Goal: Information Seeking & Learning: Learn about a topic

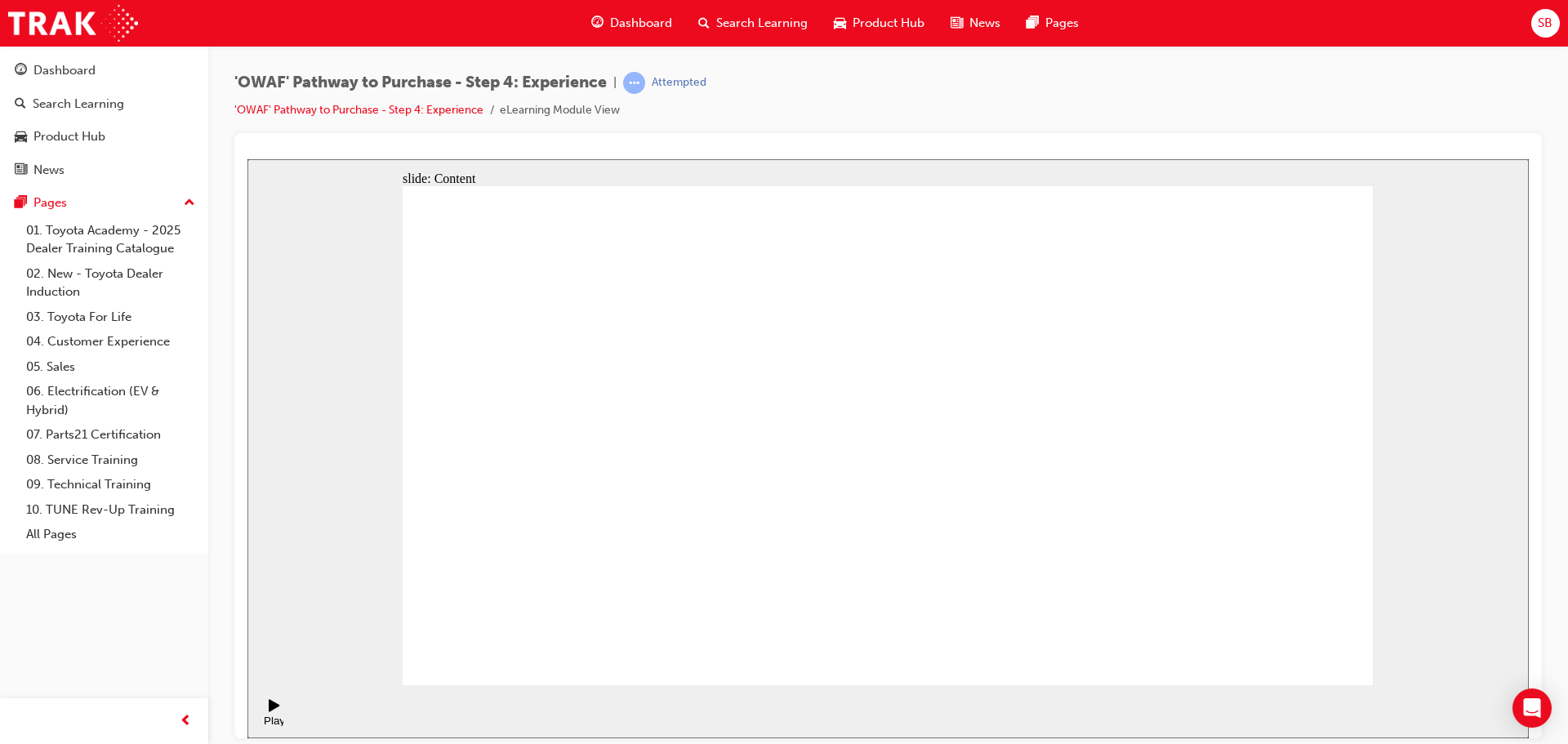
drag, startPoint x: 877, startPoint y: 298, endPoint x: 886, endPoint y: 301, distance: 9.5
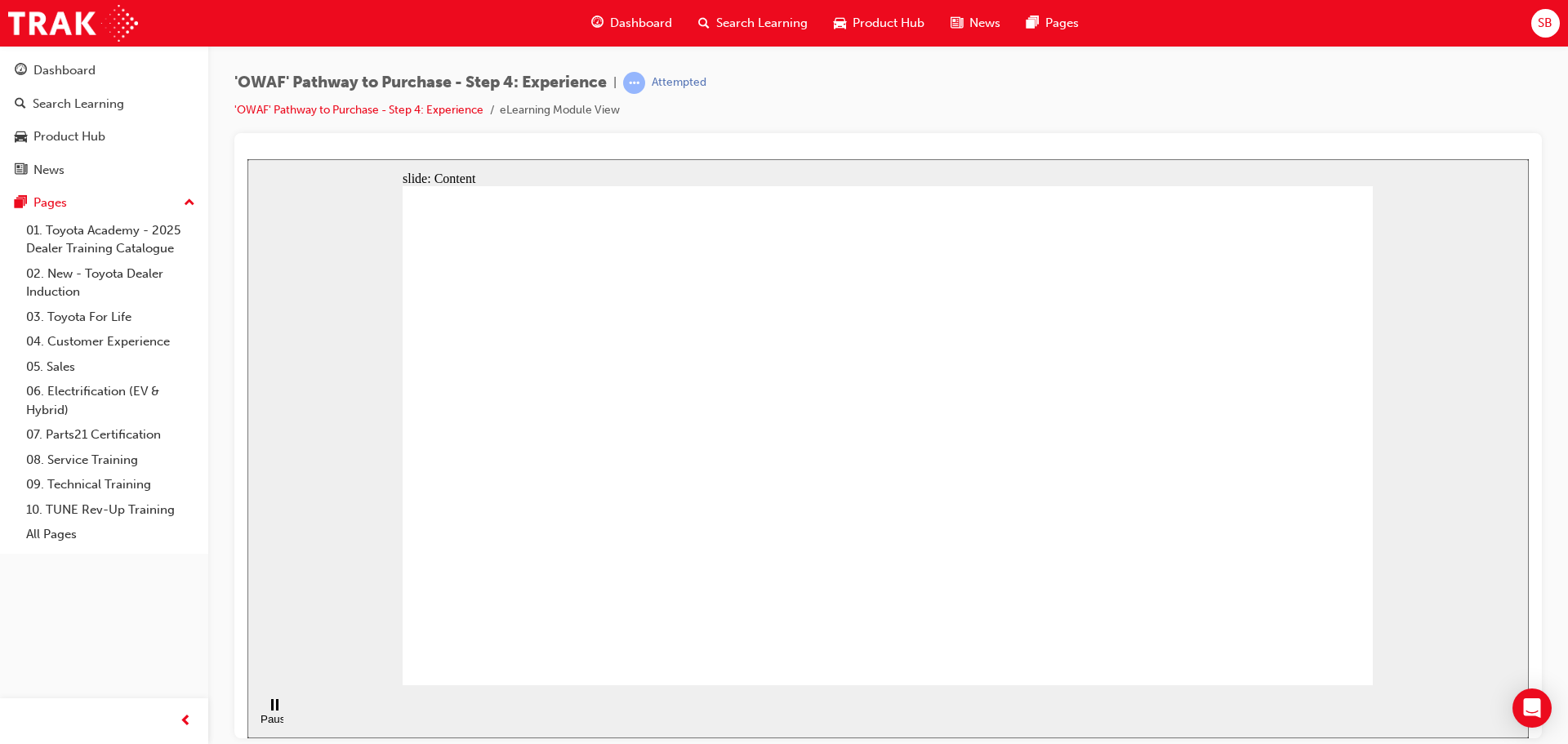
drag, startPoint x: 988, startPoint y: 313, endPoint x: 1019, endPoint y: 314, distance: 31.0
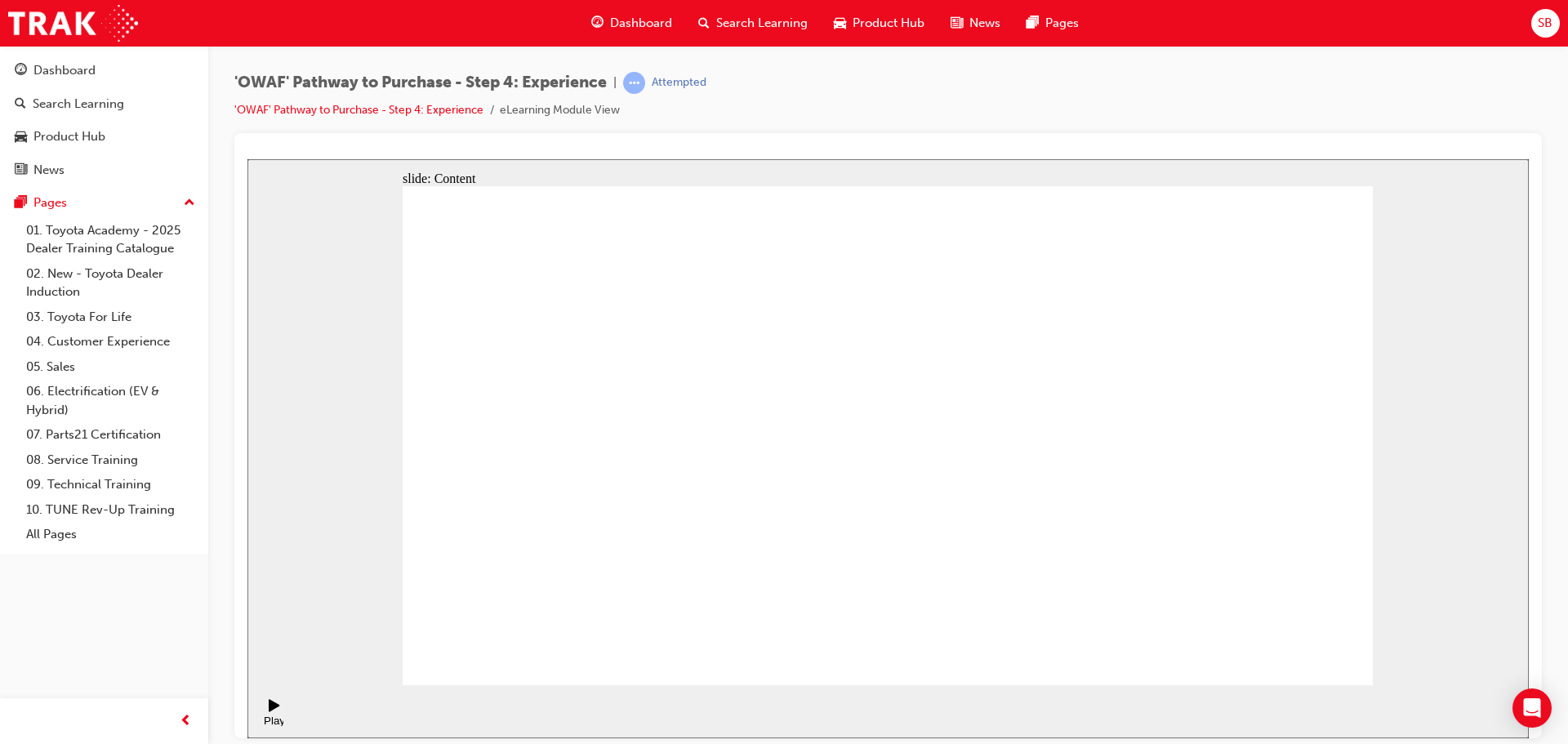
drag, startPoint x: 719, startPoint y: 460, endPoint x: 734, endPoint y: 468, distance: 17.0
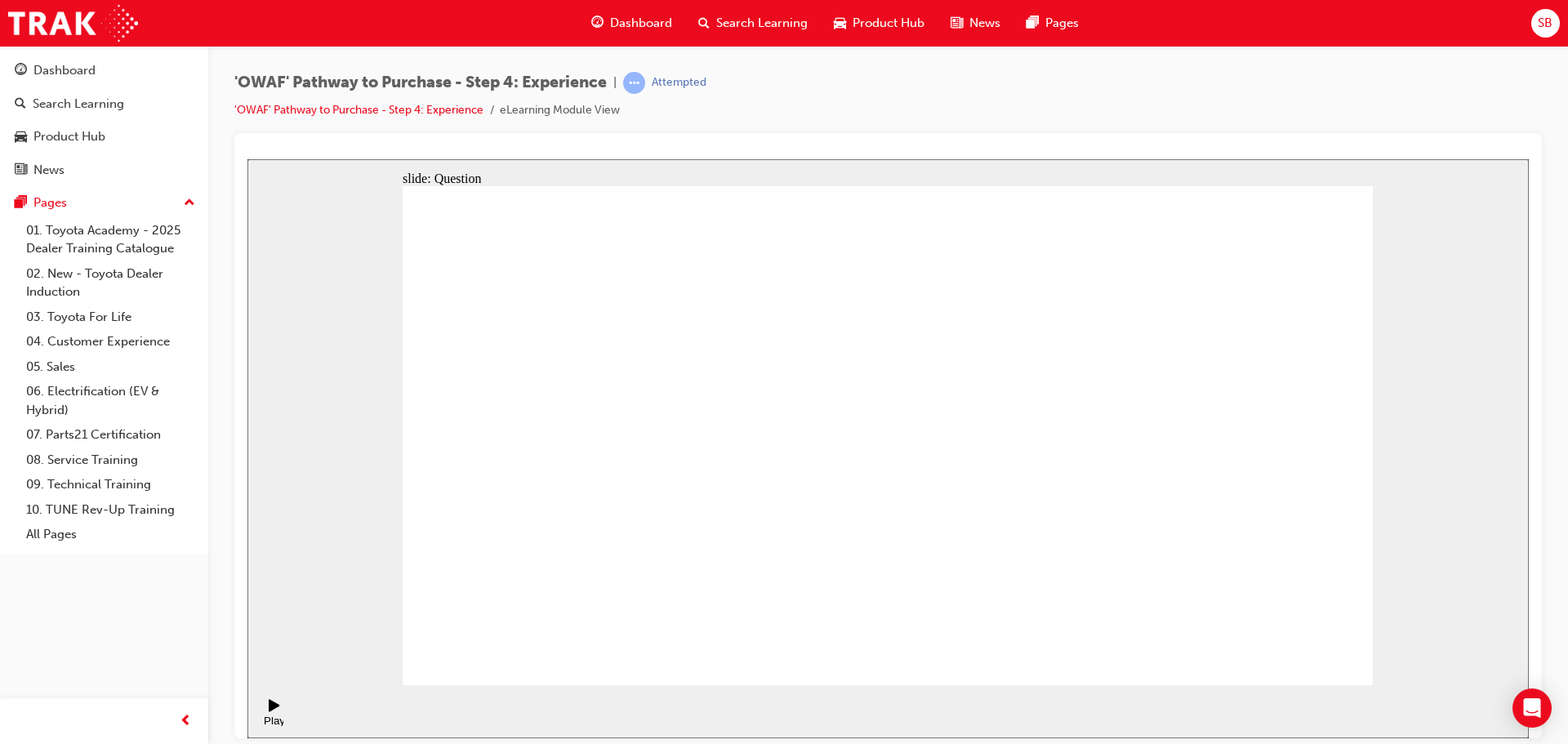
checkbox input "true"
drag, startPoint x: 900, startPoint y: 530, endPoint x: 917, endPoint y: 513, distance: 24.0
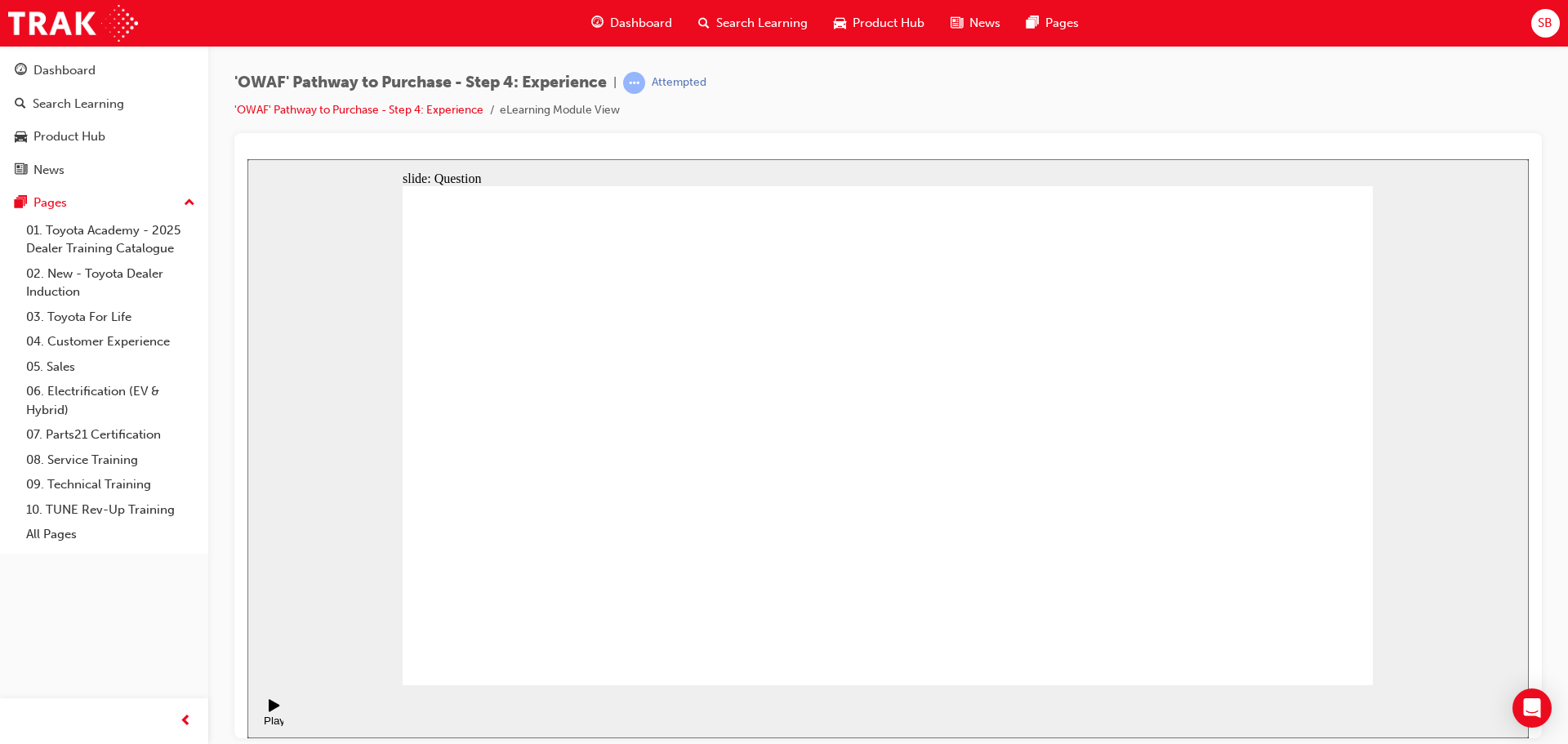
drag, startPoint x: 1151, startPoint y: 323, endPoint x: 1159, endPoint y: 328, distance: 9.4
checkbox input "true"
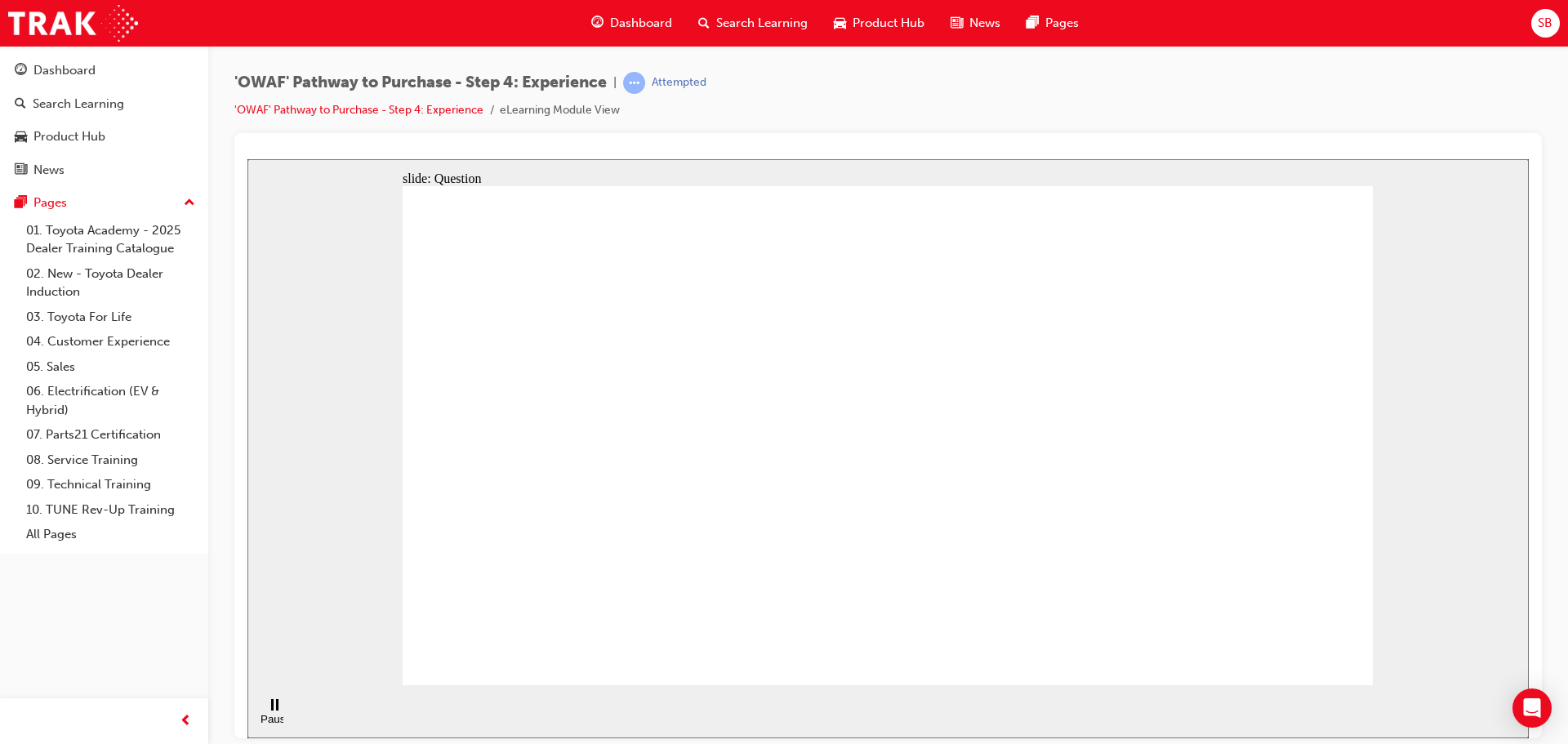
drag, startPoint x: 1270, startPoint y: 476, endPoint x: 611, endPoint y: 501, distance: 659.5
drag, startPoint x: 1208, startPoint y: 490, endPoint x: 600, endPoint y: 496, distance: 608.0
drag, startPoint x: 1250, startPoint y: 509, endPoint x: 1037, endPoint y: 535, distance: 214.6
drag, startPoint x: 1242, startPoint y: 520, endPoint x: 656, endPoint y: 520, distance: 586.0
drag, startPoint x: 1245, startPoint y: 524, endPoint x: 941, endPoint y: 541, distance: 304.5
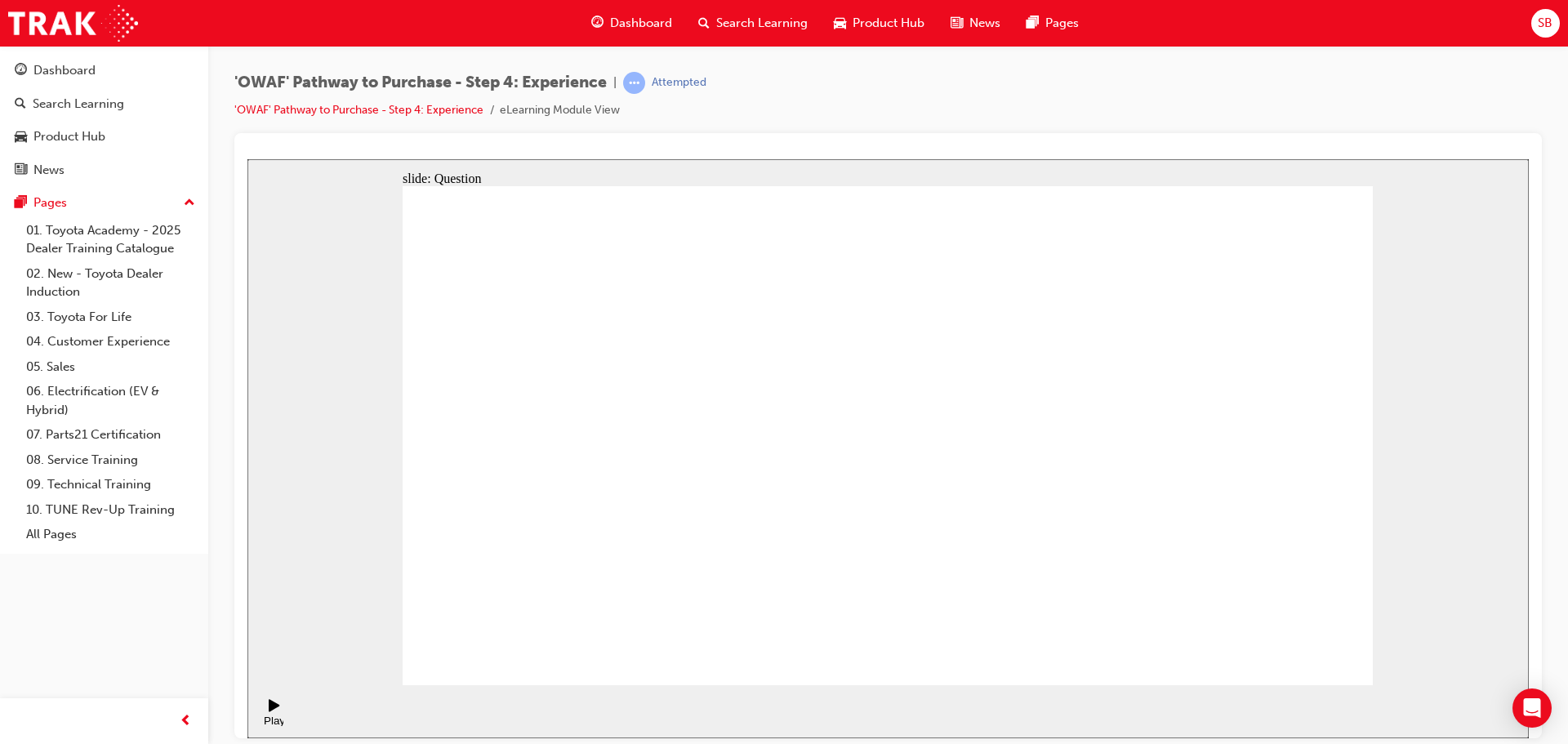
drag, startPoint x: 1206, startPoint y: 503, endPoint x: 961, endPoint y: 515, distance: 245.3
drag, startPoint x: 1196, startPoint y: 505, endPoint x: 613, endPoint y: 515, distance: 583.1
drag, startPoint x: 1203, startPoint y: 530, endPoint x: 566, endPoint y: 593, distance: 640.1
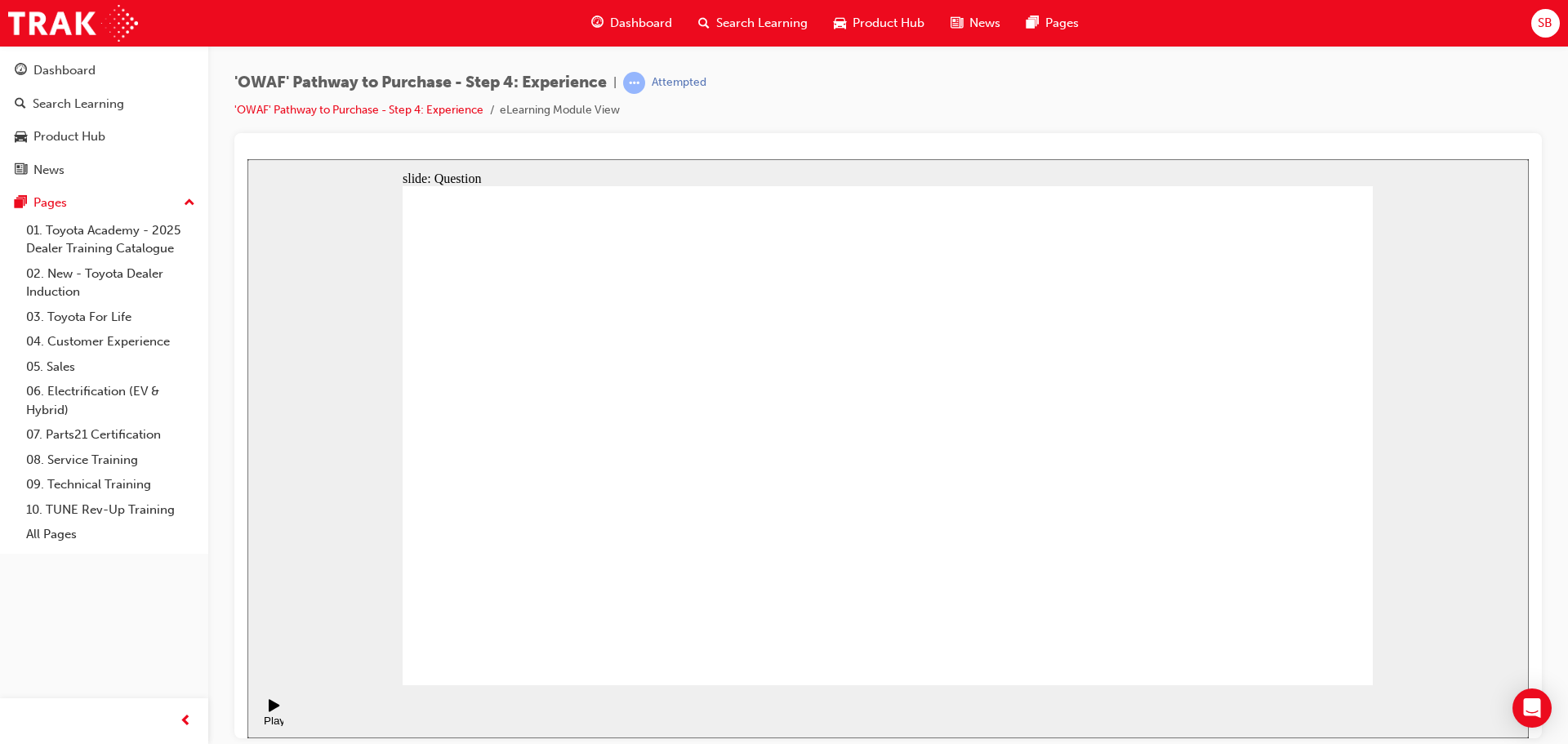
drag, startPoint x: 1156, startPoint y: 416, endPoint x: 583, endPoint y: 441, distance: 573.5
drag, startPoint x: 1212, startPoint y: 467, endPoint x: 616, endPoint y: 480, distance: 596.1
drag, startPoint x: 1195, startPoint y: 463, endPoint x: 600, endPoint y: 441, distance: 595.4
drag, startPoint x: 1222, startPoint y: 471, endPoint x: 658, endPoint y: 440, distance: 564.9
drag, startPoint x: 1278, startPoint y: 503, endPoint x: 1066, endPoint y: 514, distance: 212.3
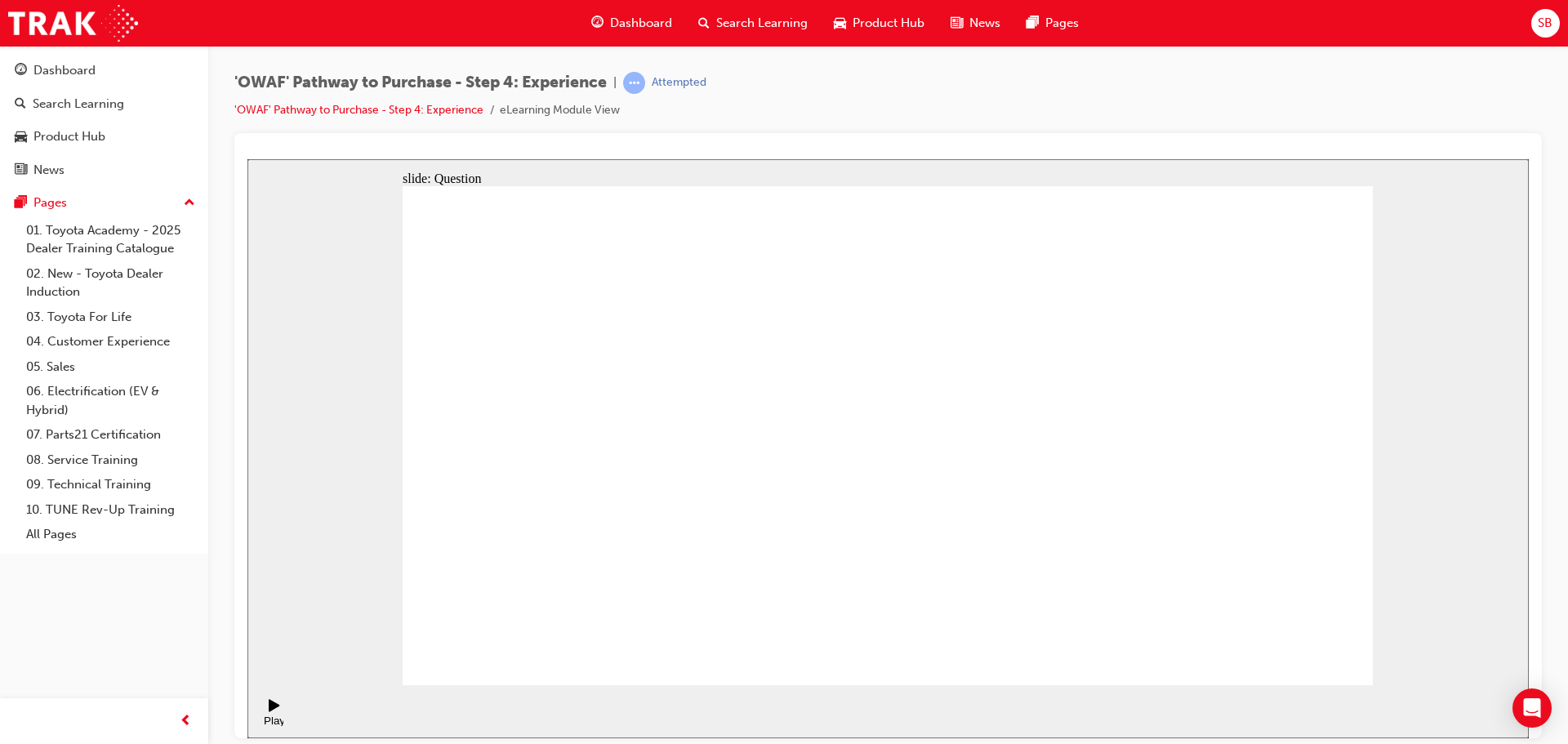
drag, startPoint x: 1285, startPoint y: 505, endPoint x: 671, endPoint y: 508, distance: 614.0
drag, startPoint x: 667, startPoint y: 578, endPoint x: 685, endPoint y: 567, distance: 21.1
drag, startPoint x: 1223, startPoint y: 532, endPoint x: 715, endPoint y: 549, distance: 508.3
drag, startPoint x: 1268, startPoint y: 544, endPoint x: 928, endPoint y: 530, distance: 340.3
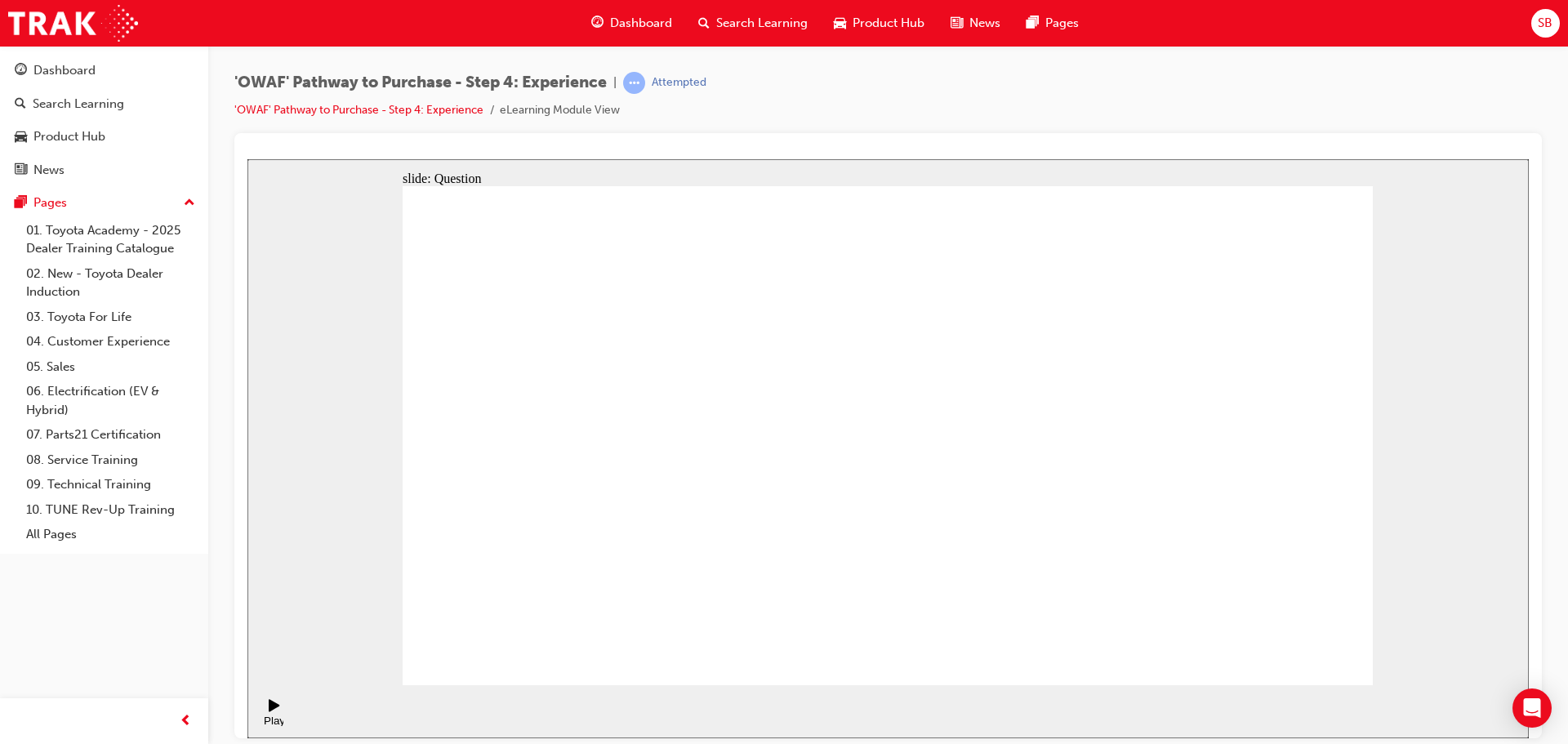
drag, startPoint x: 980, startPoint y: 598, endPoint x: 885, endPoint y: 464, distance: 164.3
drag, startPoint x: 1322, startPoint y: 591, endPoint x: 1200, endPoint y: 441, distance: 193.3
drag, startPoint x: 873, startPoint y: 573, endPoint x: 1092, endPoint y: 442, distance: 255.2
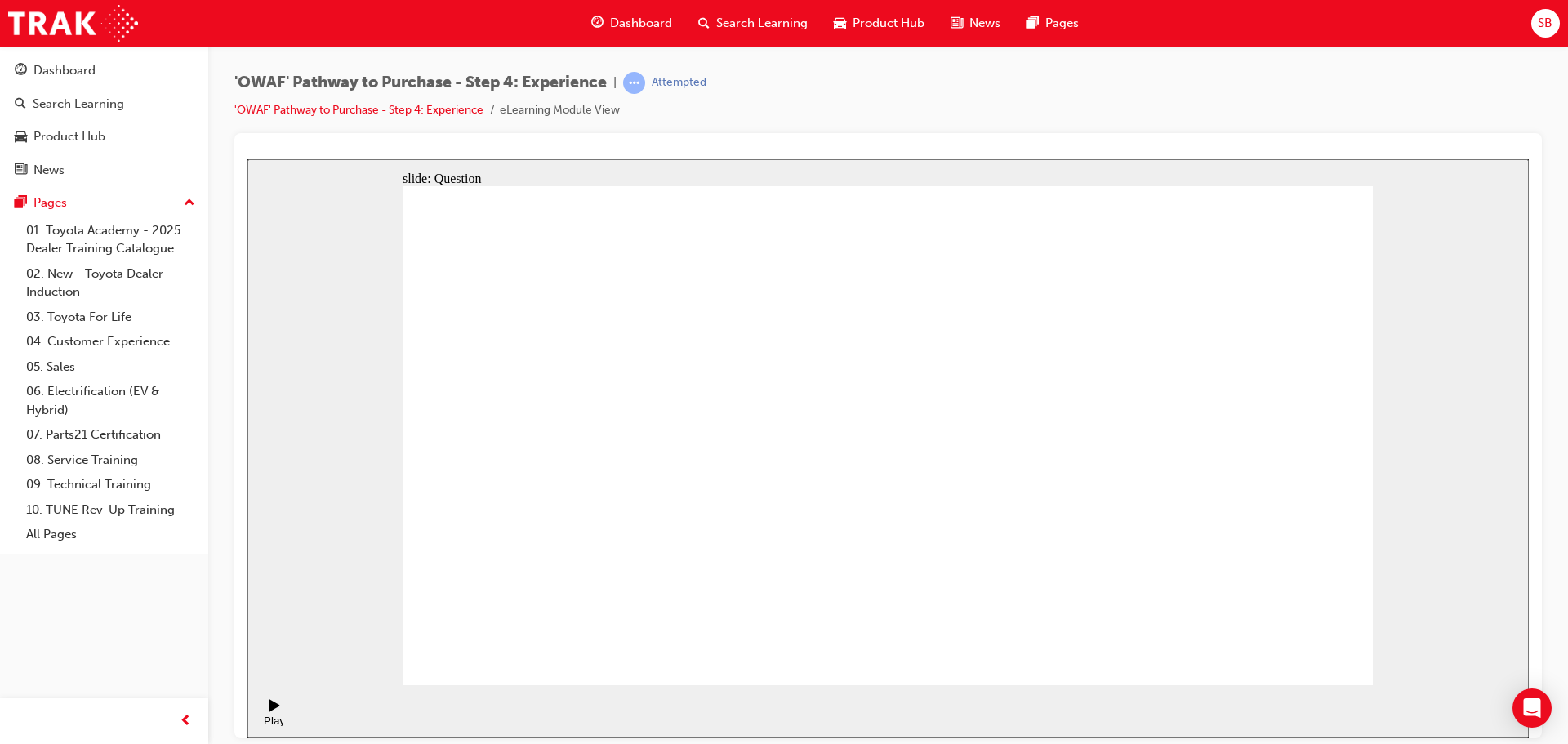
drag, startPoint x: 1186, startPoint y: 605, endPoint x: 975, endPoint y: 469, distance: 251.0
drag, startPoint x: 1175, startPoint y: 535, endPoint x: 1287, endPoint y: 448, distance: 141.8
drag, startPoint x: 706, startPoint y: 582, endPoint x: 848, endPoint y: 373, distance: 252.7
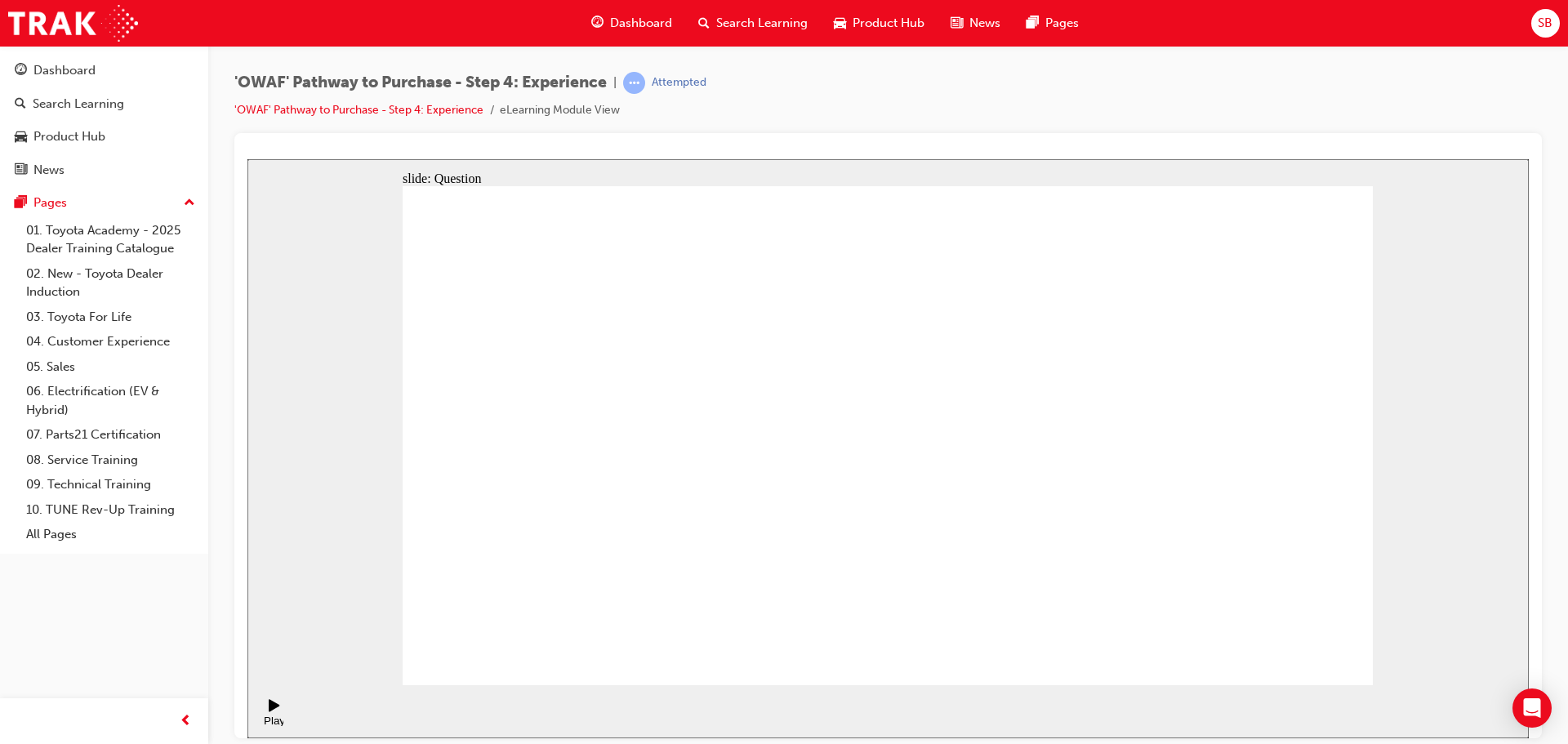
drag, startPoint x: 890, startPoint y: 538, endPoint x: 1145, endPoint y: 379, distance: 300.5
drag, startPoint x: 1080, startPoint y: 589, endPoint x: 1122, endPoint y: 441, distance: 153.8
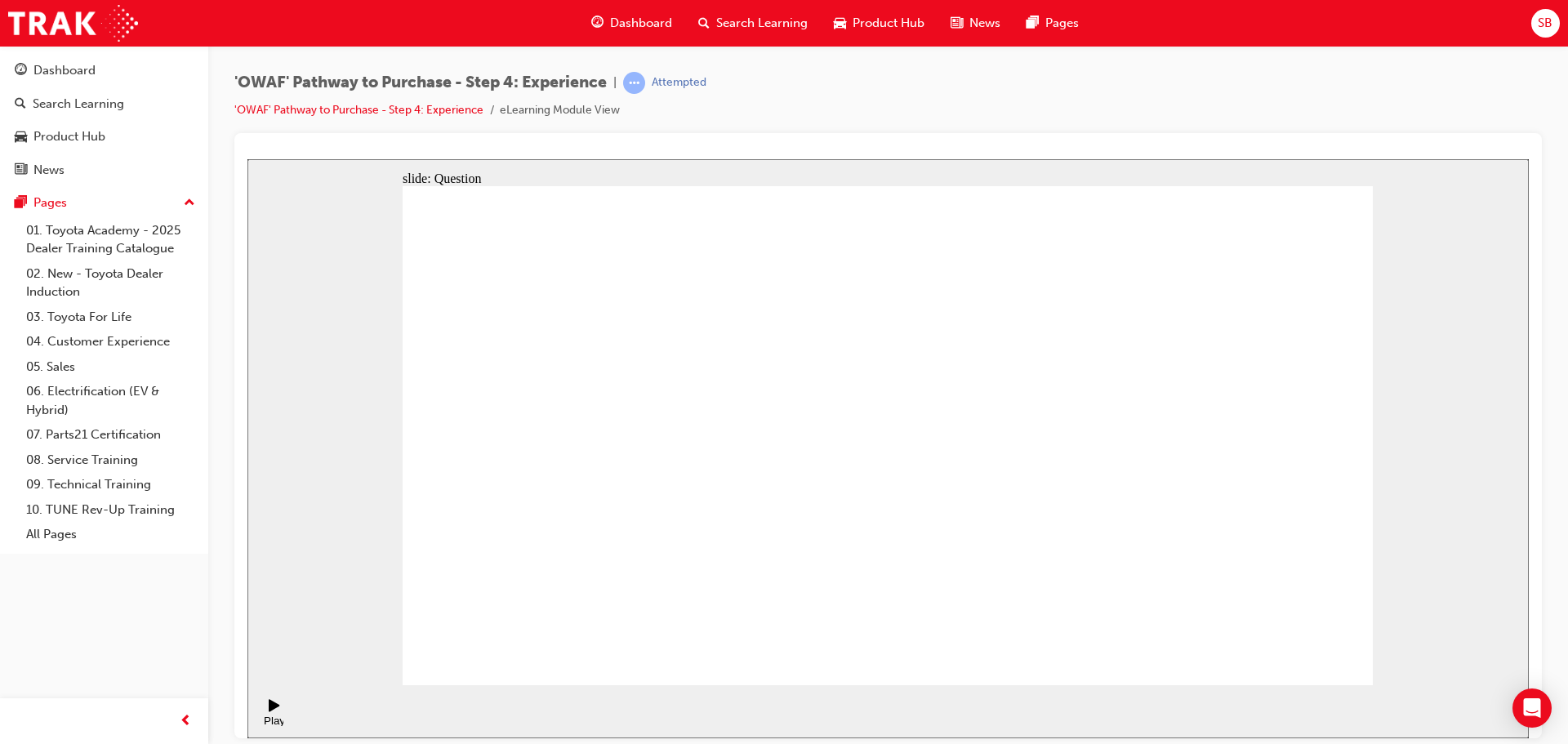
radio input "true"
drag, startPoint x: 939, startPoint y: 540, endPoint x: 924, endPoint y: 538, distance: 15.1
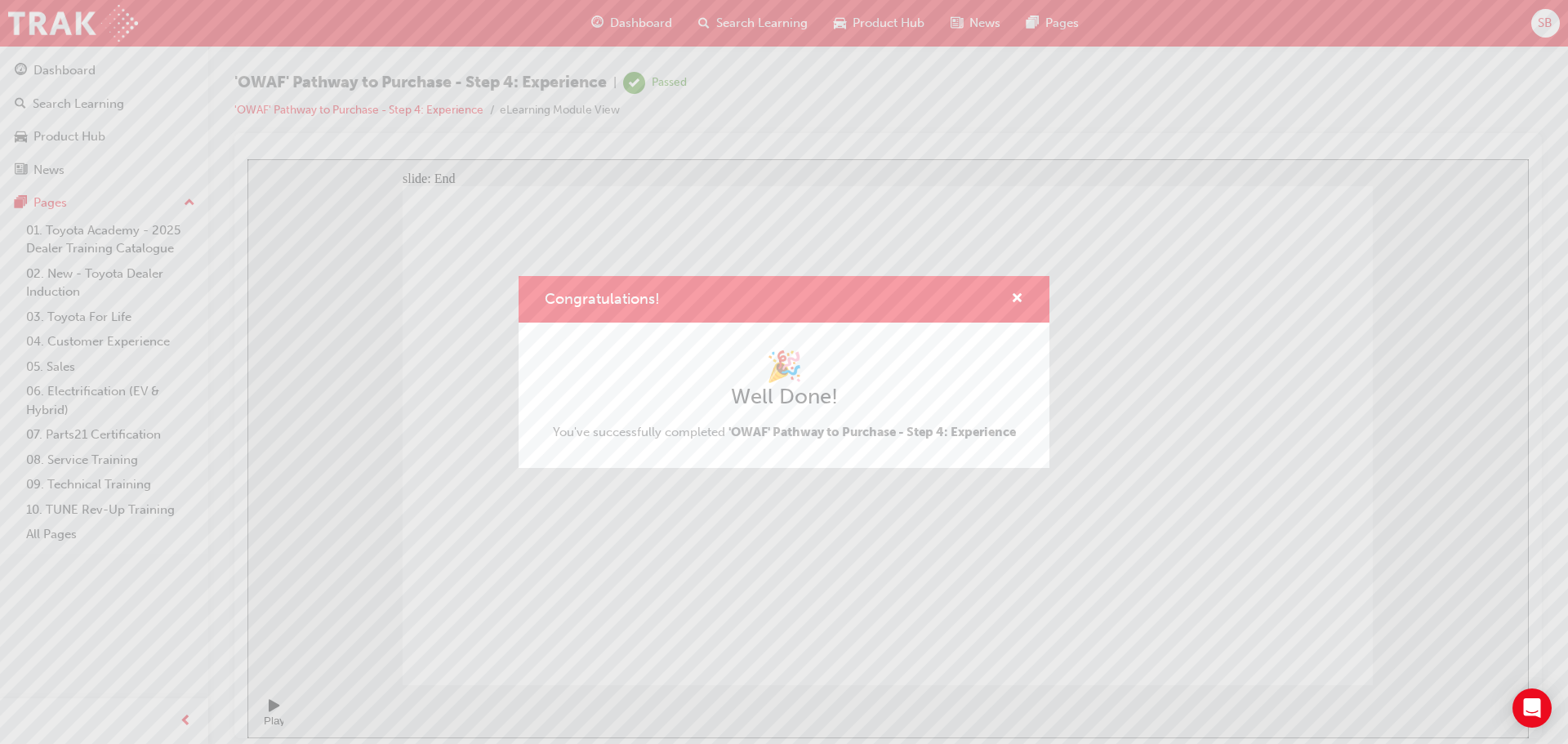
click at [1010, 298] on div "Congratulations!" at bounding box center [1010, 299] width 25 height 21
click at [1027, 298] on div "Congratulations!" at bounding box center [784, 299] width 530 height 47
click at [1014, 292] on span "cross-icon" at bounding box center [1016, 299] width 12 height 15
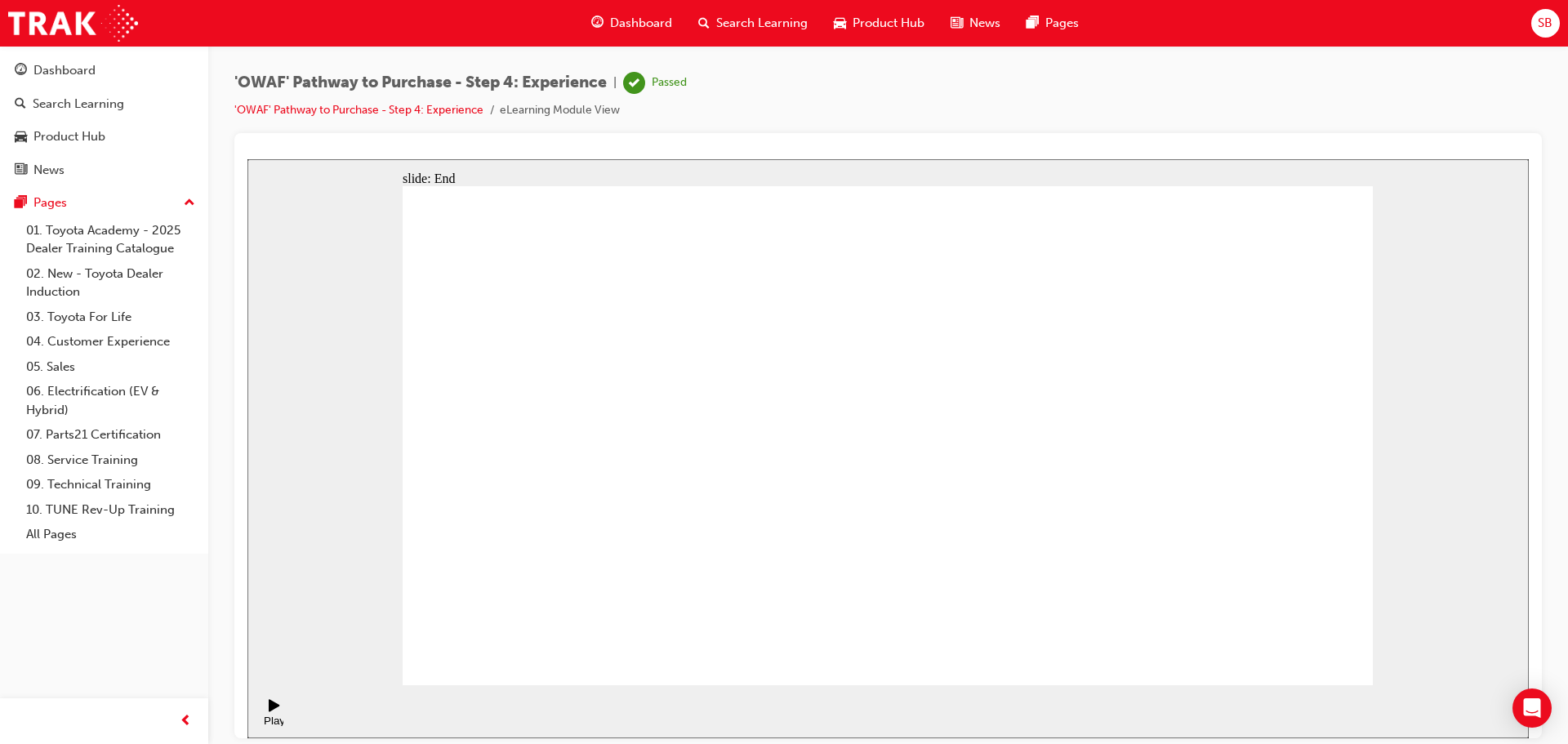
click at [744, 40] on div "Dashboard Search Learning Product Hub News Pages" at bounding box center [835, 23] width 526 height 47
click at [767, 21] on span "Search Learning" at bounding box center [761, 23] width 91 height 19
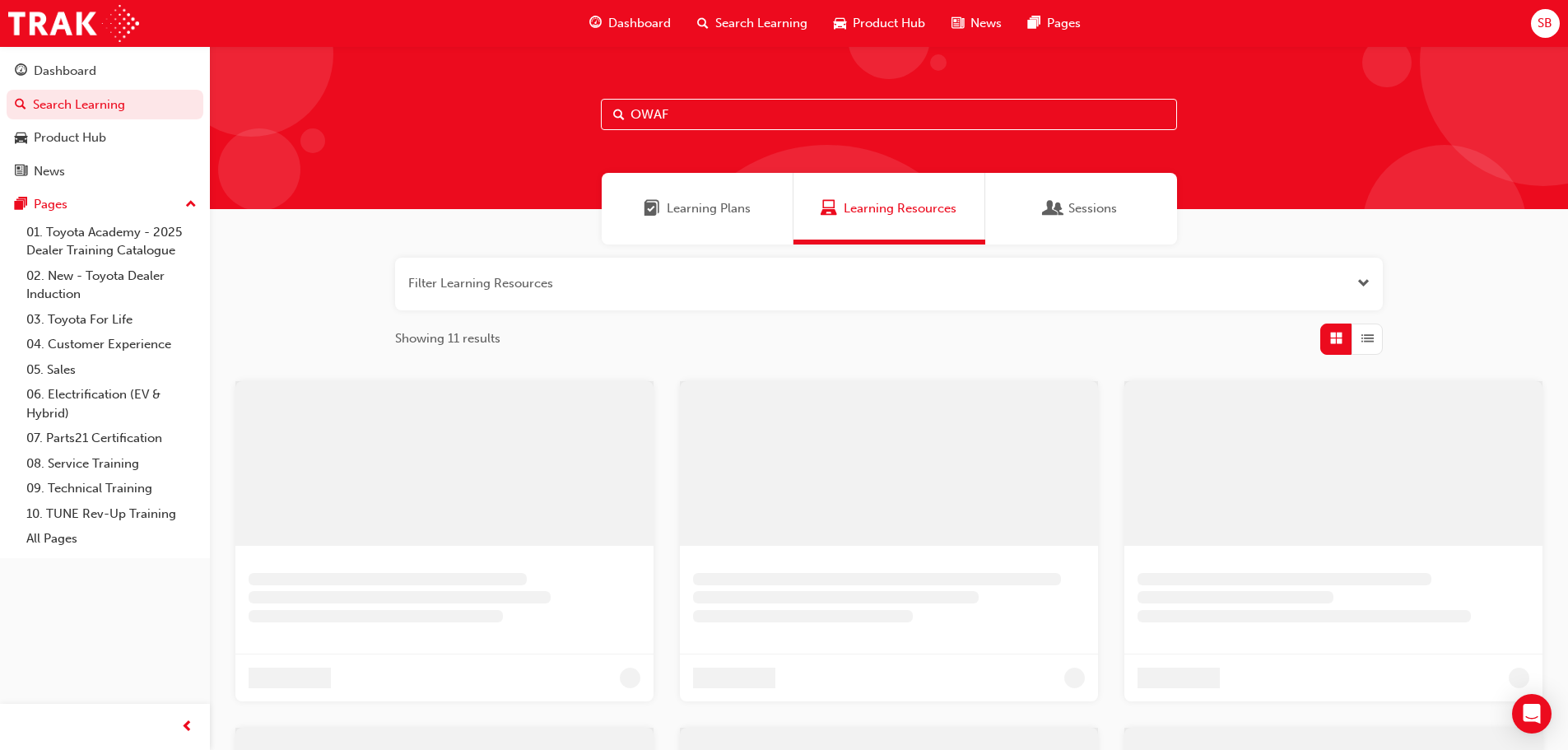
click at [753, 117] on input "OWAF" at bounding box center [888, 114] width 576 height 31
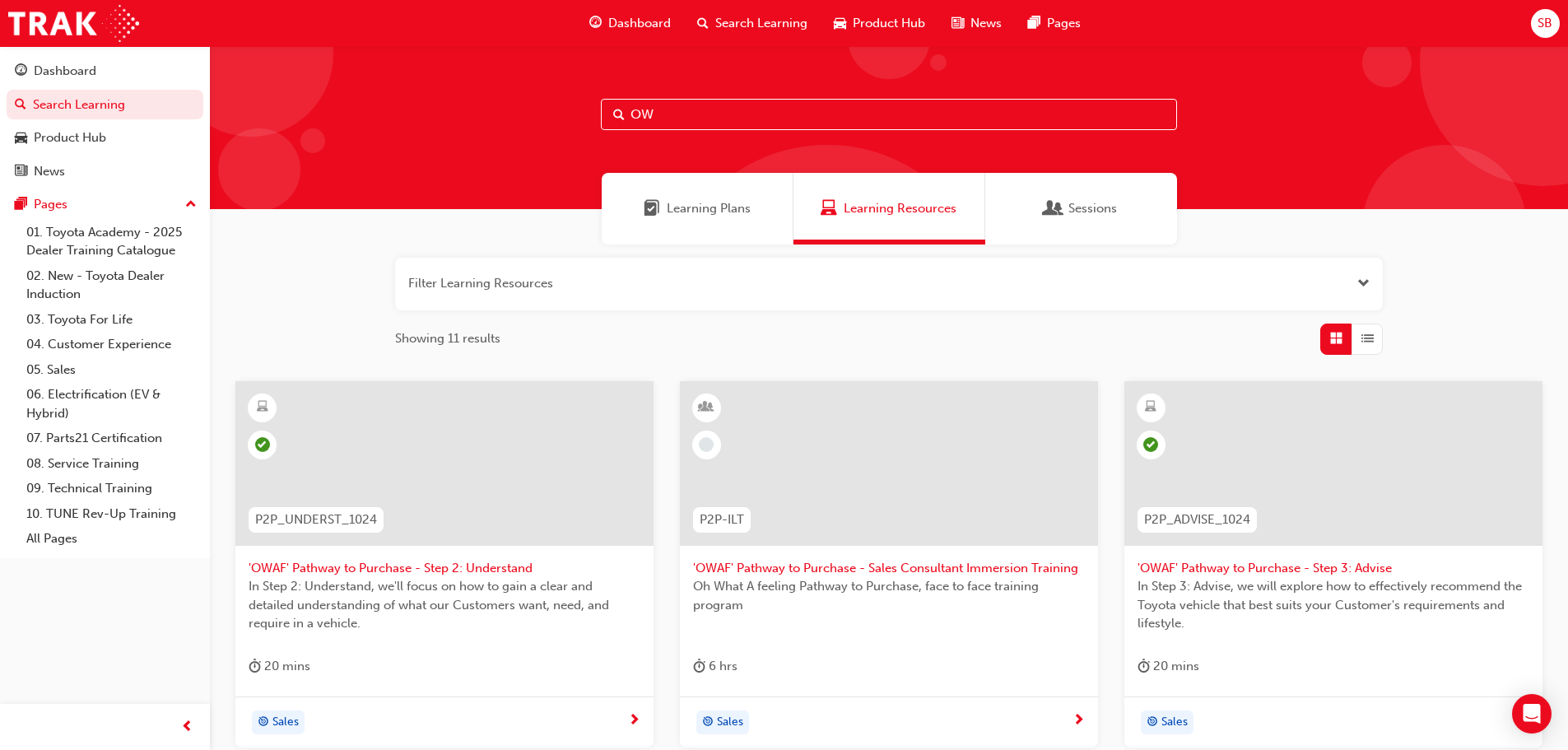
type input "O"
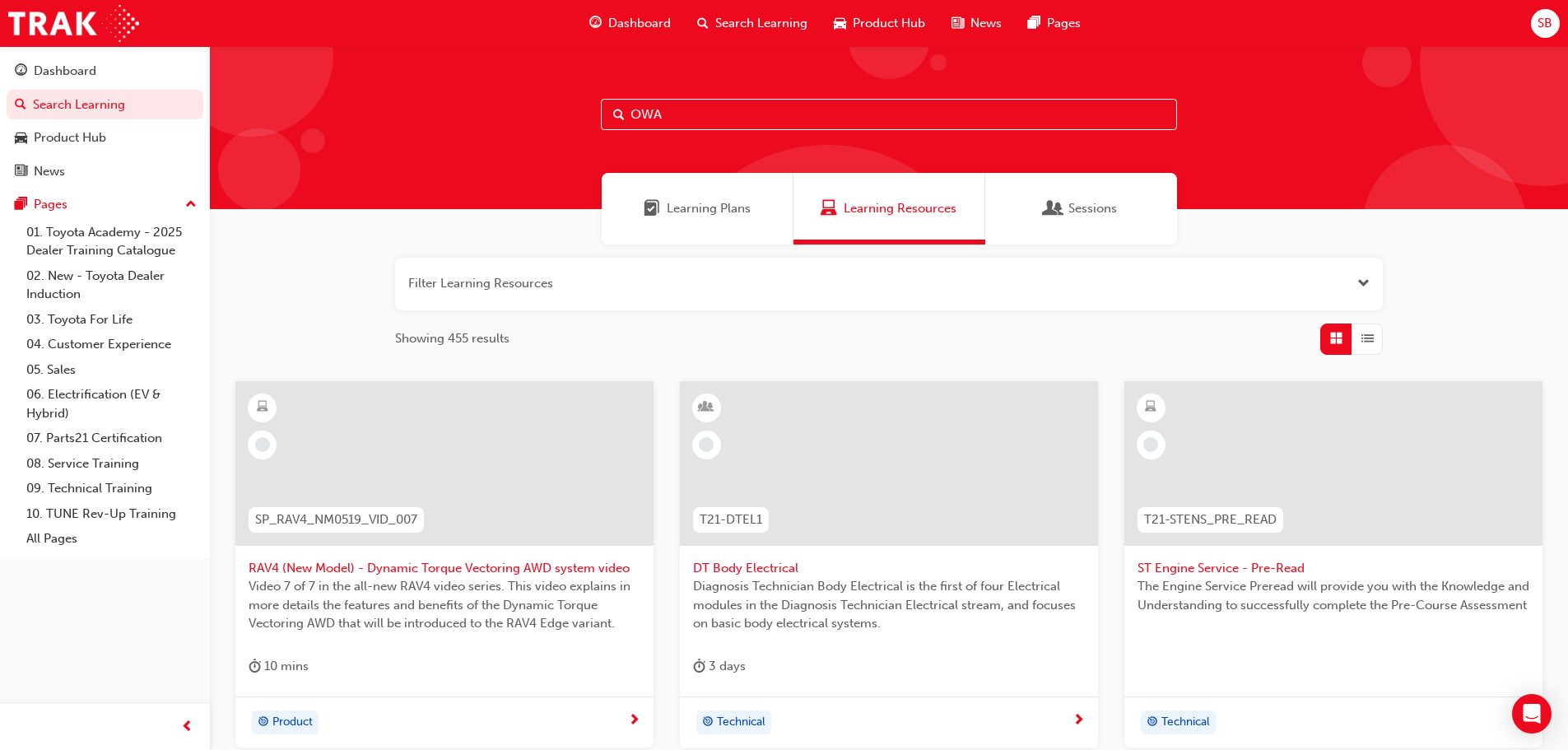
type input "OWAF"
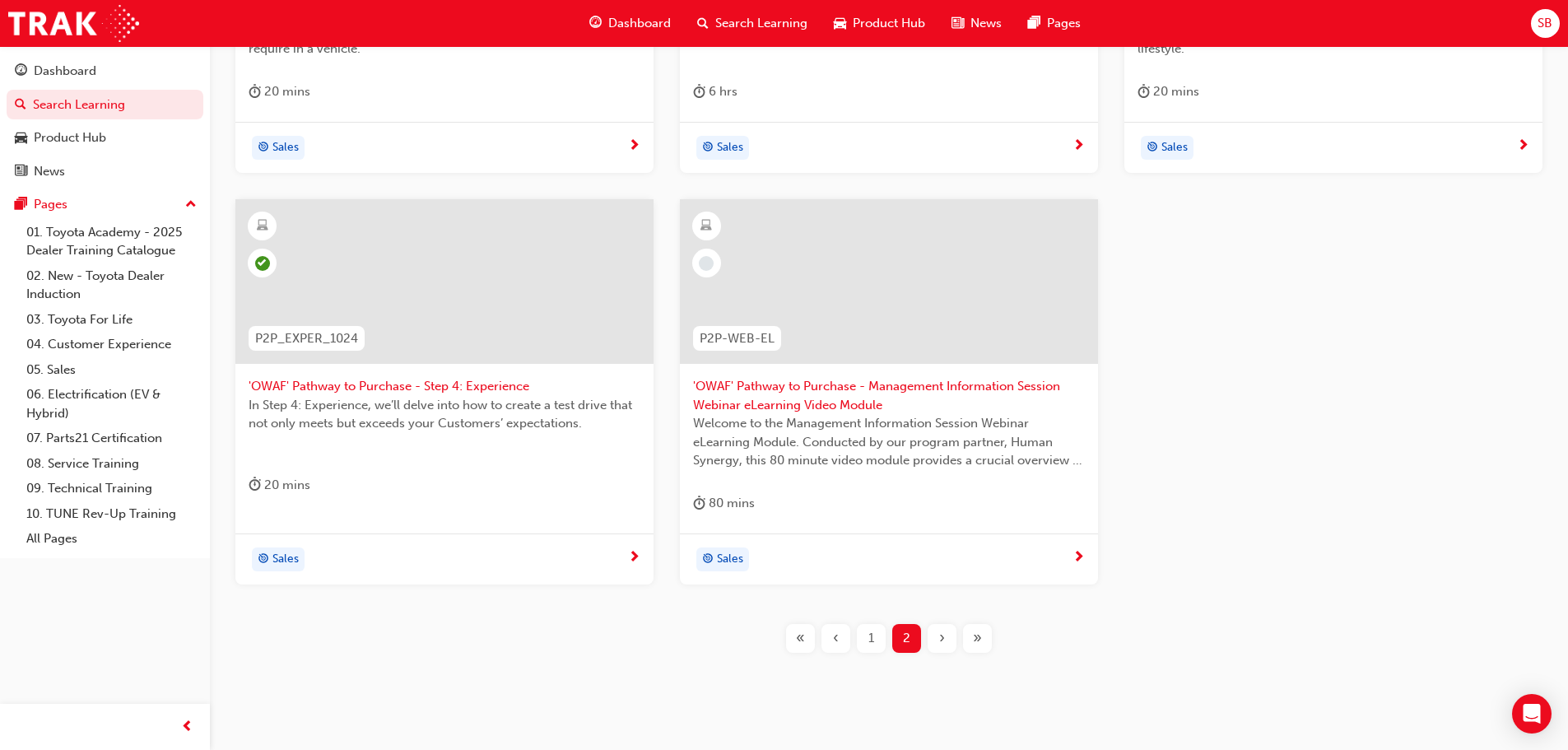
scroll to position [576, 0]
click at [875, 632] on div "1" at bounding box center [871, 636] width 29 height 29
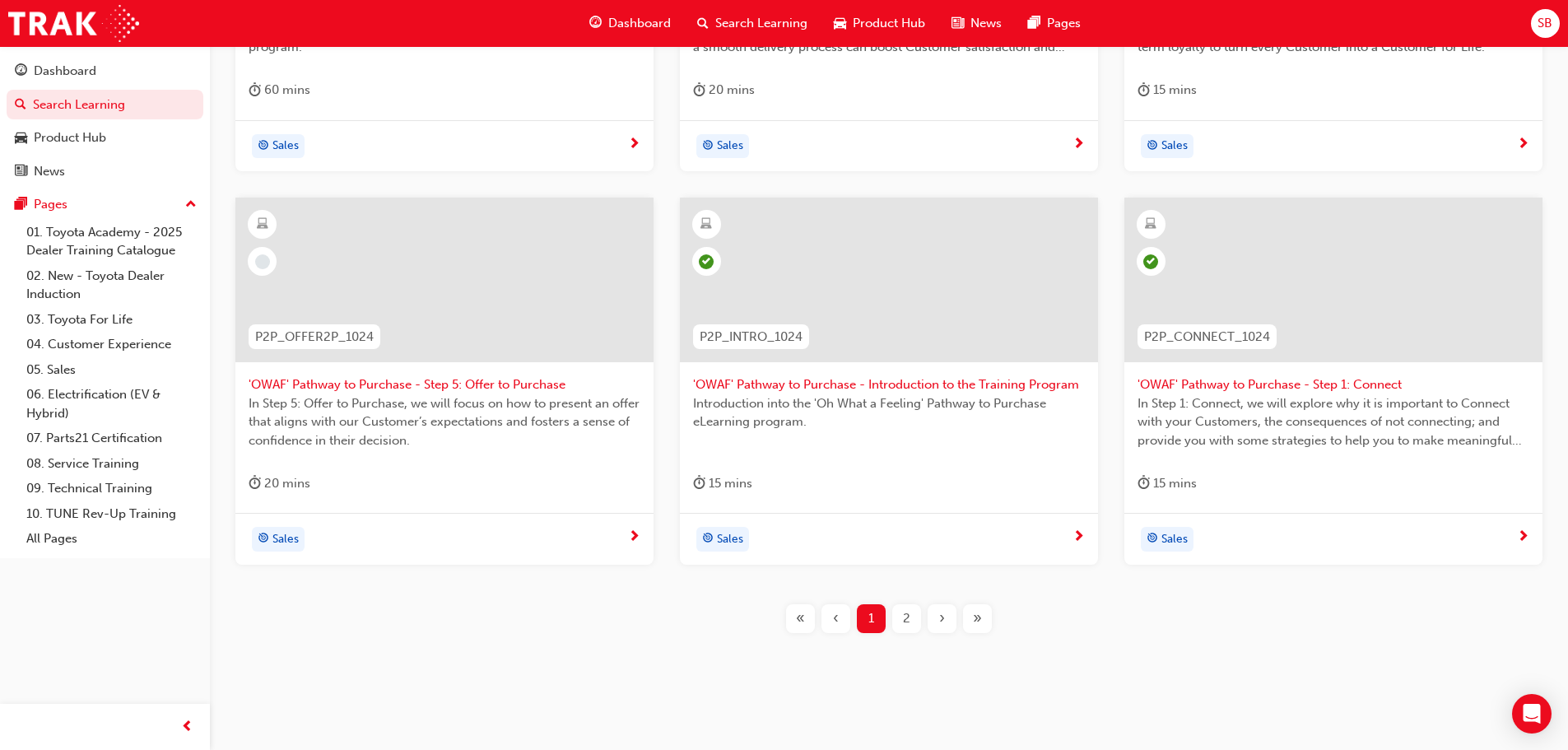
click at [599, 317] on div at bounding box center [444, 279] width 418 height 165
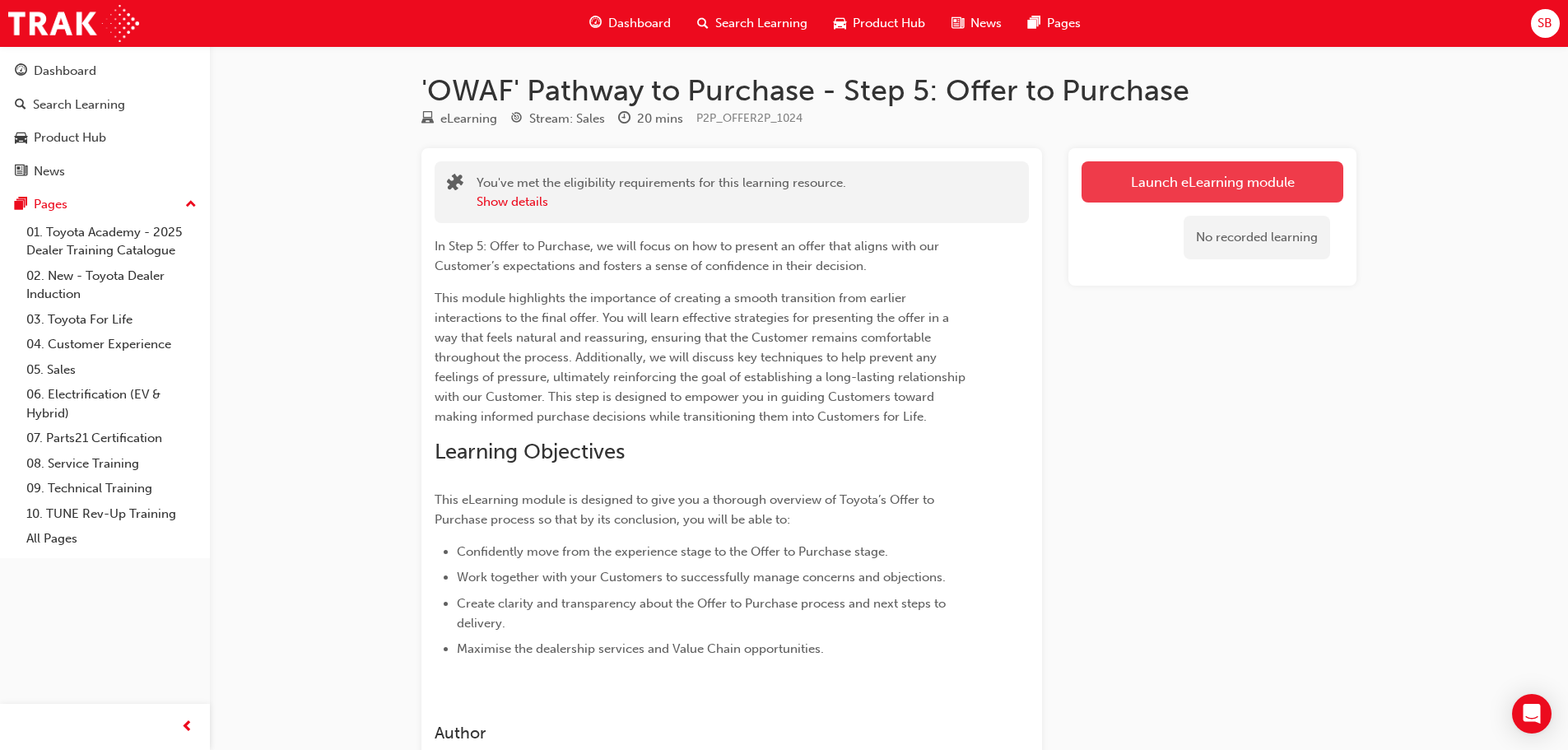
click at [1107, 175] on link "Launch eLearning module" at bounding box center [1212, 182] width 262 height 41
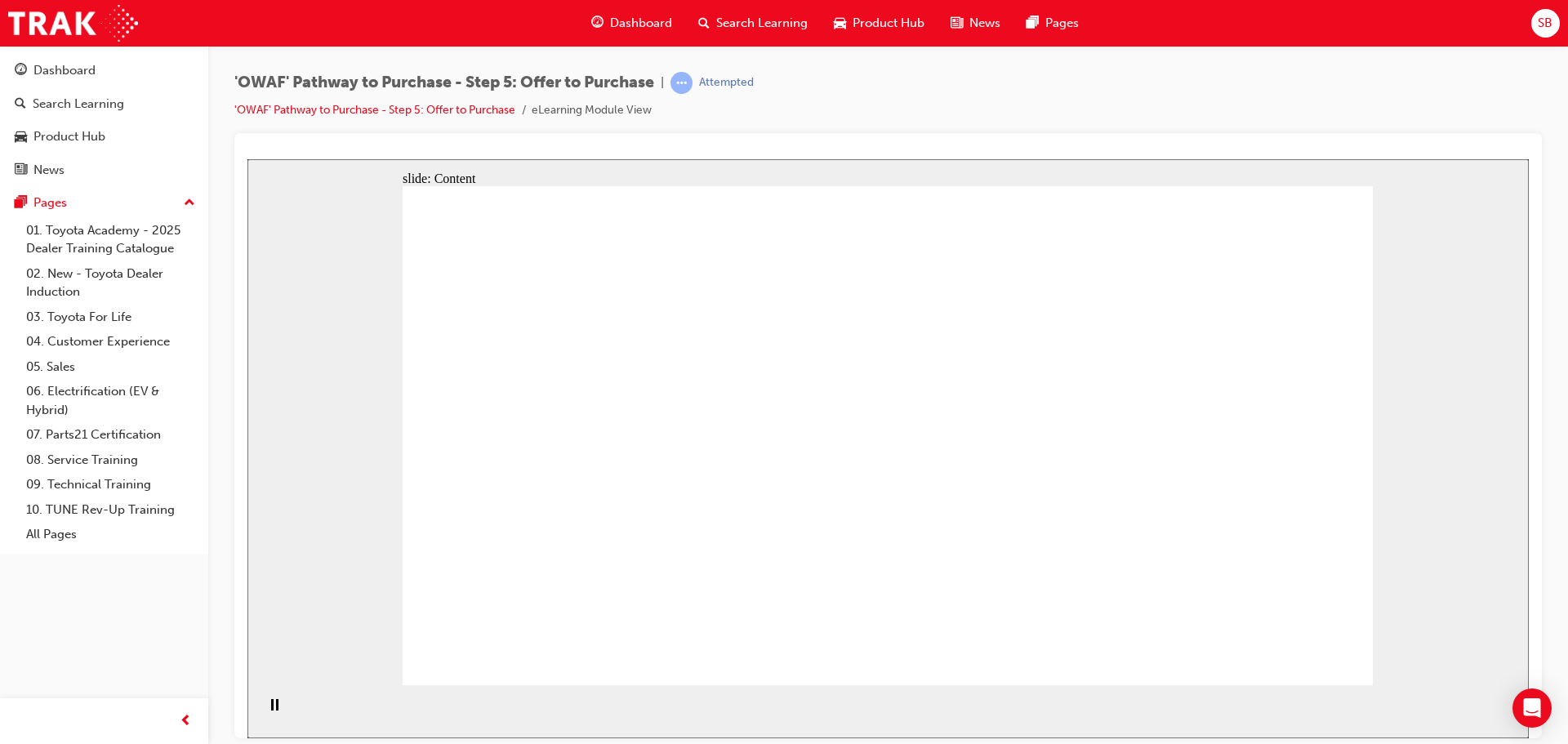
drag, startPoint x: 1176, startPoint y: 519, endPoint x: 1182, endPoint y: 565, distance: 46.4
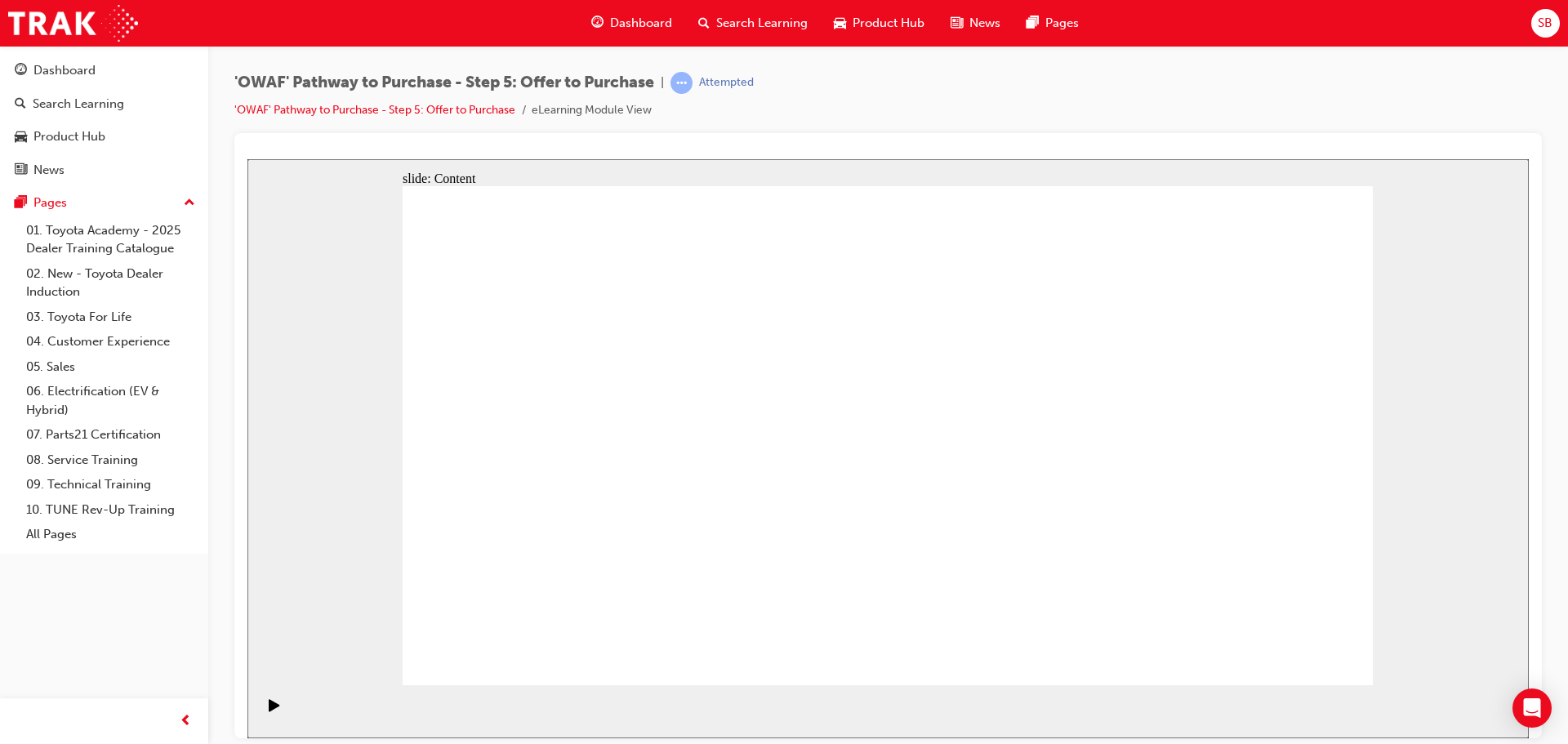
drag, startPoint x: 608, startPoint y: 402, endPoint x: 608, endPoint y: 417, distance: 15.0
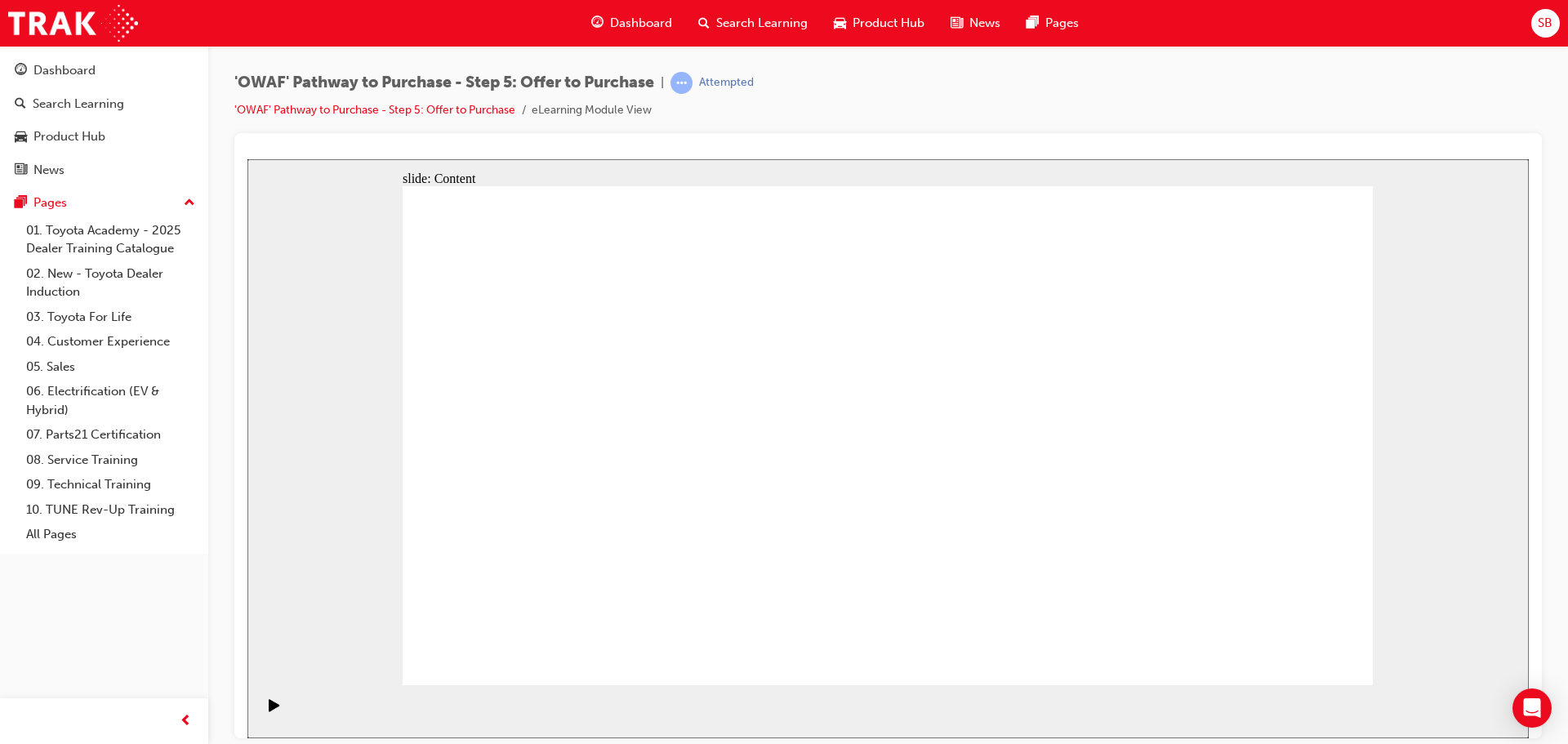
drag, startPoint x: 624, startPoint y: 316, endPoint x: 830, endPoint y: 363, distance: 211.3
drag, startPoint x: 1143, startPoint y: 265, endPoint x: 1168, endPoint y: 312, distance: 53.2
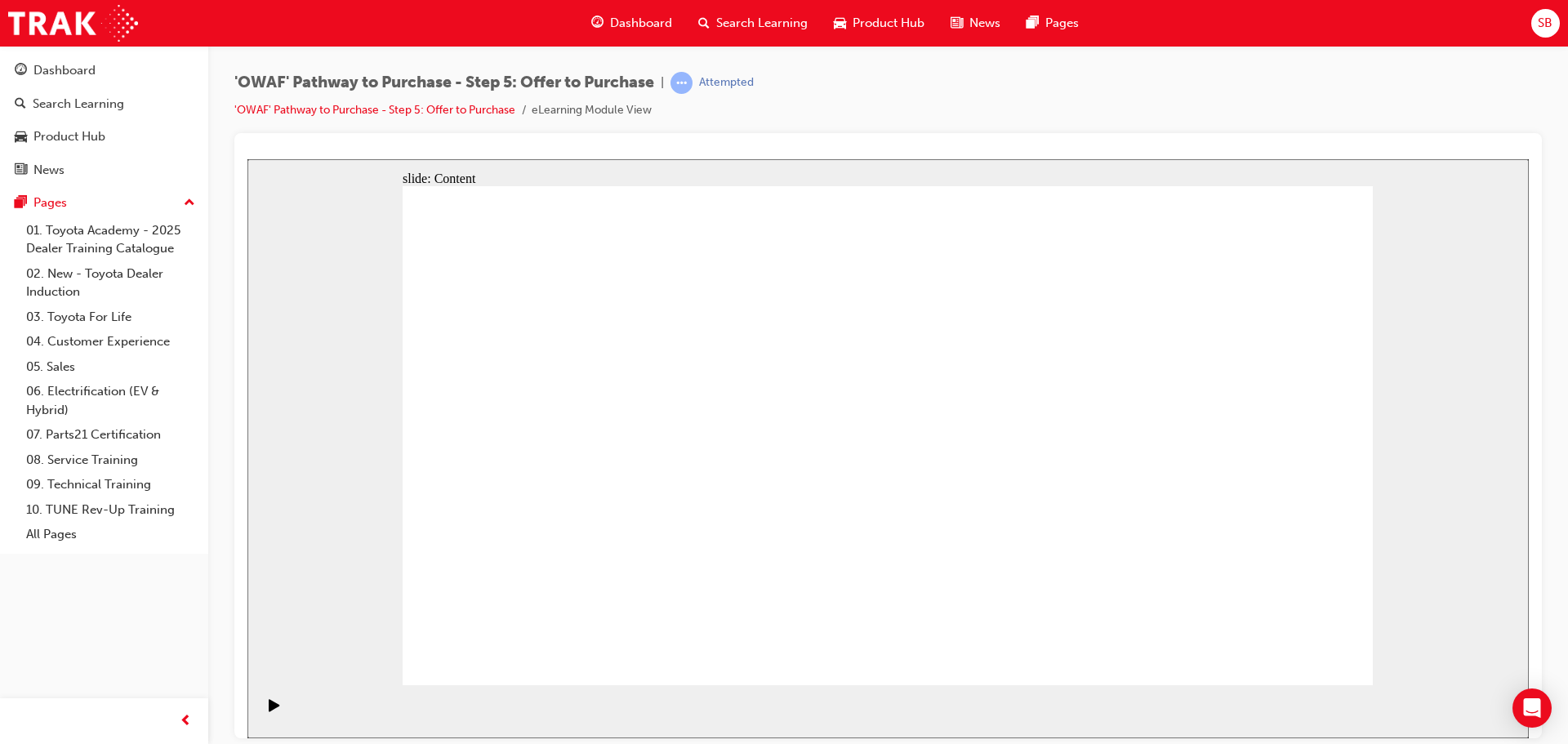
drag, startPoint x: 1114, startPoint y: 330, endPoint x: 1190, endPoint y: 339, distance: 76.5
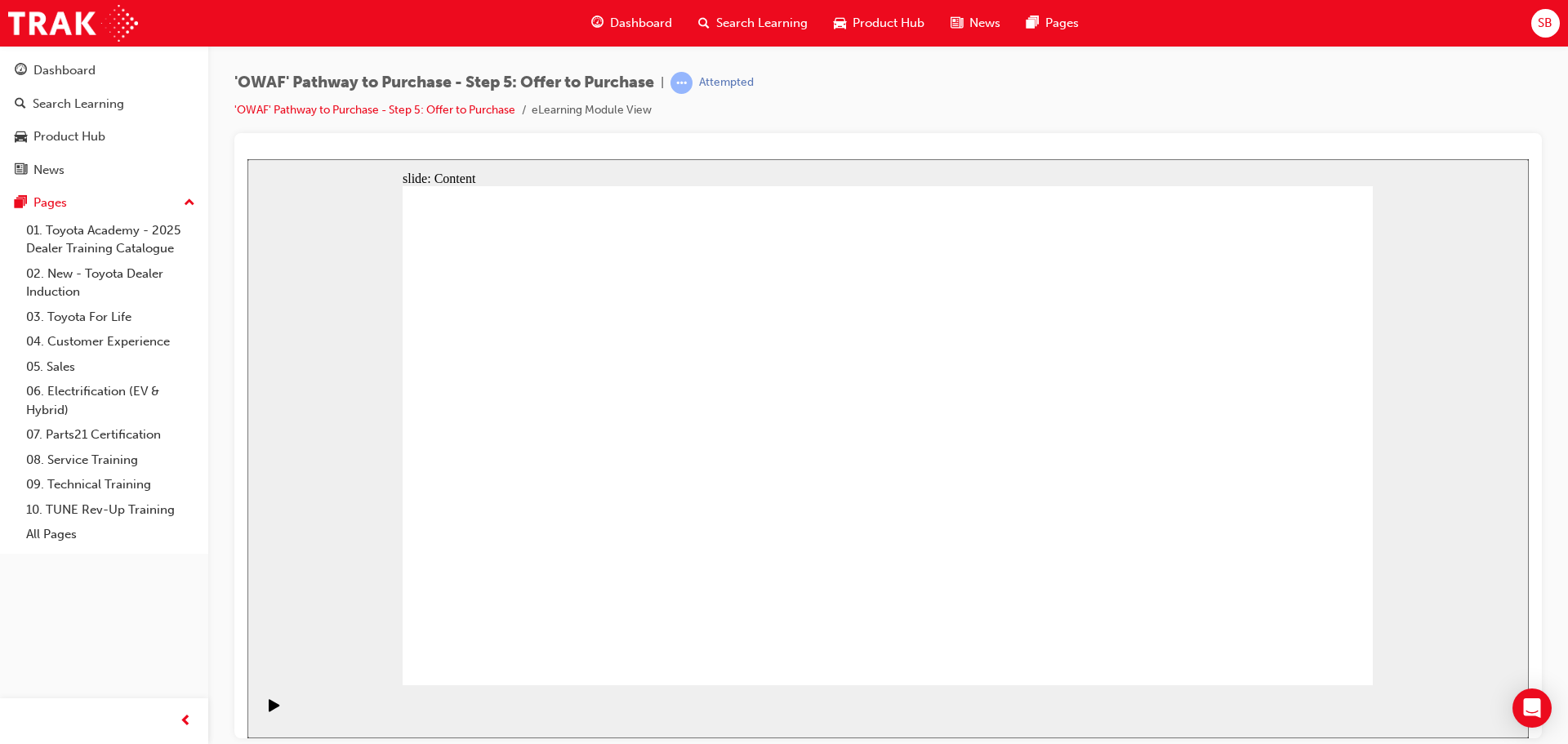
drag, startPoint x: 778, startPoint y: 580, endPoint x: 881, endPoint y: 488, distance: 138.1
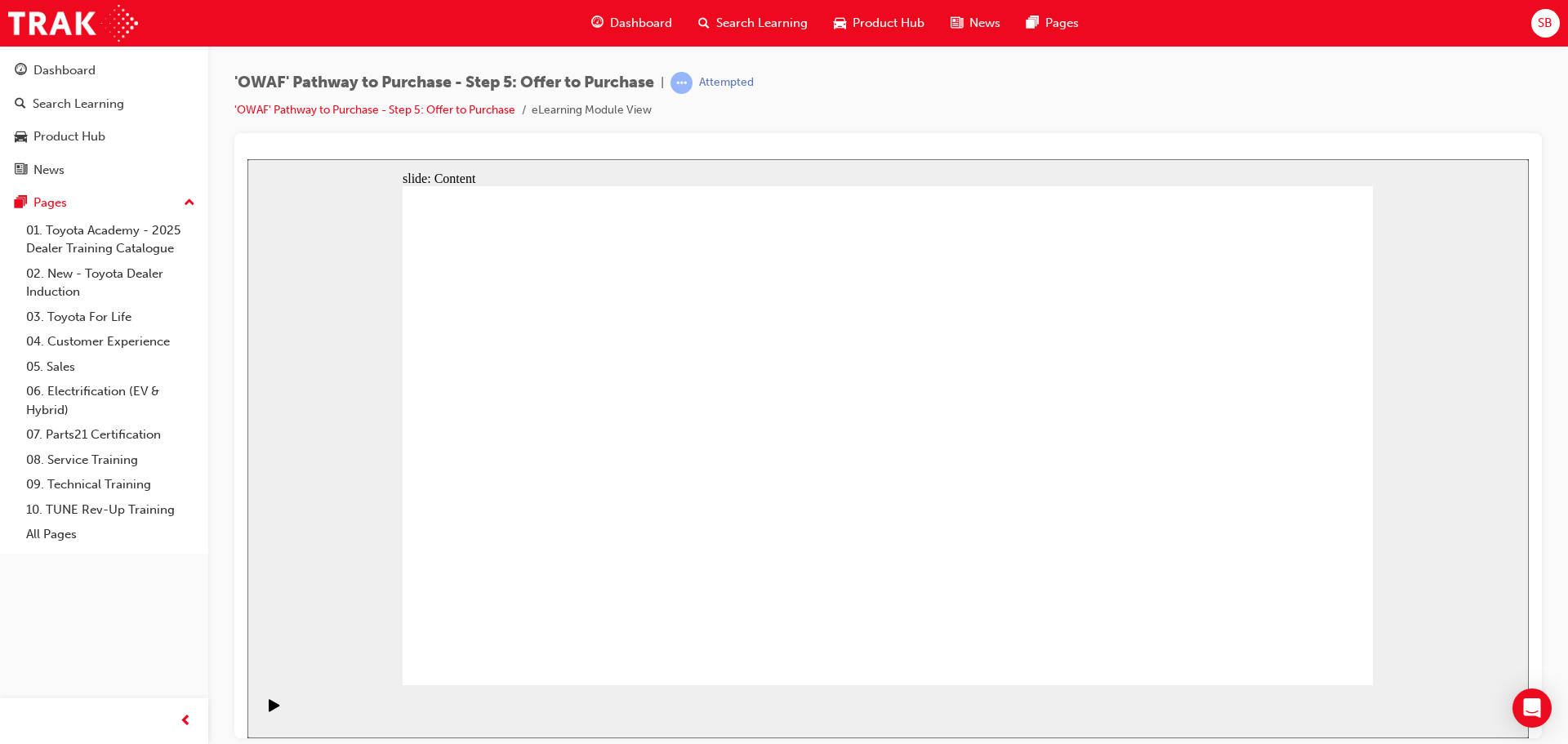
drag, startPoint x: 958, startPoint y: 404, endPoint x: 834, endPoint y: 483, distance: 147.0
drag, startPoint x: 753, startPoint y: 565, endPoint x: 840, endPoint y: 479, distance: 122.3
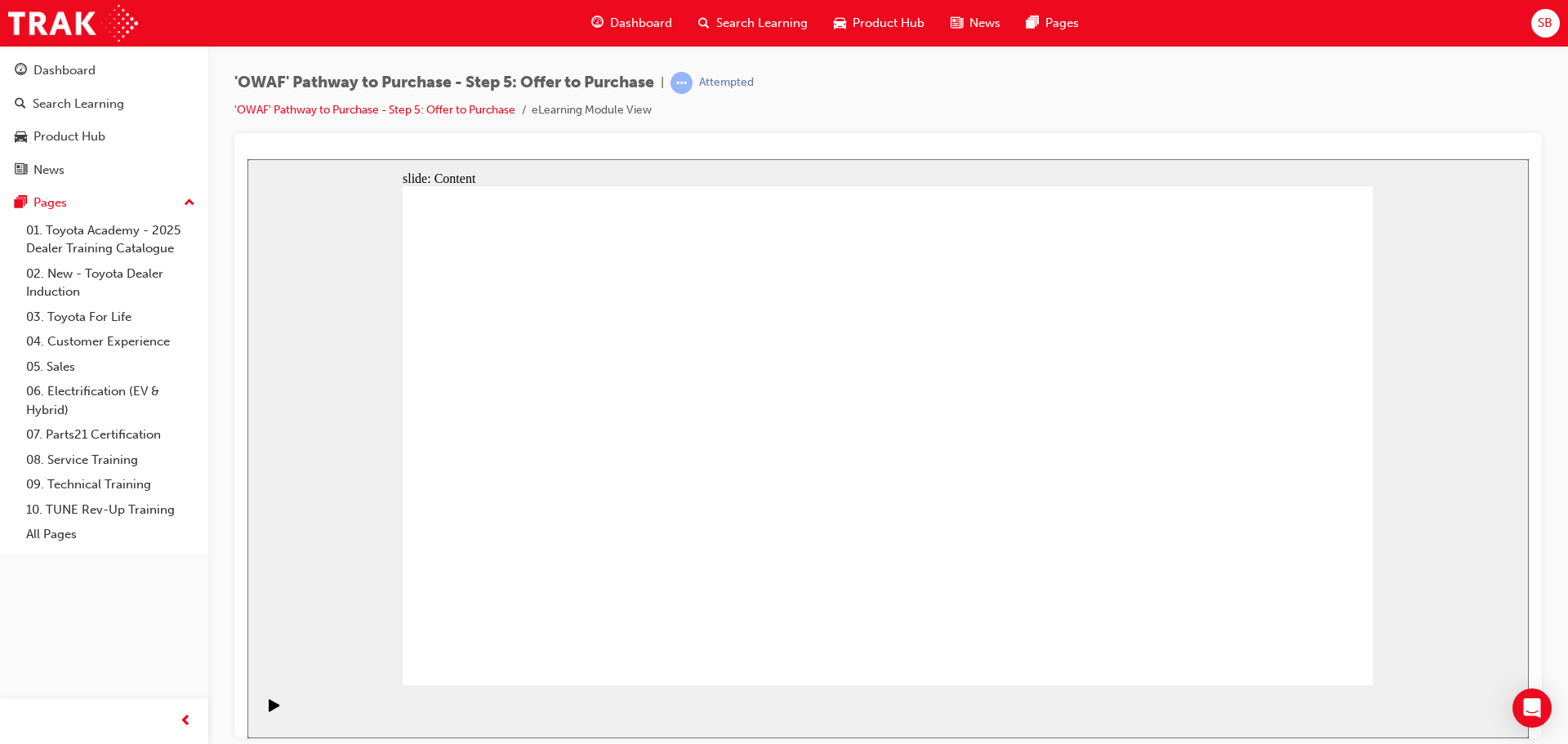
drag, startPoint x: 853, startPoint y: 395, endPoint x: 808, endPoint y: 480, distance: 96.2
drag, startPoint x: 773, startPoint y: 575, endPoint x: 837, endPoint y: 565, distance: 64.8
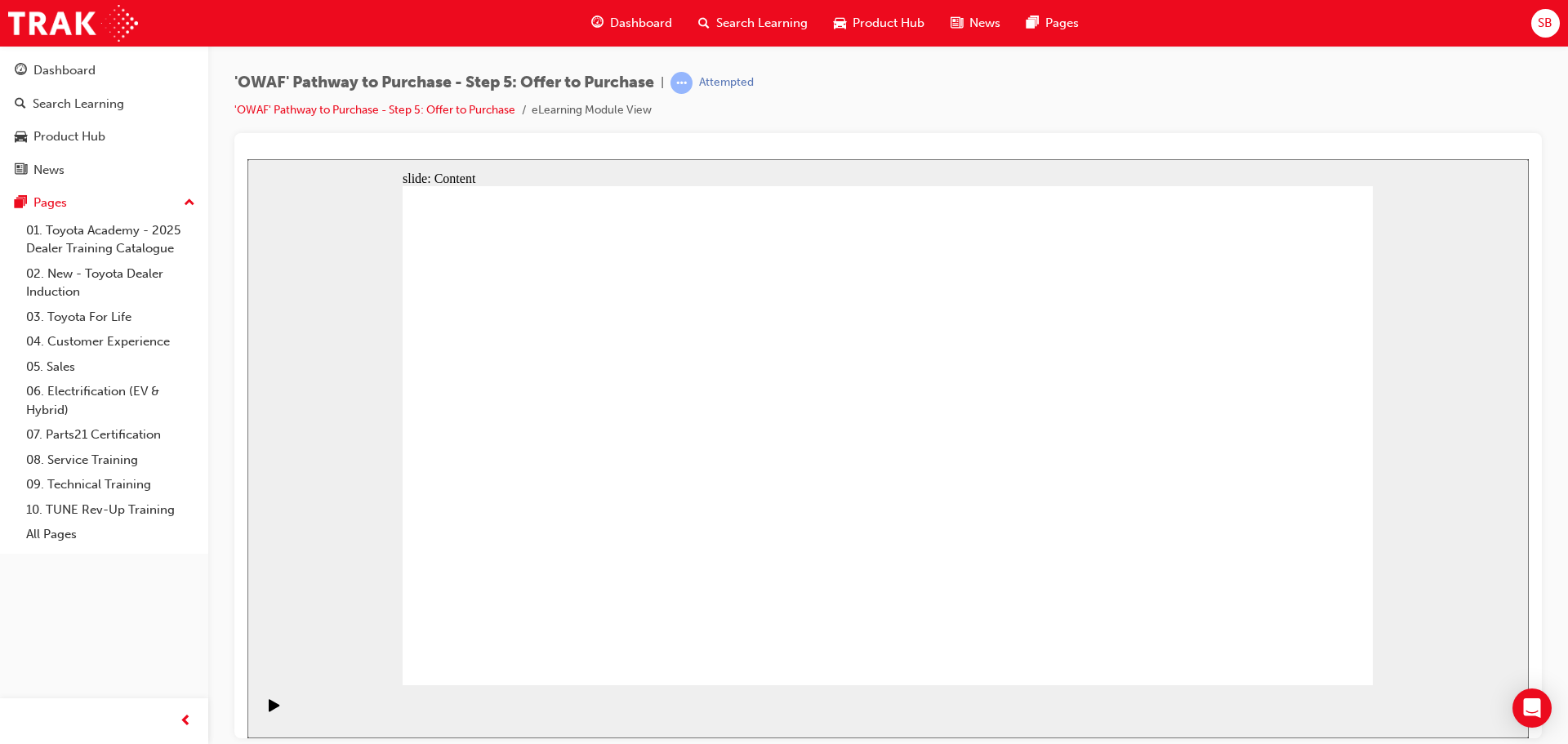
drag, startPoint x: 891, startPoint y: 293, endPoint x: 922, endPoint y: 314, distance: 37.4
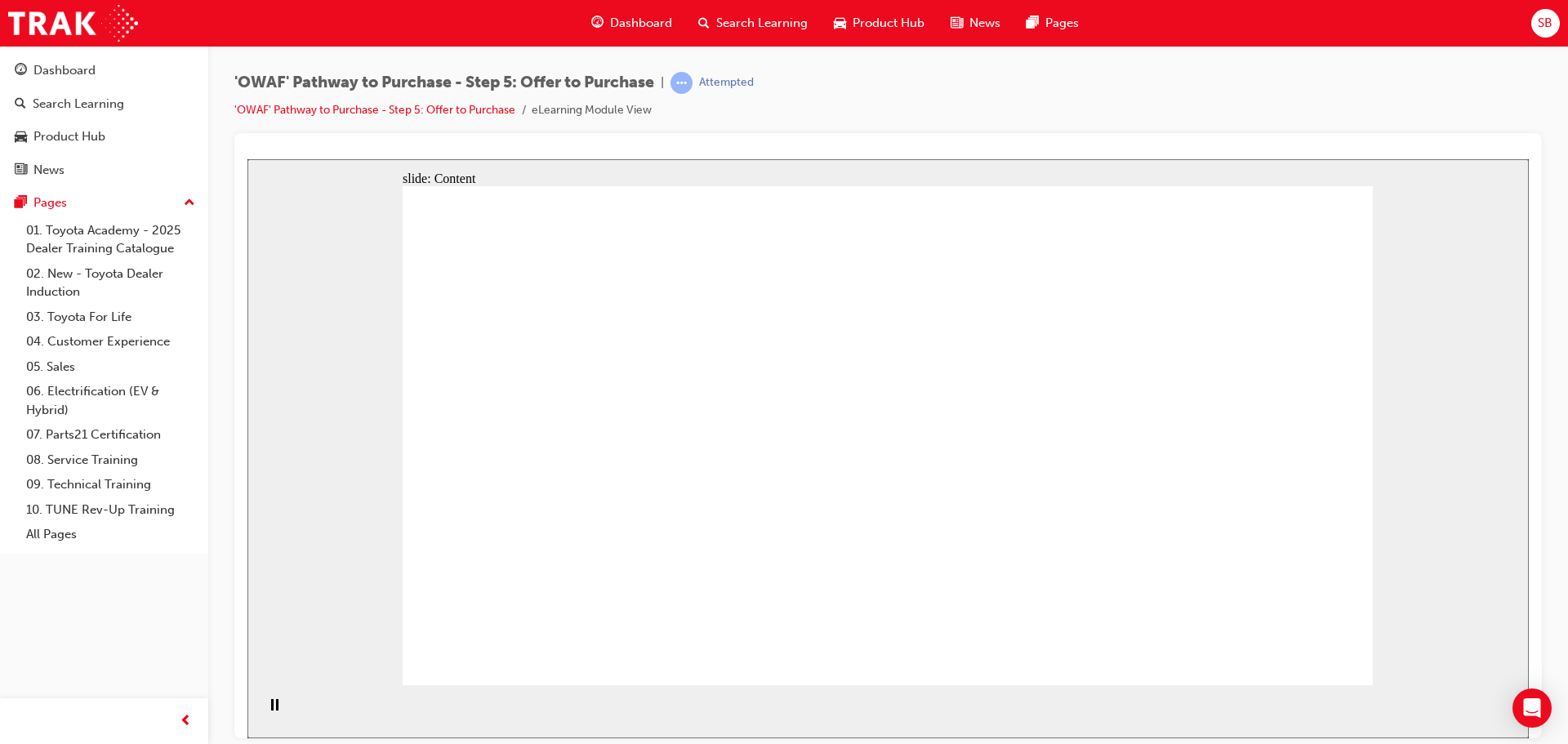
drag, startPoint x: 902, startPoint y: 575, endPoint x: 913, endPoint y: 574, distance: 11.0
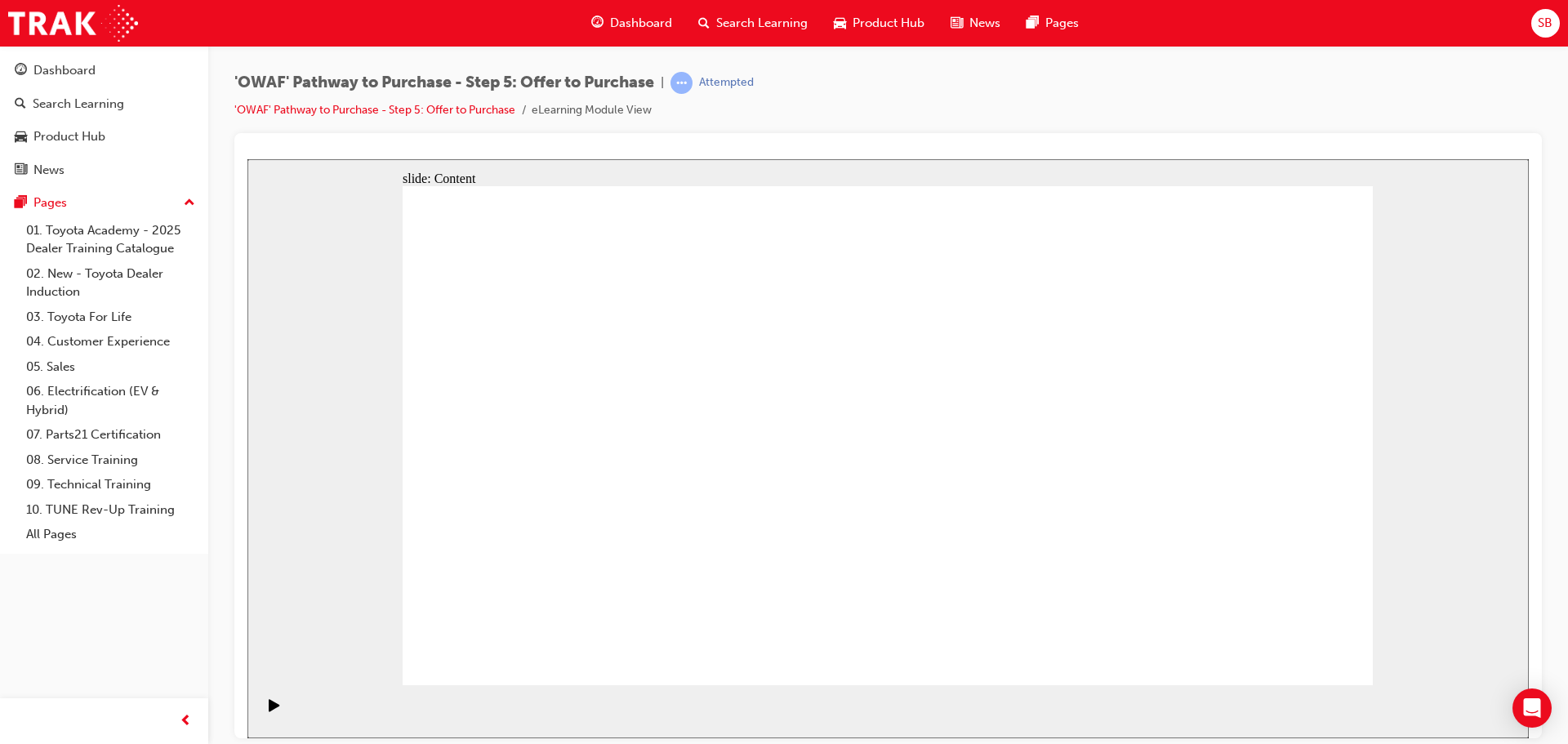
drag, startPoint x: 1020, startPoint y: 354, endPoint x: 1023, endPoint y: 409, distance: 55.1
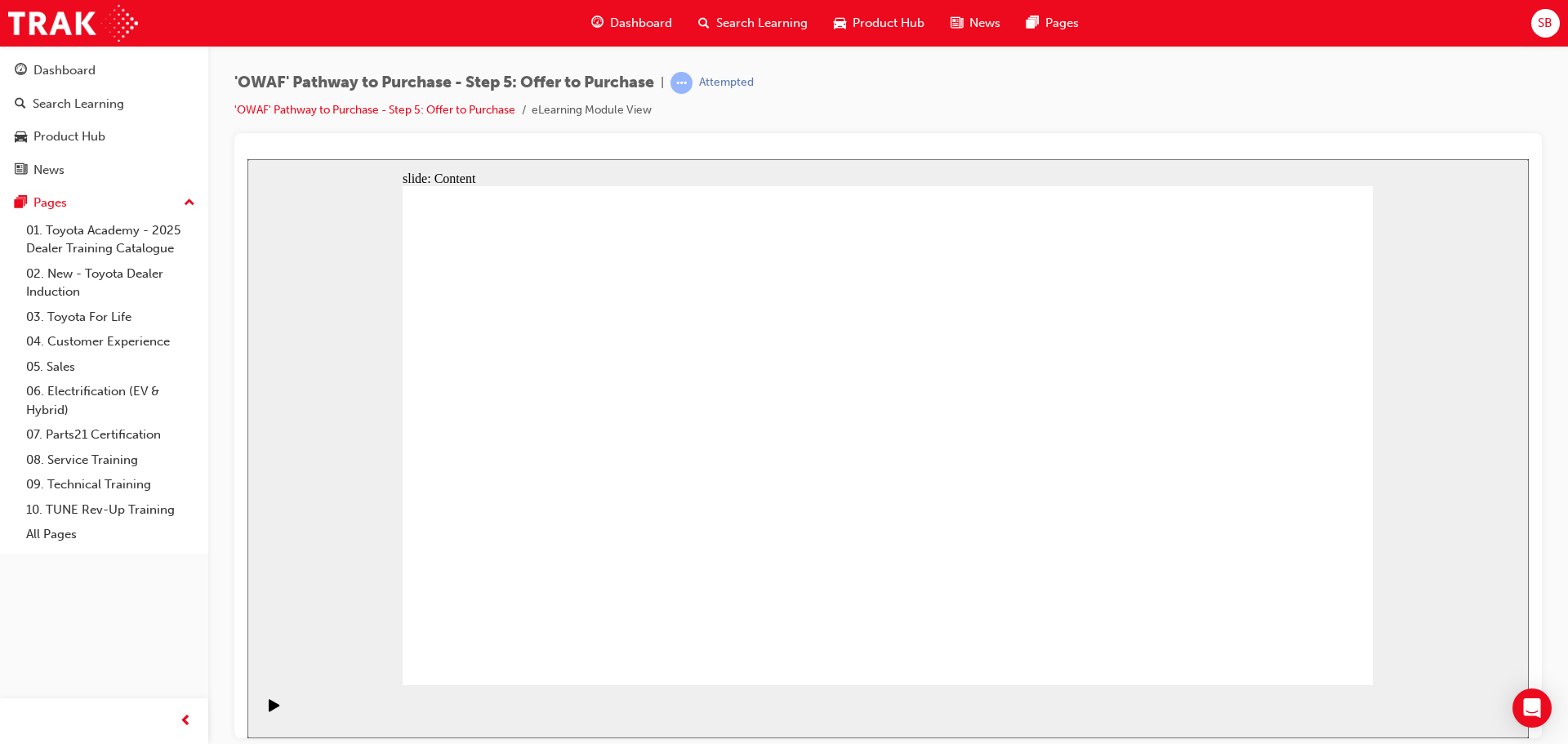
drag, startPoint x: 997, startPoint y: 373, endPoint x: 1027, endPoint y: 477, distance: 108.2
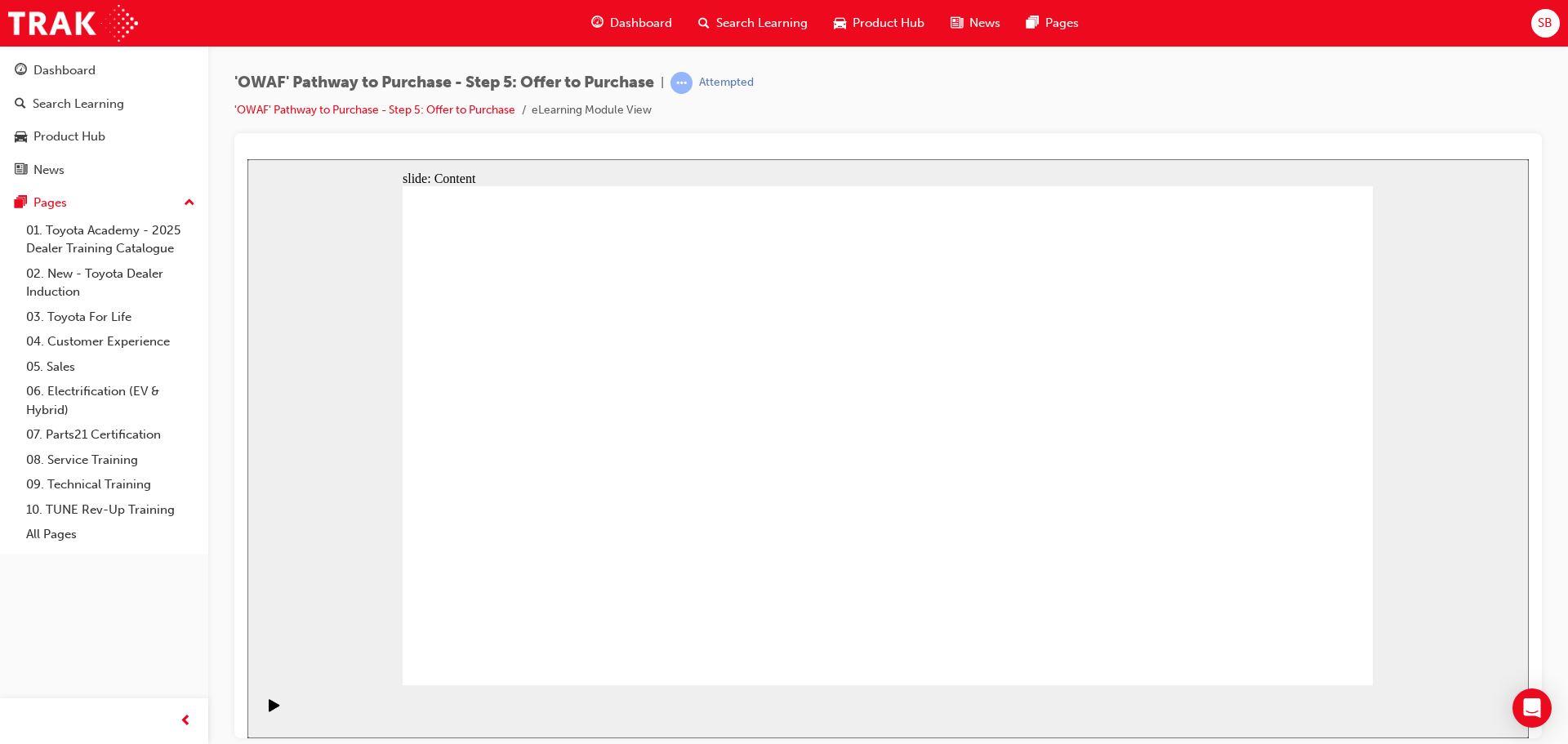
drag, startPoint x: 884, startPoint y: 299, endPoint x: 974, endPoint y: 280, distance: 92.0
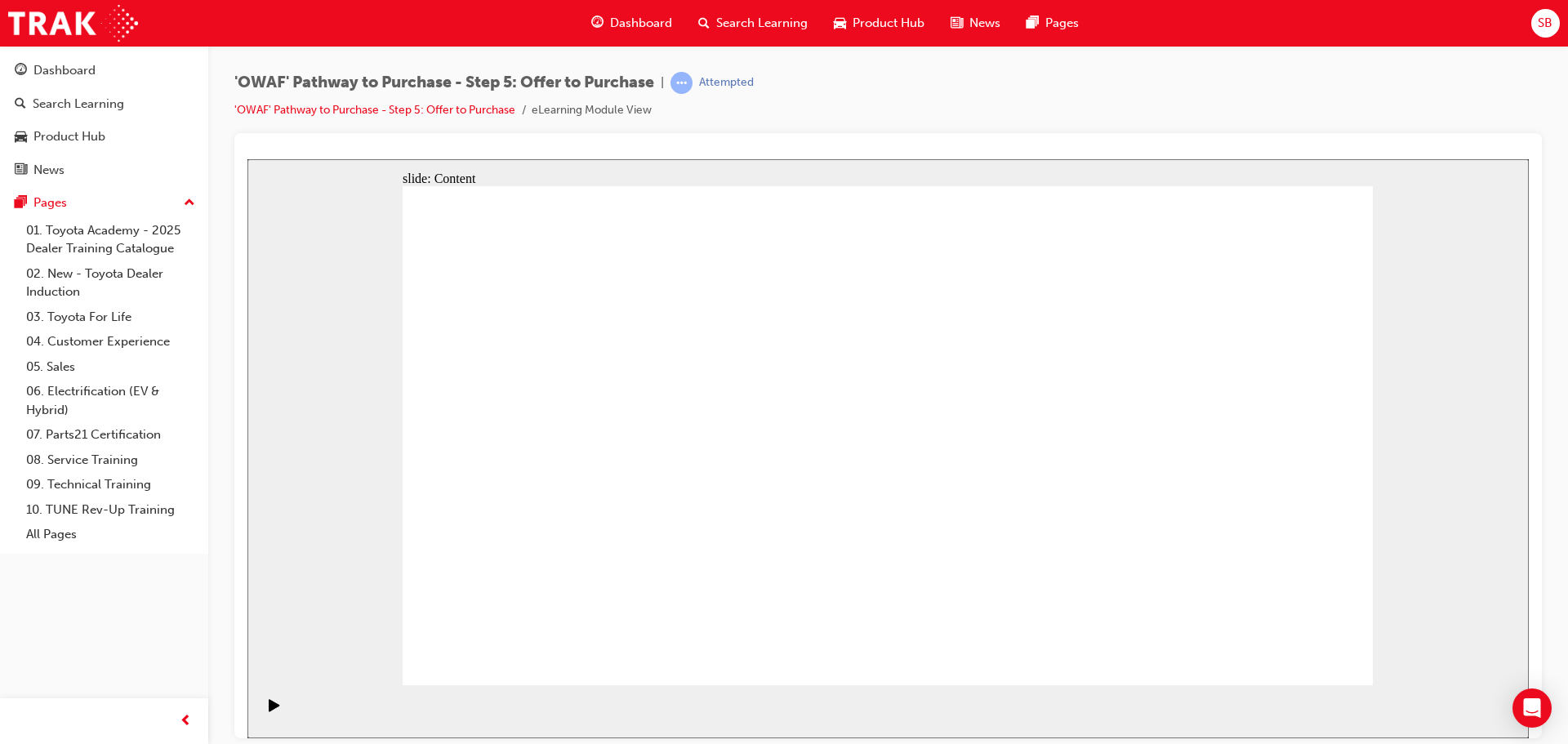
drag, startPoint x: 1269, startPoint y: 639, endPoint x: 1279, endPoint y: 664, distance: 26.9
drag, startPoint x: 1286, startPoint y: 667, endPoint x: 1293, endPoint y: 662, distance: 8.6
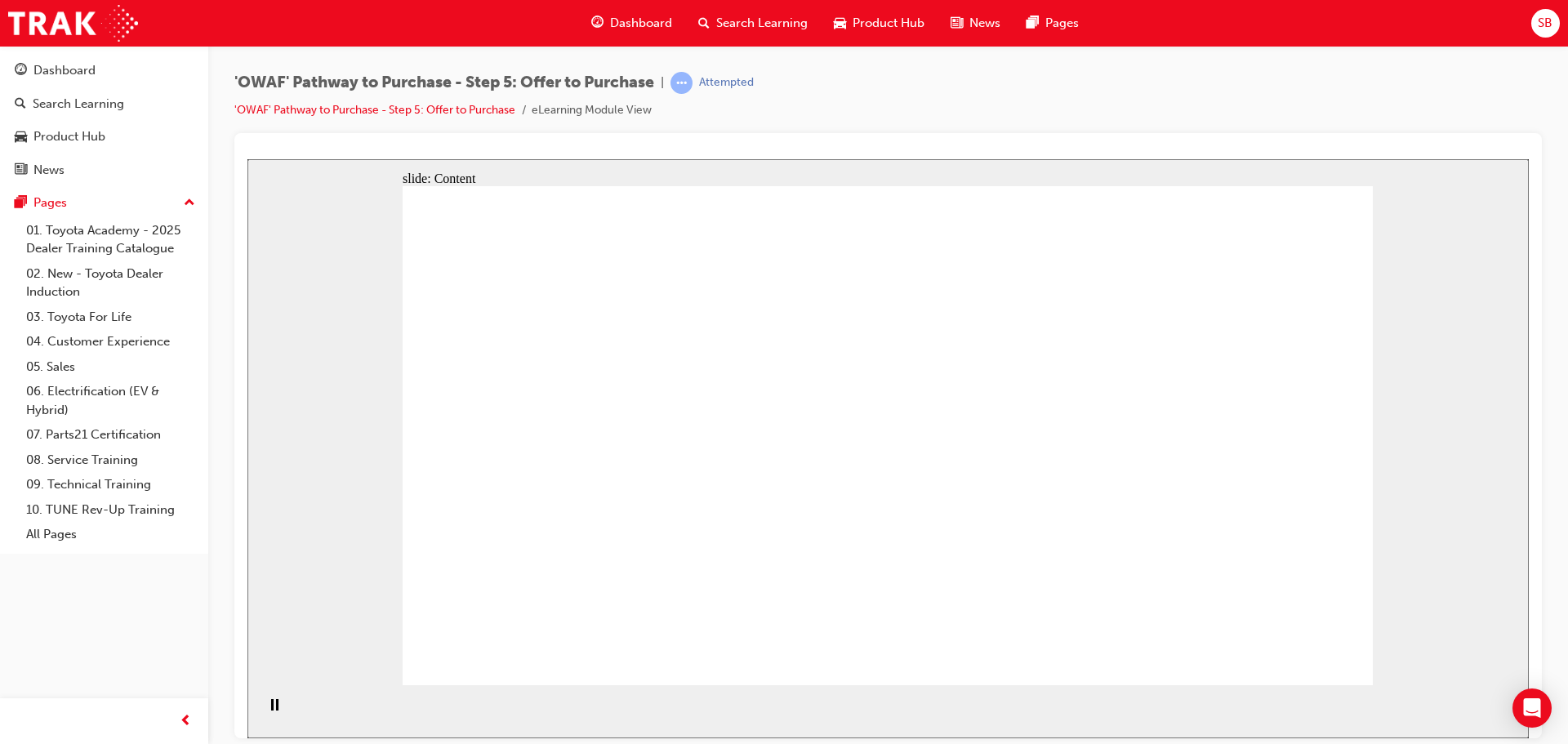
drag, startPoint x: 775, startPoint y: 253, endPoint x: 768, endPoint y: 307, distance: 54.5
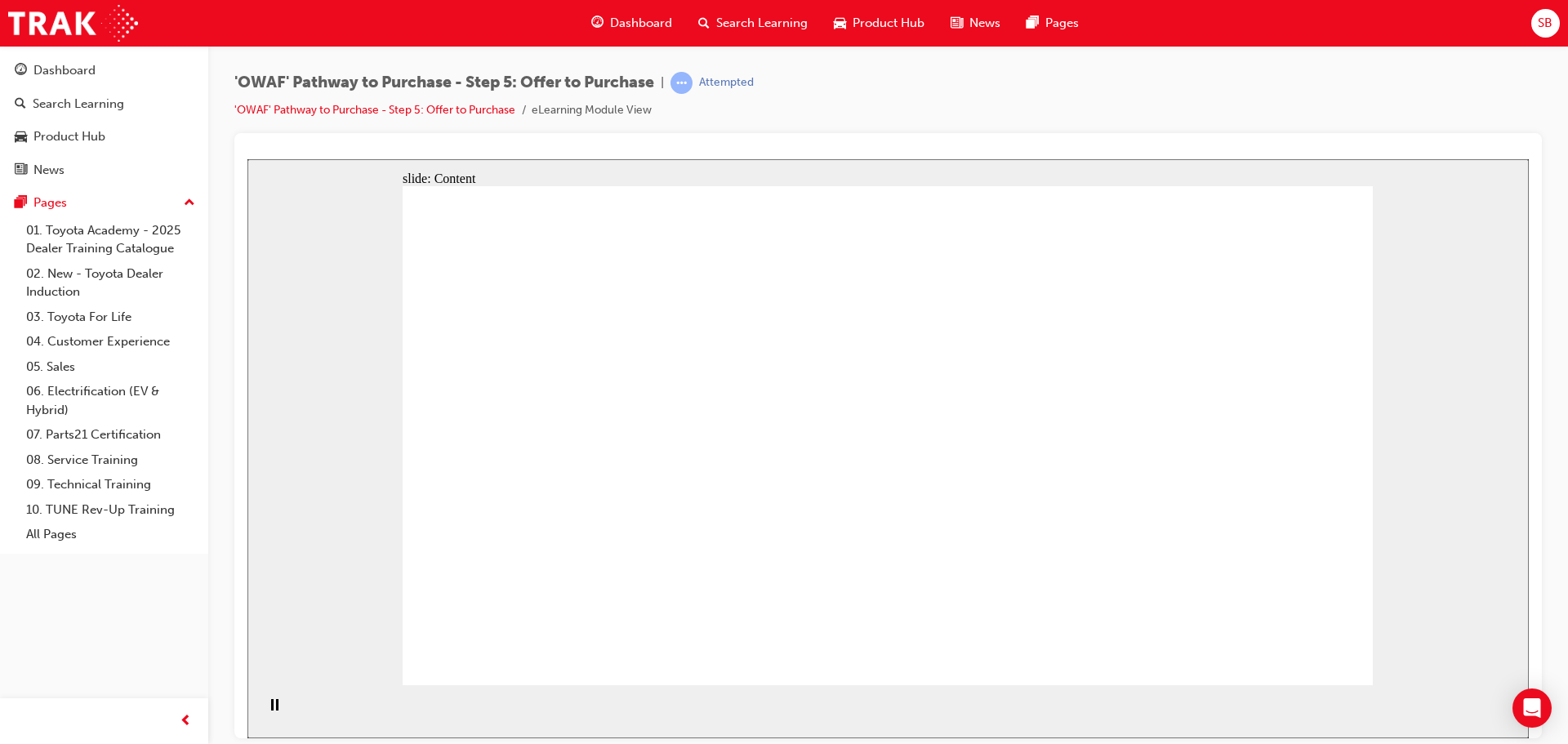
drag, startPoint x: 768, startPoint y: 307, endPoint x: 764, endPoint y: 367, distance: 60.1
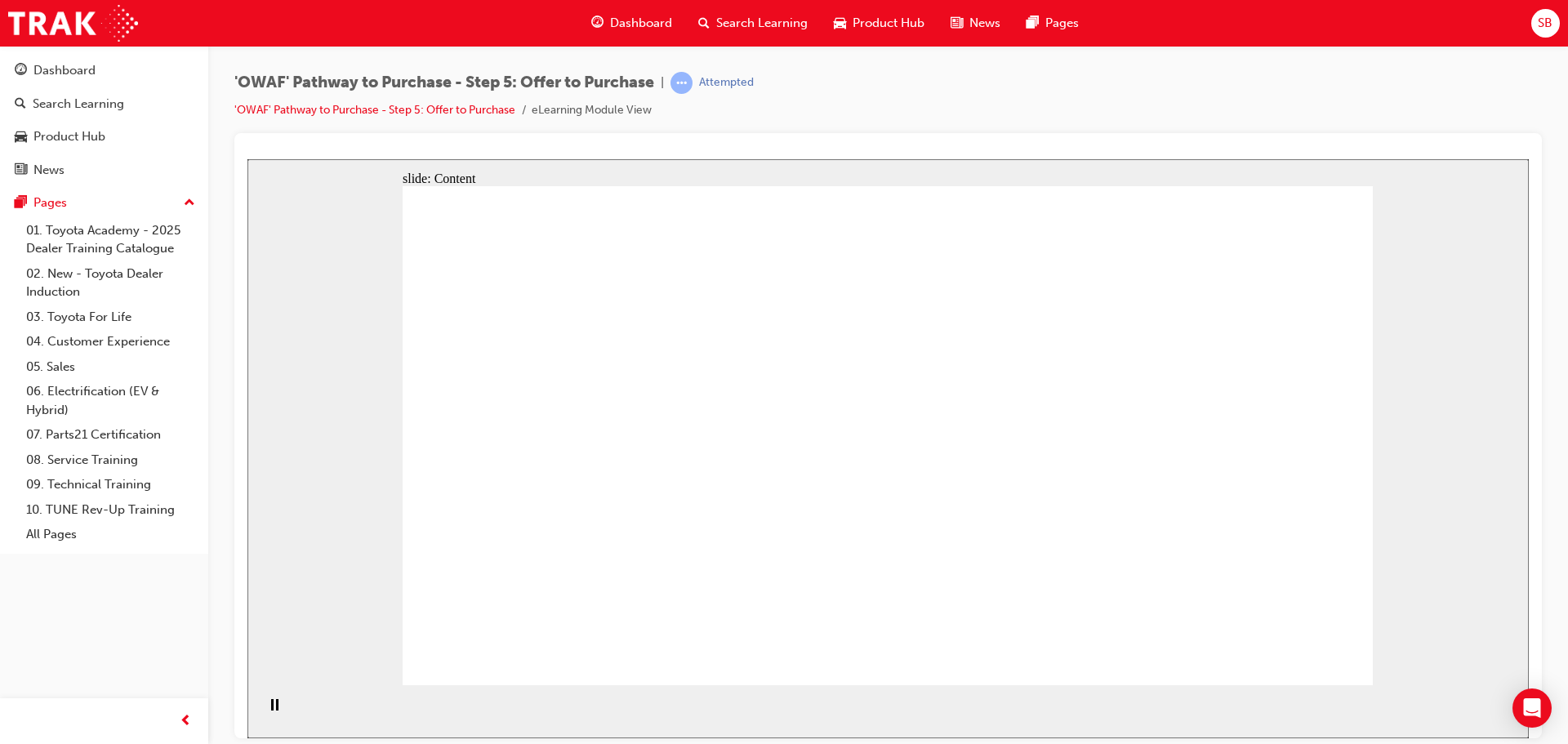
drag, startPoint x: 746, startPoint y: 570, endPoint x: 758, endPoint y: 558, distance: 17.0
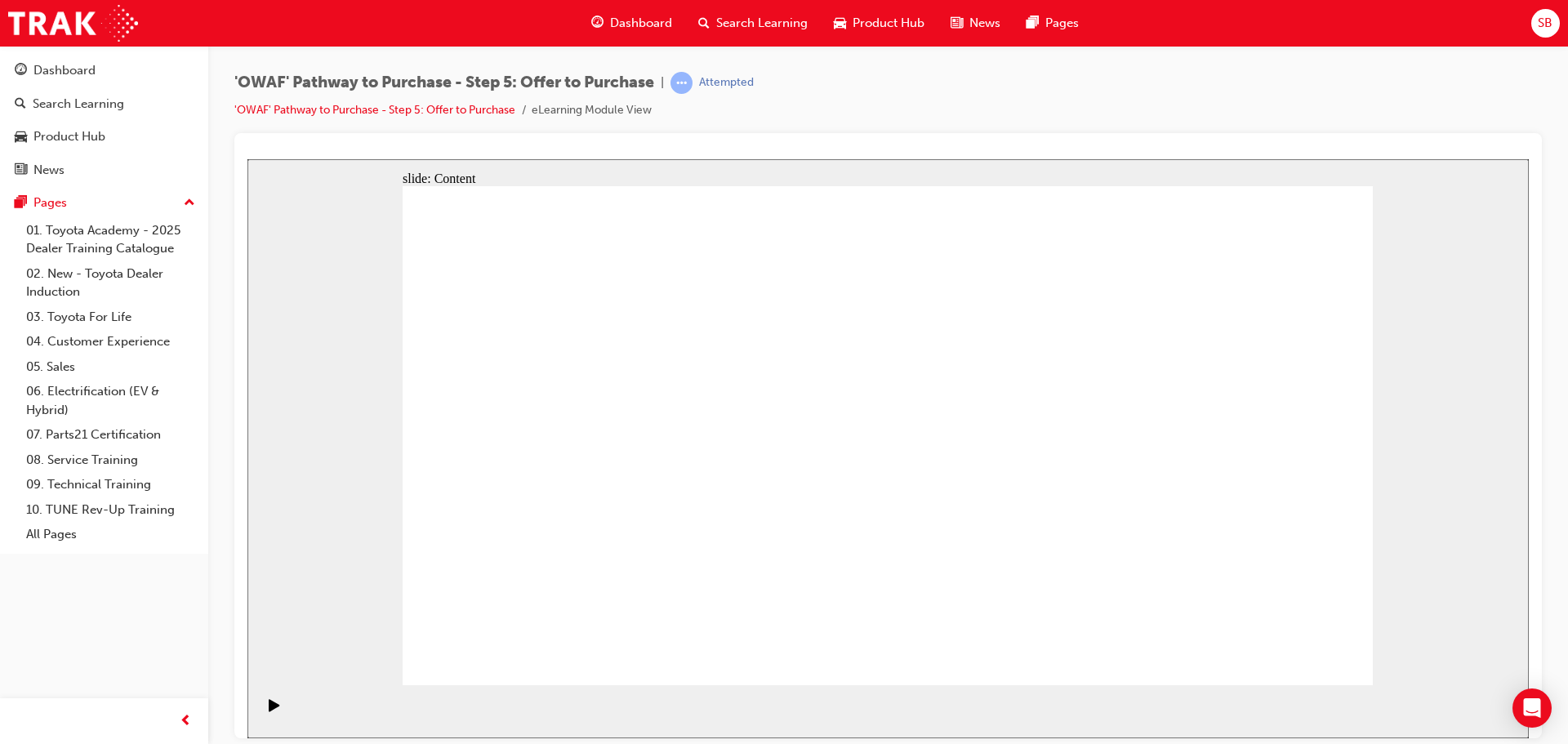
drag, startPoint x: 997, startPoint y: 384, endPoint x: 990, endPoint y: 381, distance: 7.6
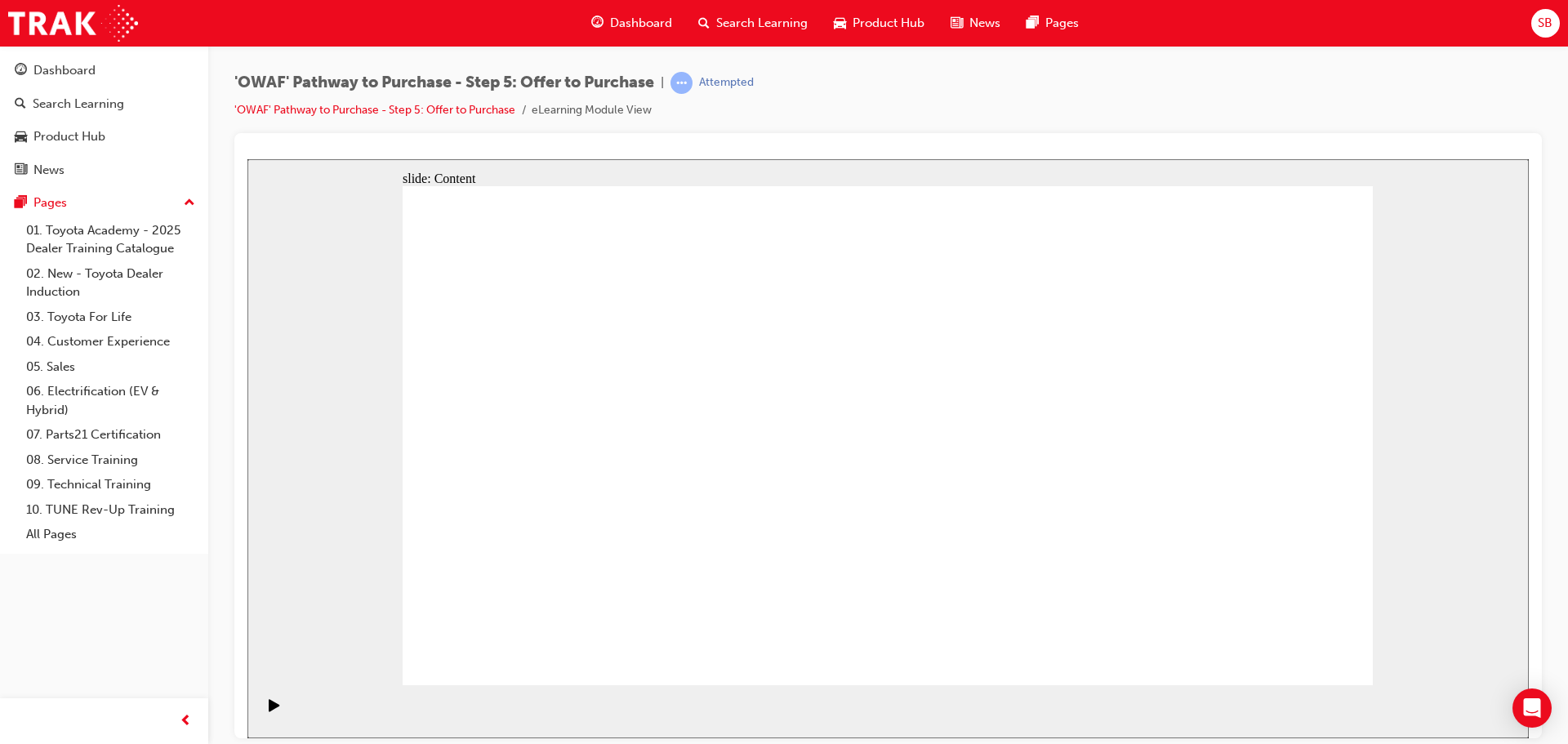
drag, startPoint x: 509, startPoint y: 341, endPoint x: 684, endPoint y: 341, distance: 175.0
drag, startPoint x: 684, startPoint y: 341, endPoint x: 775, endPoint y: 359, distance: 92.8
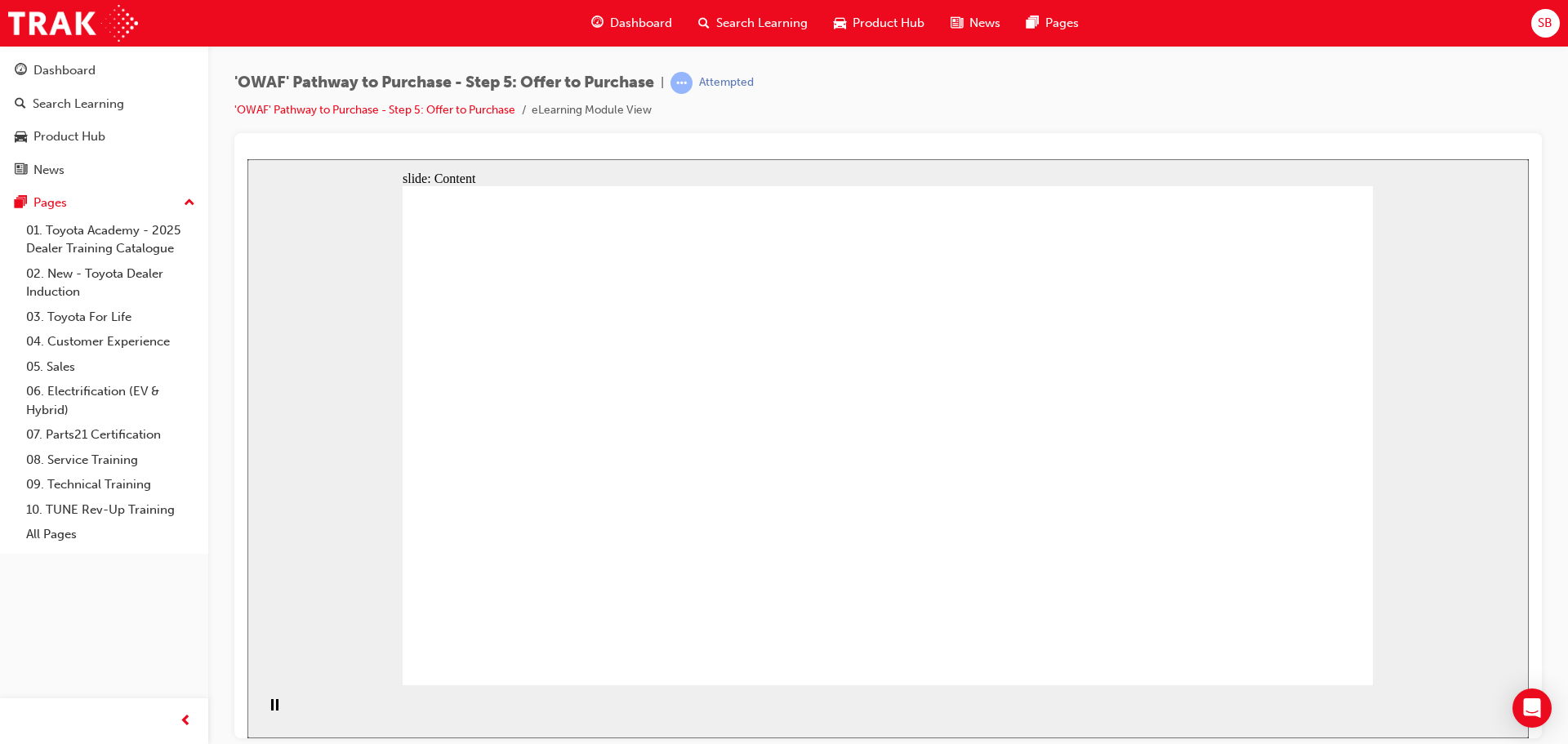
drag, startPoint x: 542, startPoint y: 392, endPoint x: 620, endPoint y: 378, distance: 79.2
drag, startPoint x: 675, startPoint y: 367, endPoint x: 744, endPoint y: 358, distance: 69.6
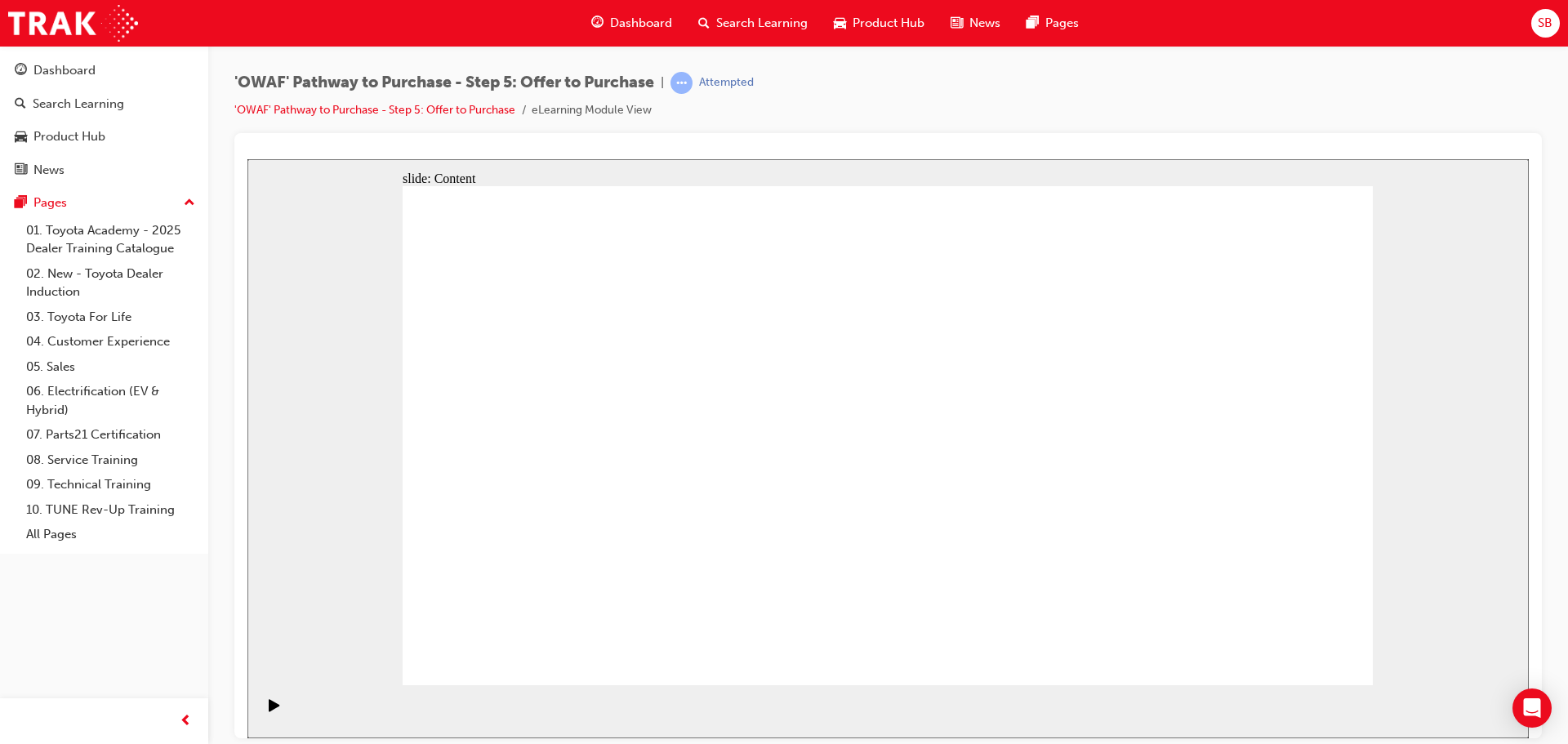
drag, startPoint x: 791, startPoint y: 354, endPoint x: 943, endPoint y: 354, distance: 152.0
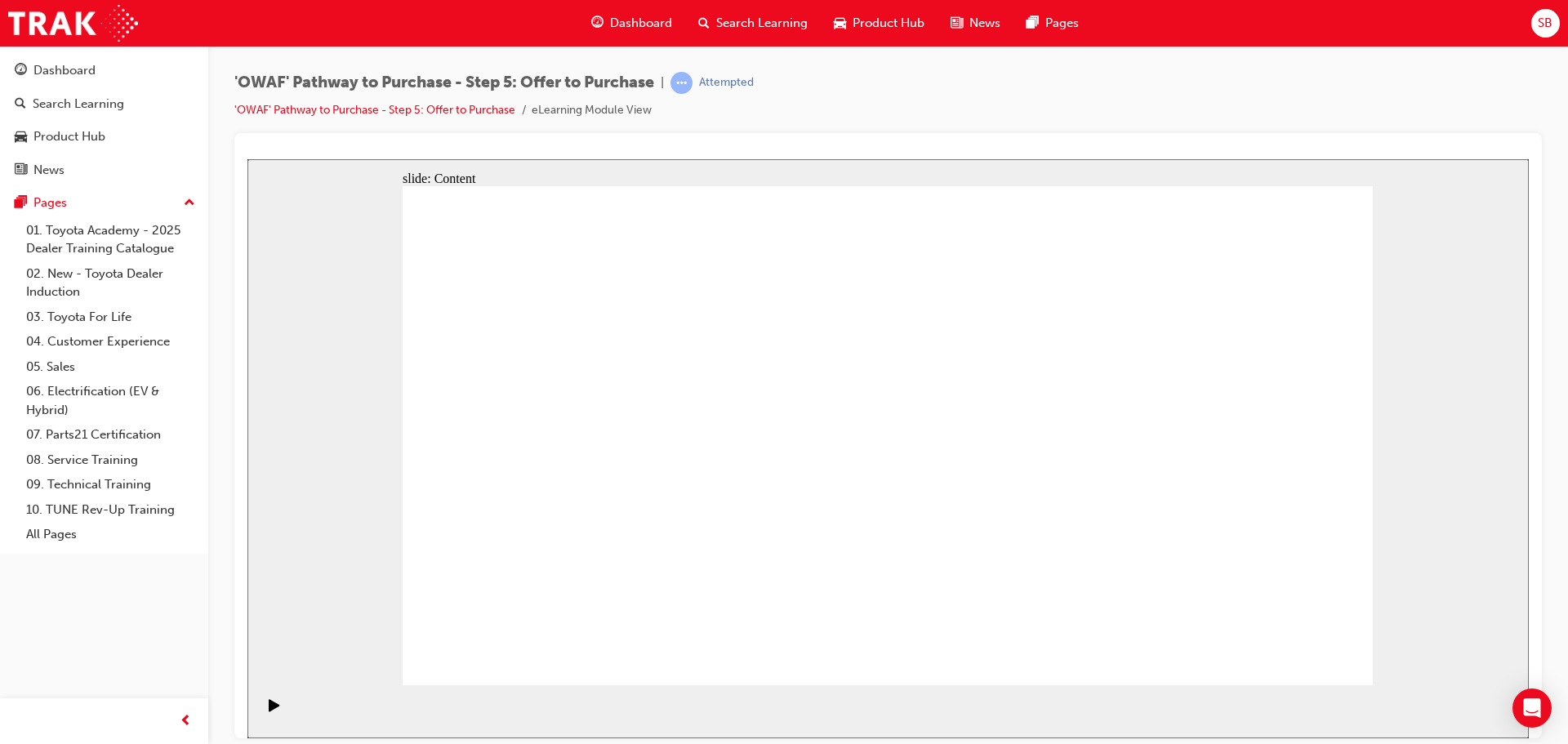
drag, startPoint x: 771, startPoint y: 497, endPoint x: 777, endPoint y: 483, distance: 15.2
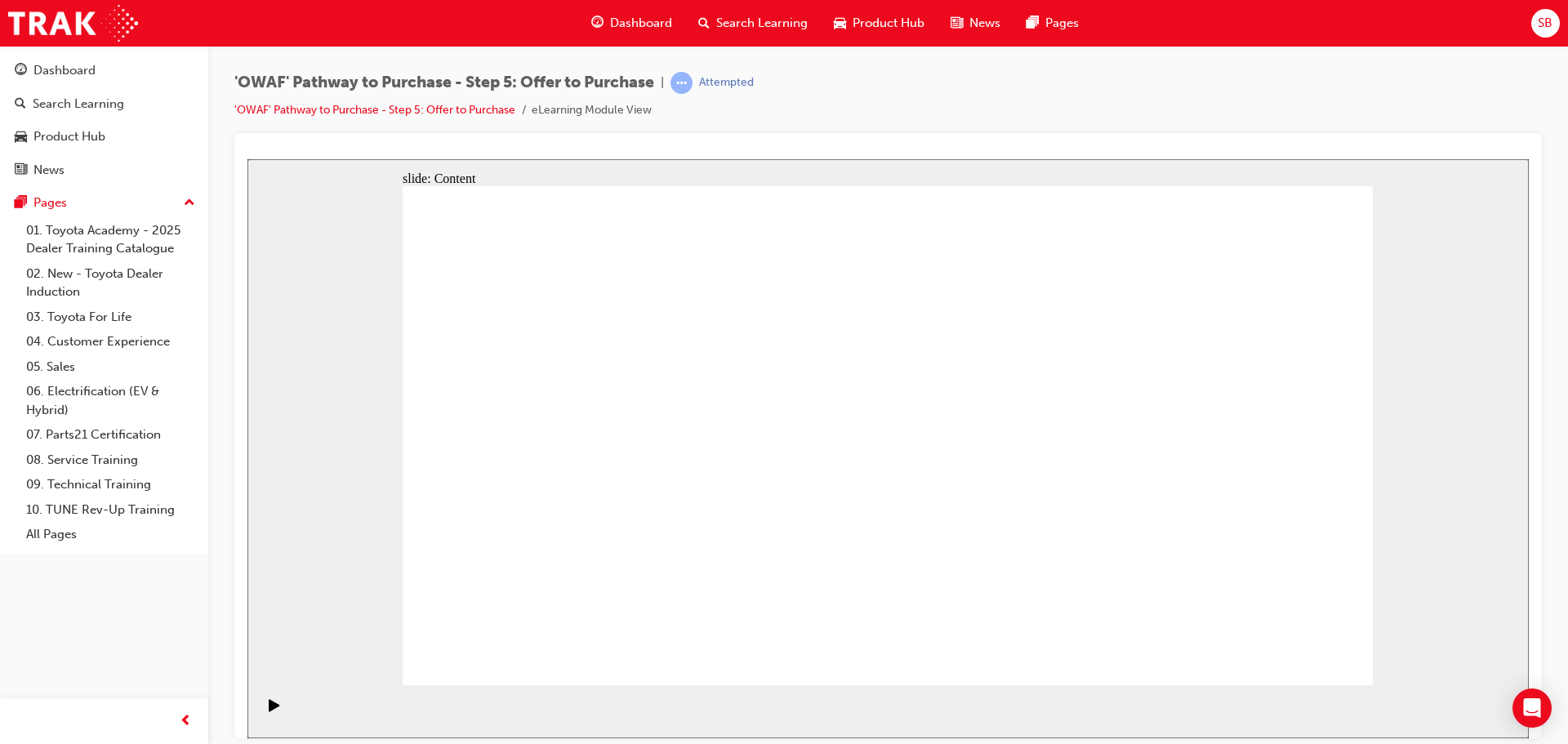
drag, startPoint x: 589, startPoint y: 335, endPoint x: 574, endPoint y: 381, distance: 48.4
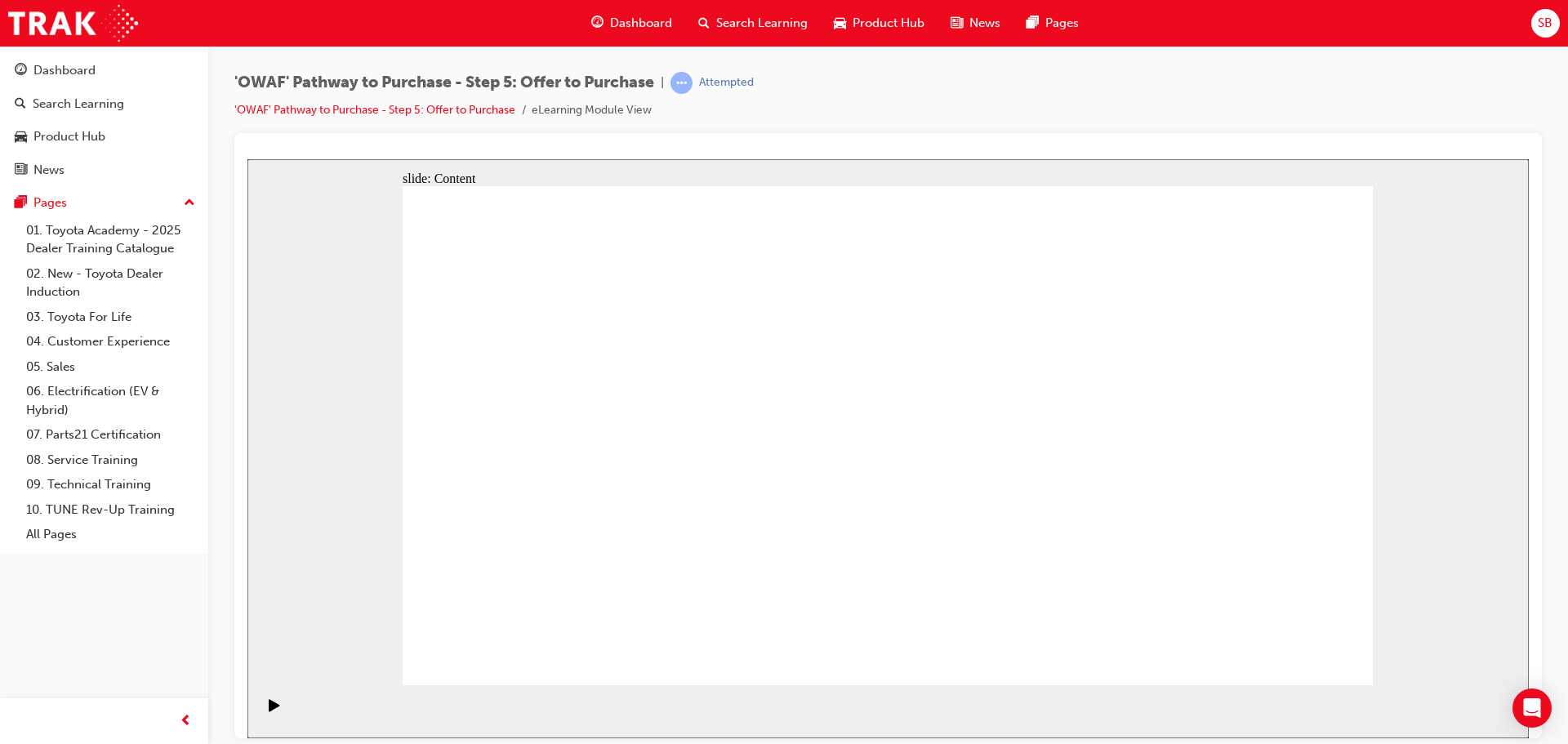
drag, startPoint x: 791, startPoint y: 383, endPoint x: 787, endPoint y: 375, distance: 8.9
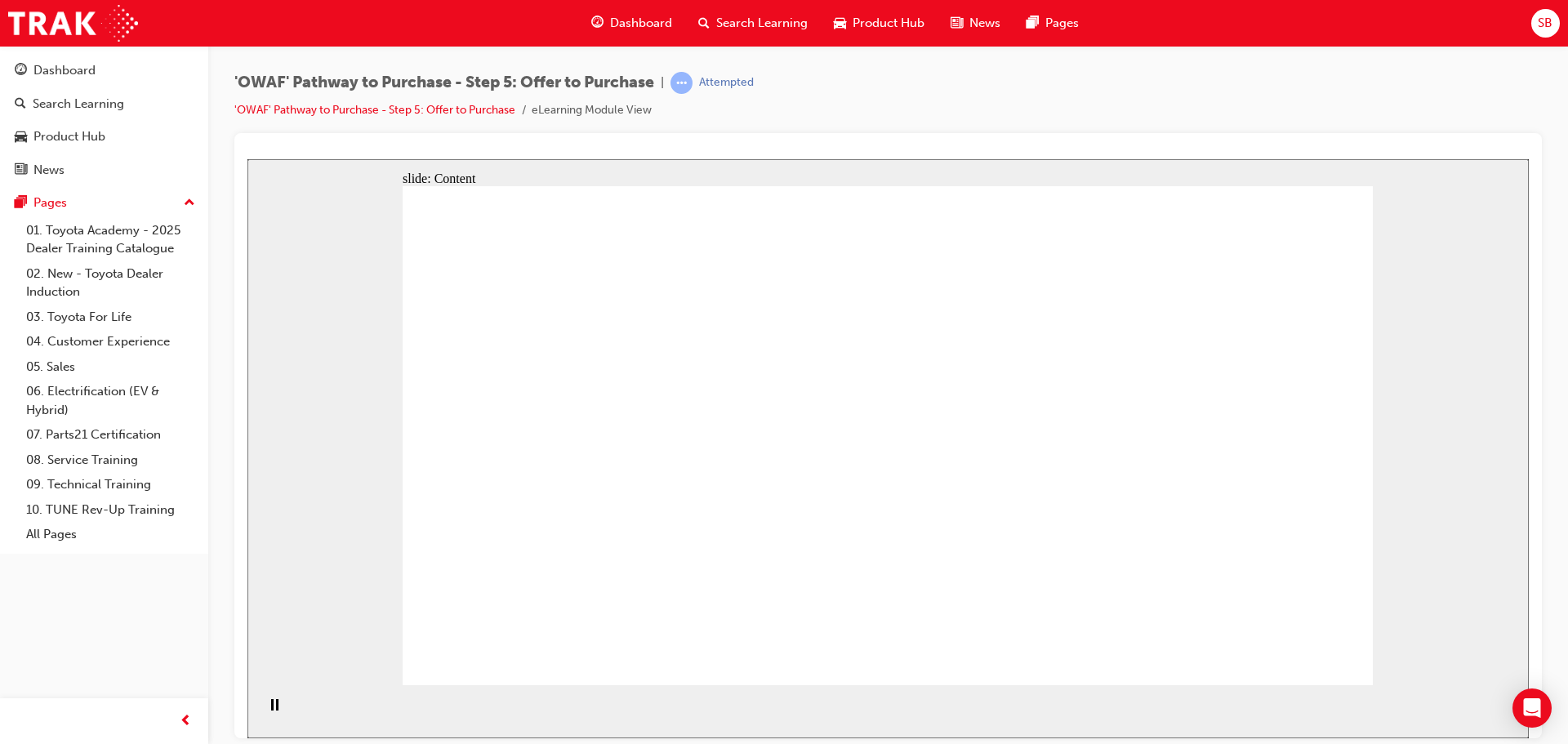
drag, startPoint x: 862, startPoint y: 367, endPoint x: 901, endPoint y: 367, distance: 39.0
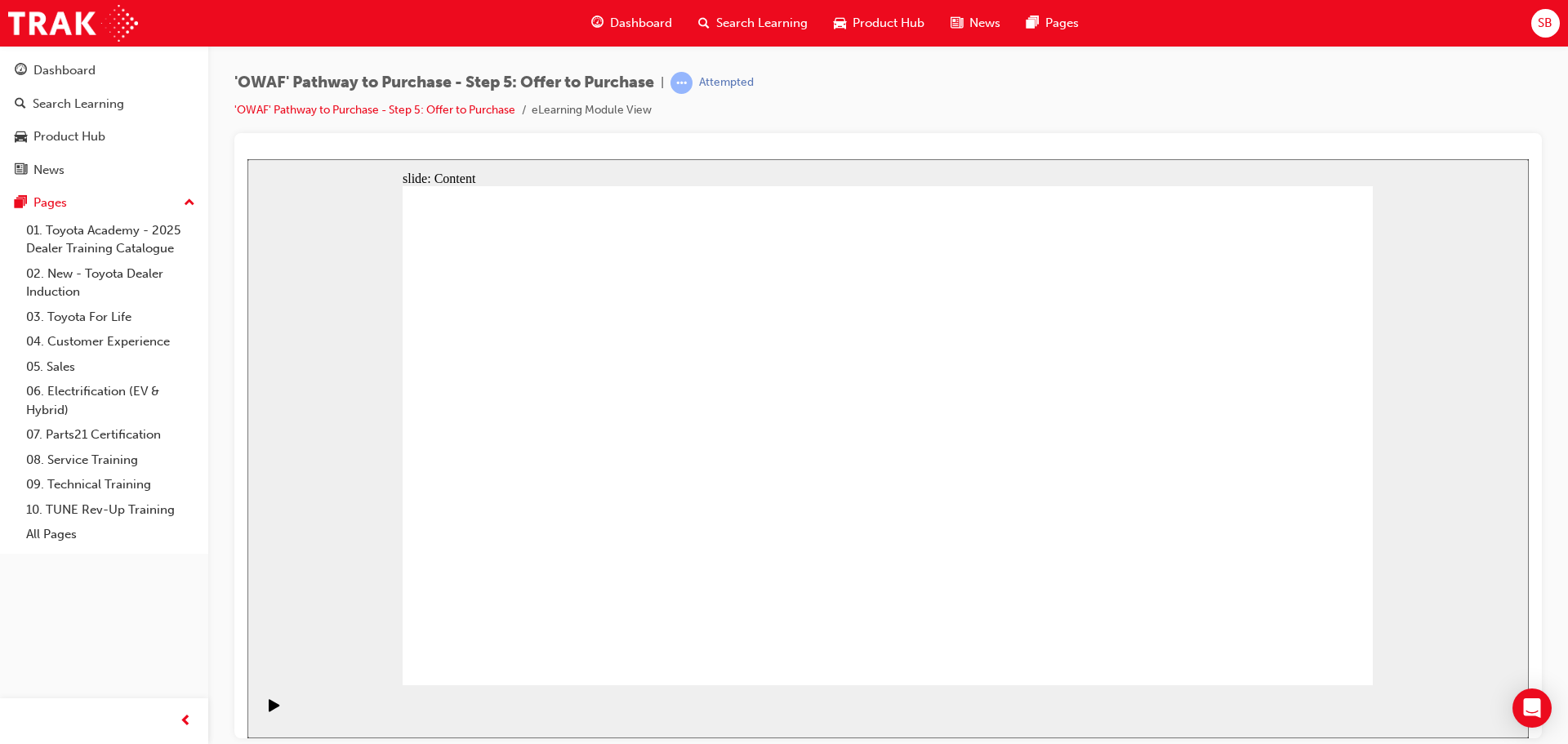
drag, startPoint x: 1089, startPoint y: 501, endPoint x: 1014, endPoint y: 484, distance: 76.9
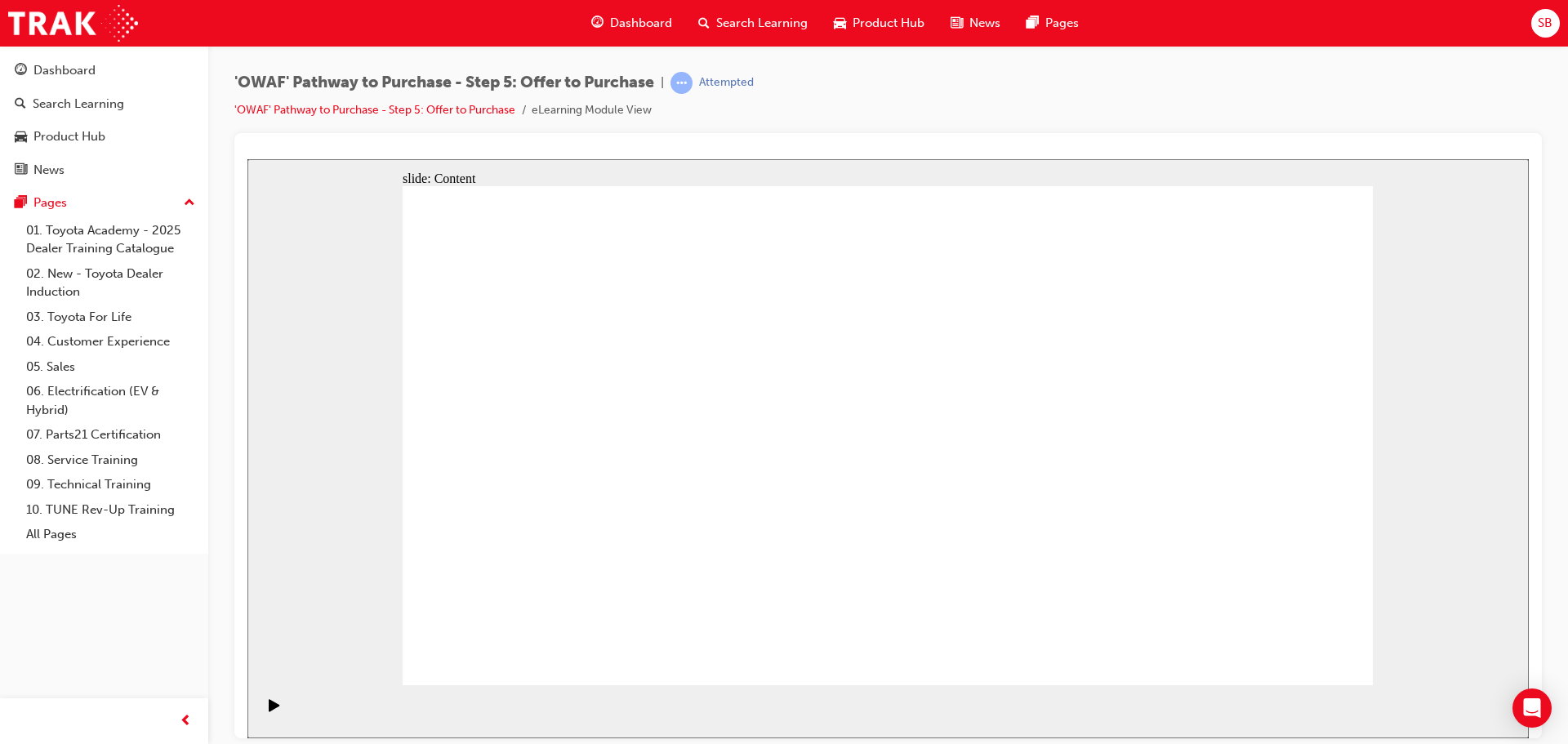
drag, startPoint x: 876, startPoint y: 370, endPoint x: 888, endPoint y: 369, distance: 12.0
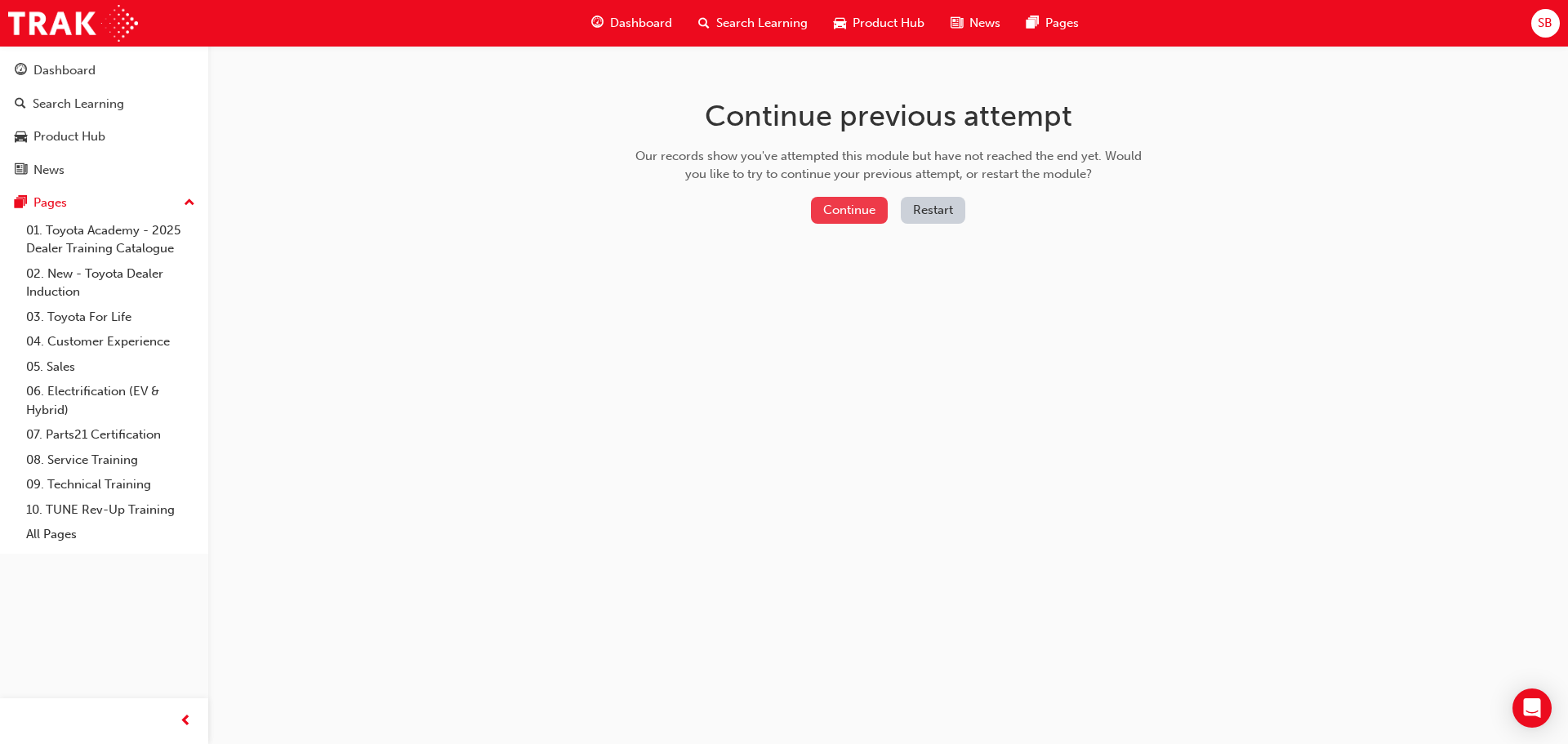
click at [861, 206] on button "Continue" at bounding box center [849, 210] width 76 height 27
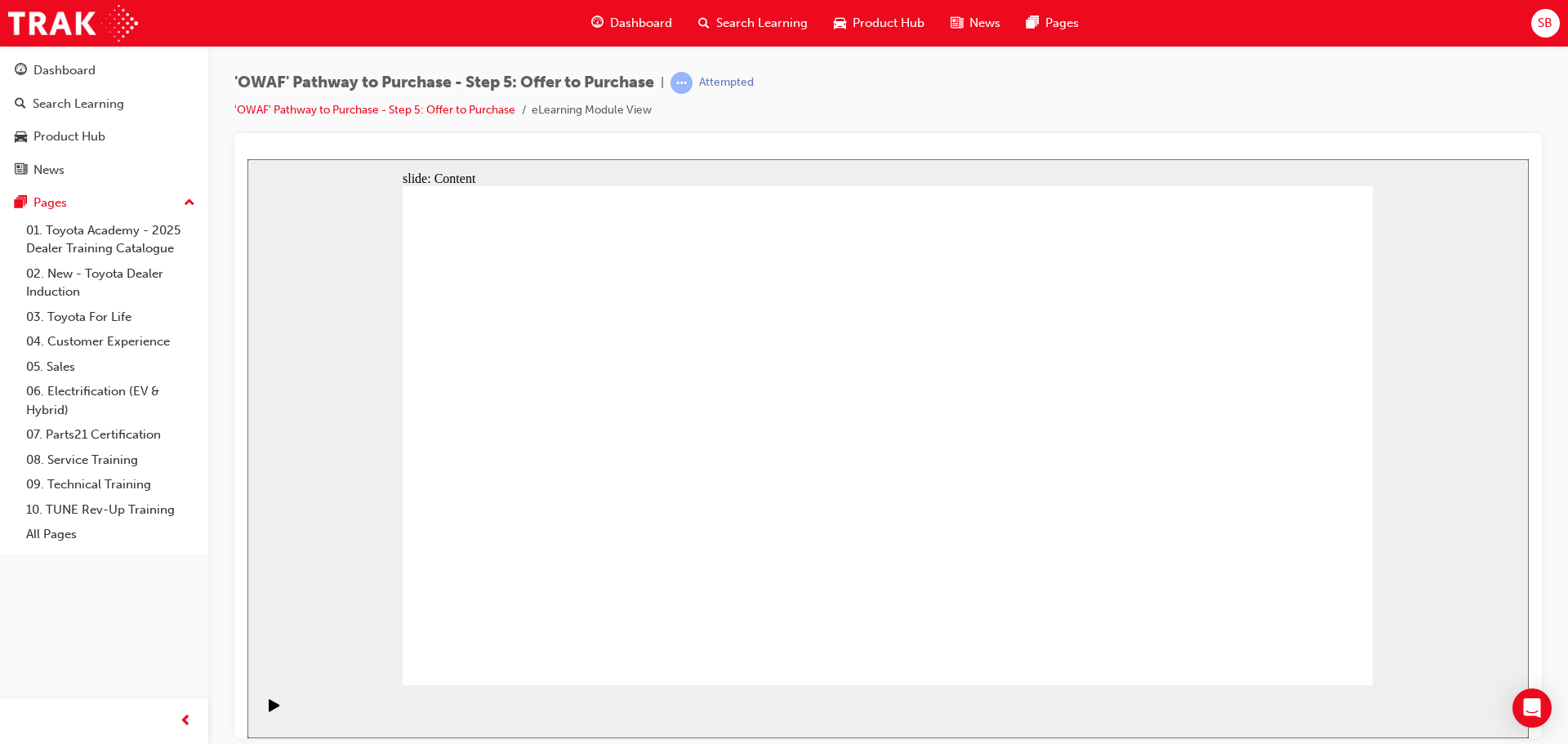
click at [273, 711] on icon "Play (Ctrl+Alt+P)" at bounding box center [275, 705] width 12 height 13
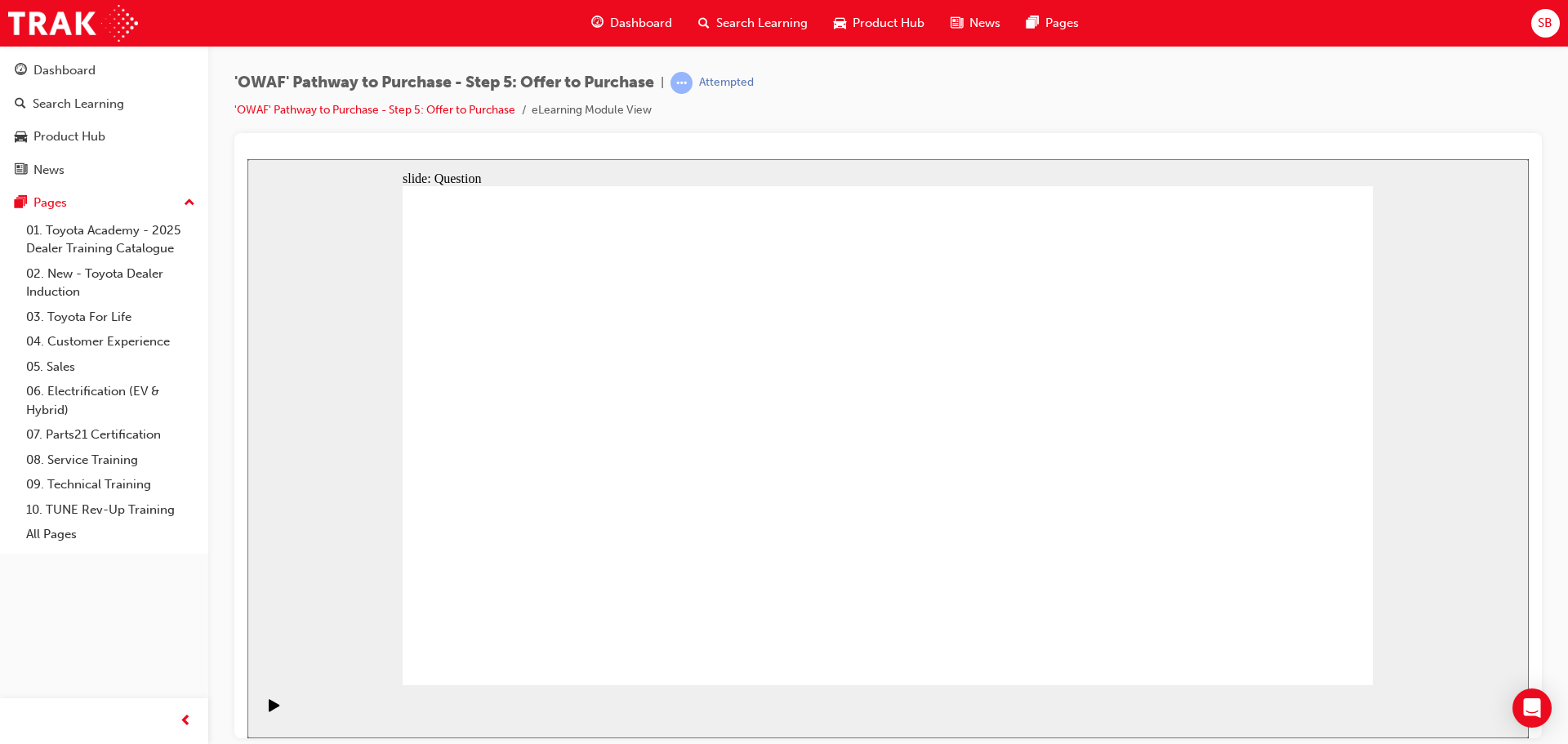
radio input "false"
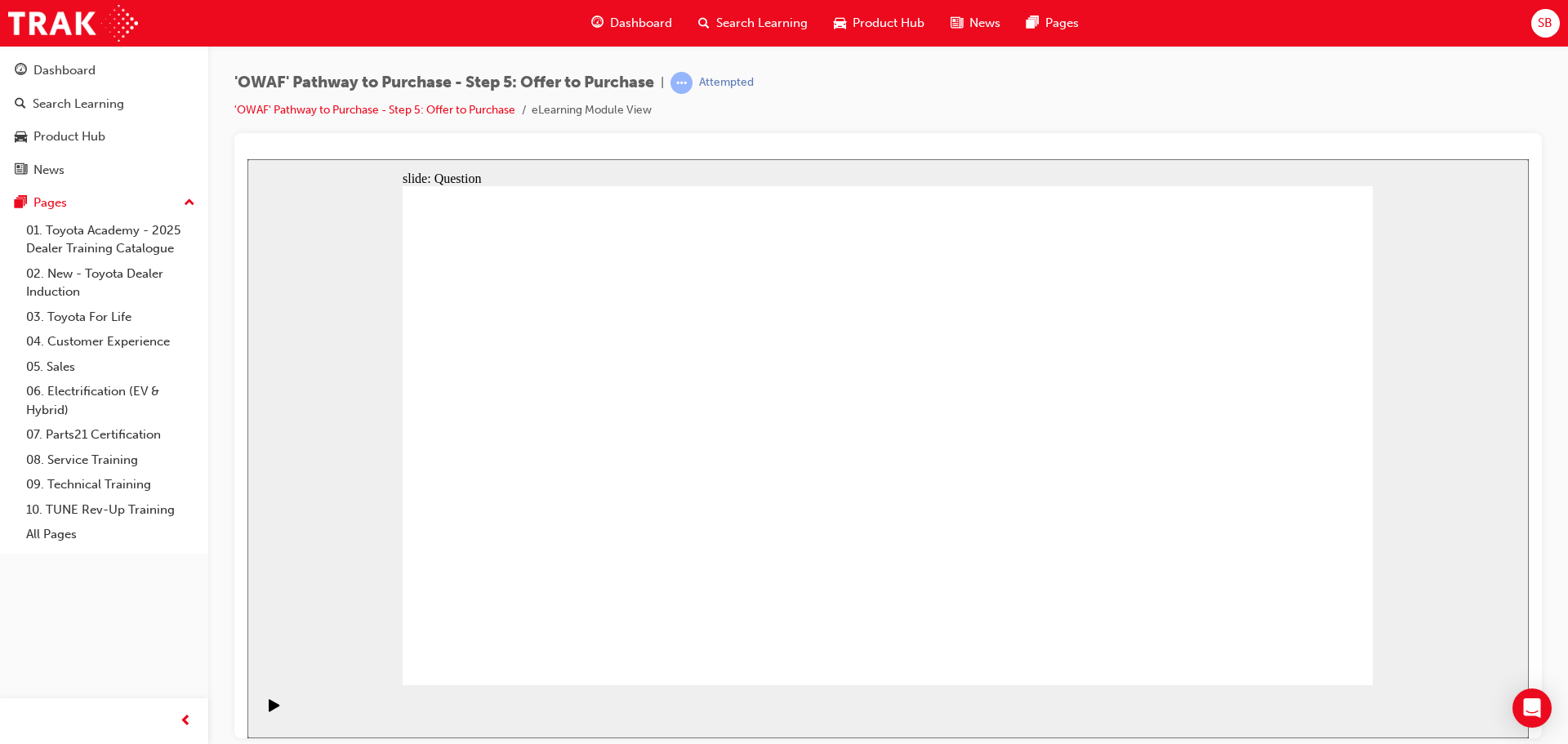
radio input "false"
radio input "true"
drag, startPoint x: 1214, startPoint y: 418, endPoint x: 544, endPoint y: 542, distance: 681.4
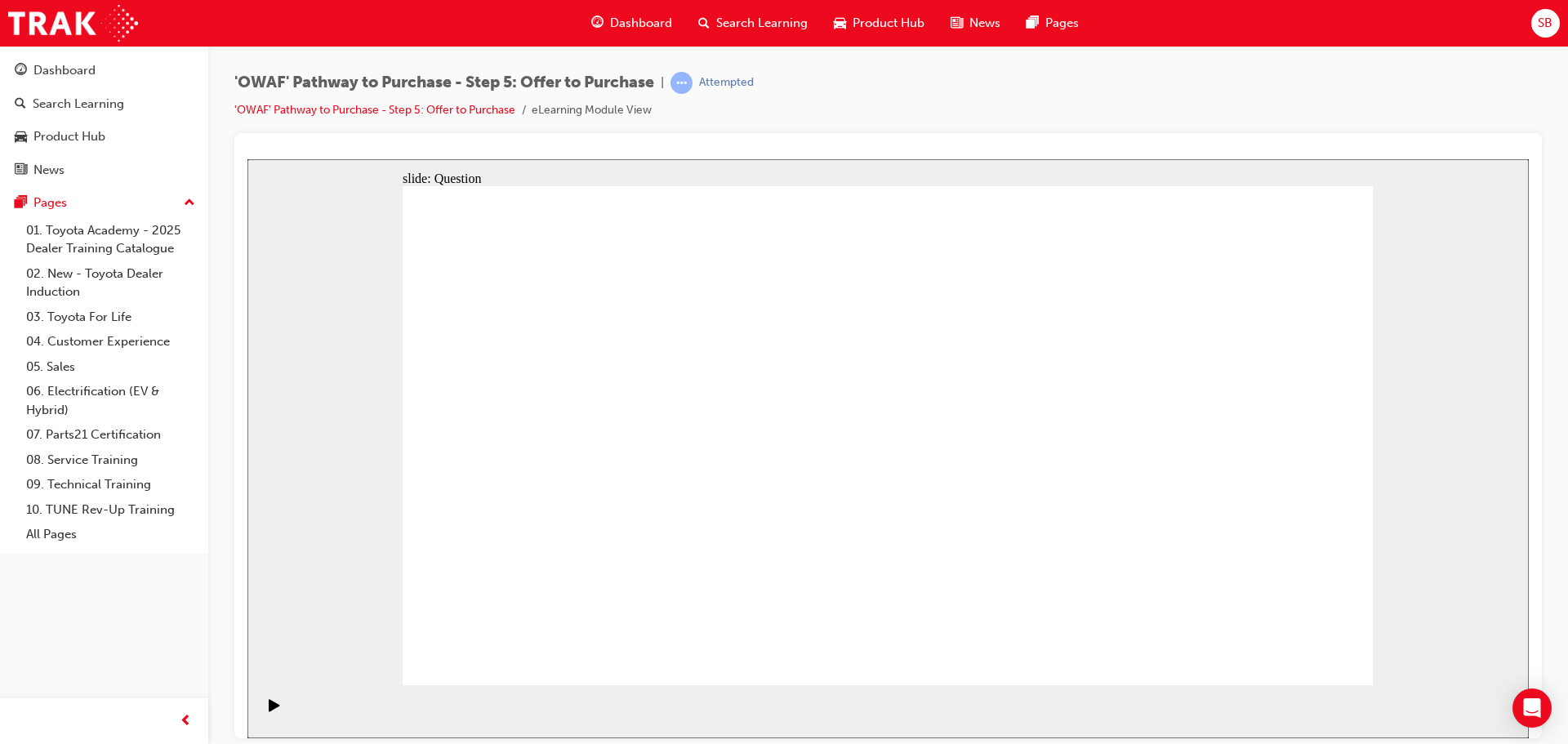
drag, startPoint x: 539, startPoint y: 408, endPoint x: 584, endPoint y: 393, distance: 47.4
drag, startPoint x: 1088, startPoint y: 435, endPoint x: 1057, endPoint y: 404, distance: 43.8
drag, startPoint x: 566, startPoint y: 510, endPoint x: 865, endPoint y: 526, distance: 299.4
drag, startPoint x: 775, startPoint y: 521, endPoint x: 626, endPoint y: 498, distance: 150.8
drag, startPoint x: 1080, startPoint y: 412, endPoint x: 790, endPoint y: 522, distance: 310.2
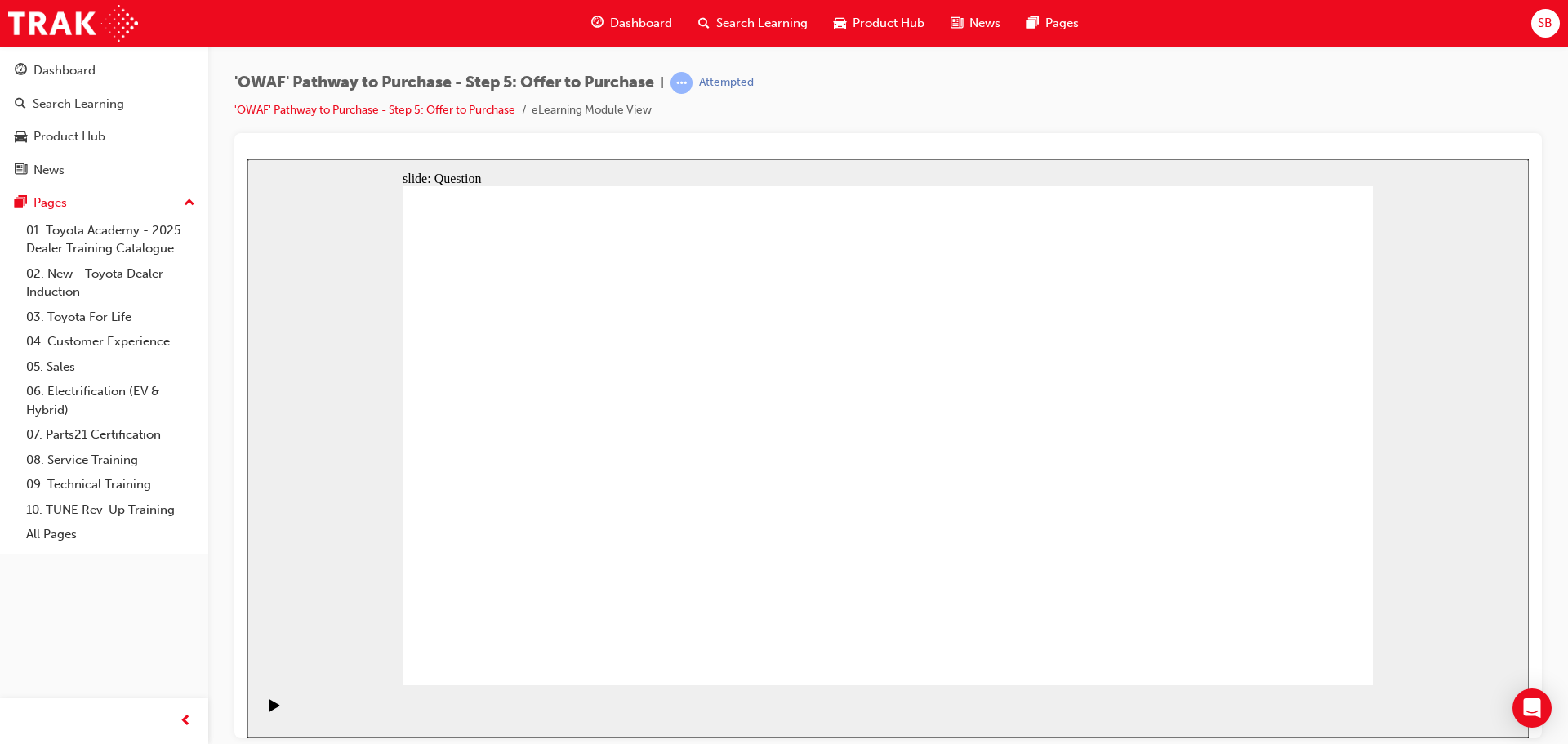
drag, startPoint x: 553, startPoint y: 404, endPoint x: 1029, endPoint y: 534, distance: 493.4
drag, startPoint x: 833, startPoint y: 436, endPoint x: 1223, endPoint y: 580, distance: 415.7
drag, startPoint x: 1103, startPoint y: 416, endPoint x: 899, endPoint y: 470, distance: 211.0
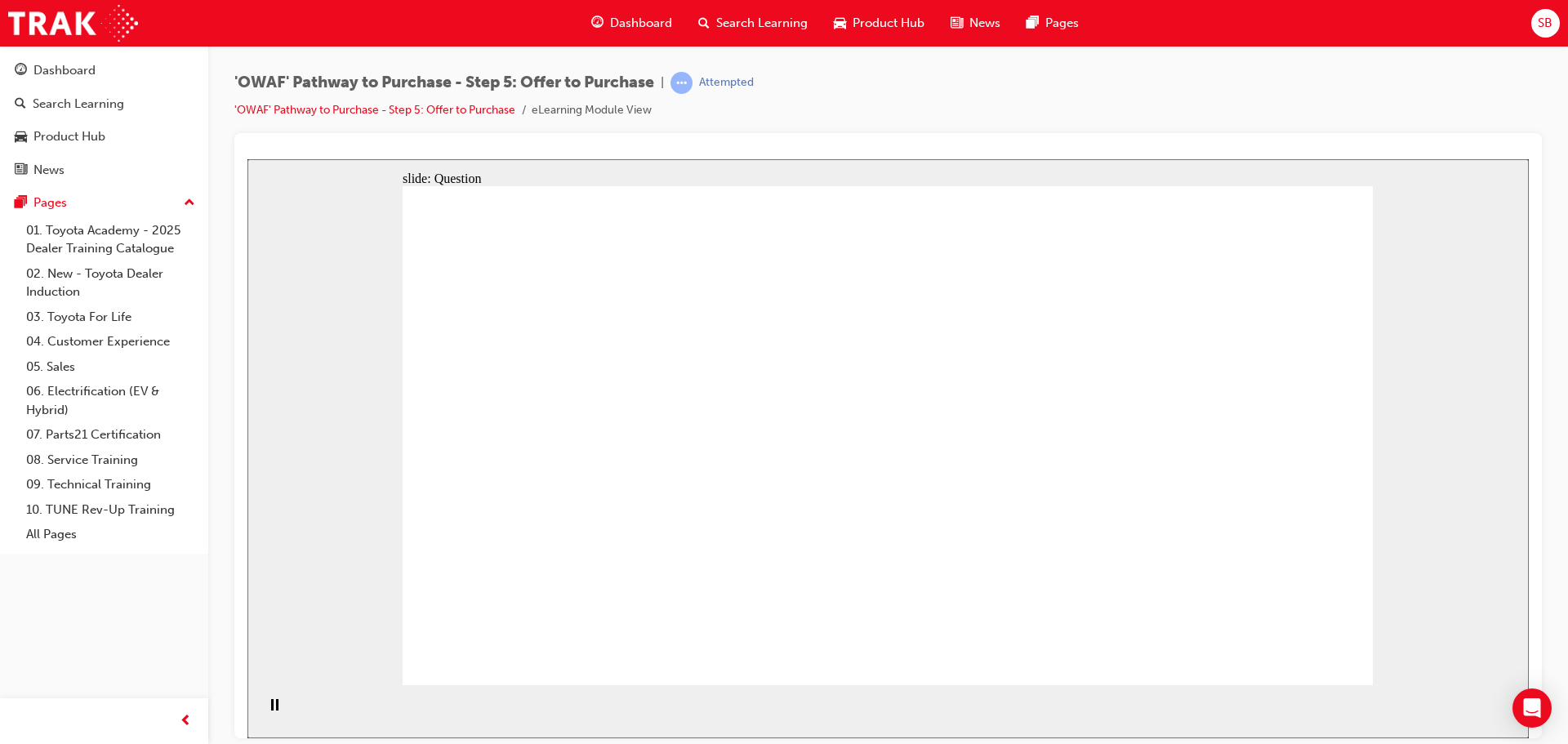
drag, startPoint x: 1249, startPoint y: 401, endPoint x: 599, endPoint y: 432, distance: 650.7
drag, startPoint x: 1113, startPoint y: 478, endPoint x: 893, endPoint y: 480, distance: 220.0
drag, startPoint x: 1279, startPoint y: 482, endPoint x: 654, endPoint y: 484, distance: 625.0
drag, startPoint x: 1121, startPoint y: 562, endPoint x: 681, endPoint y: 534, distance: 440.9
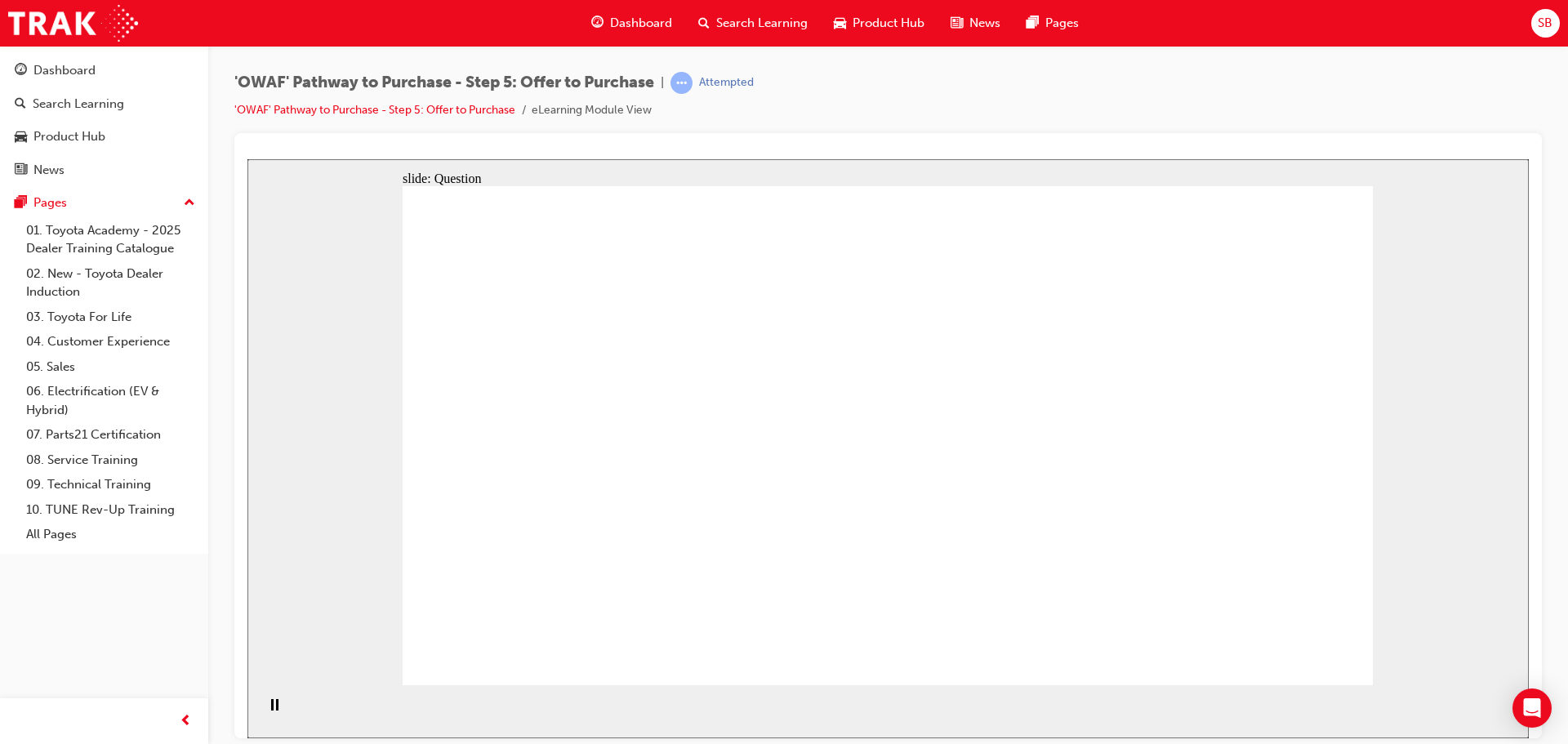
drag, startPoint x: 1256, startPoint y: 558, endPoint x: 897, endPoint y: 528, distance: 360.3
checkbox input "true"
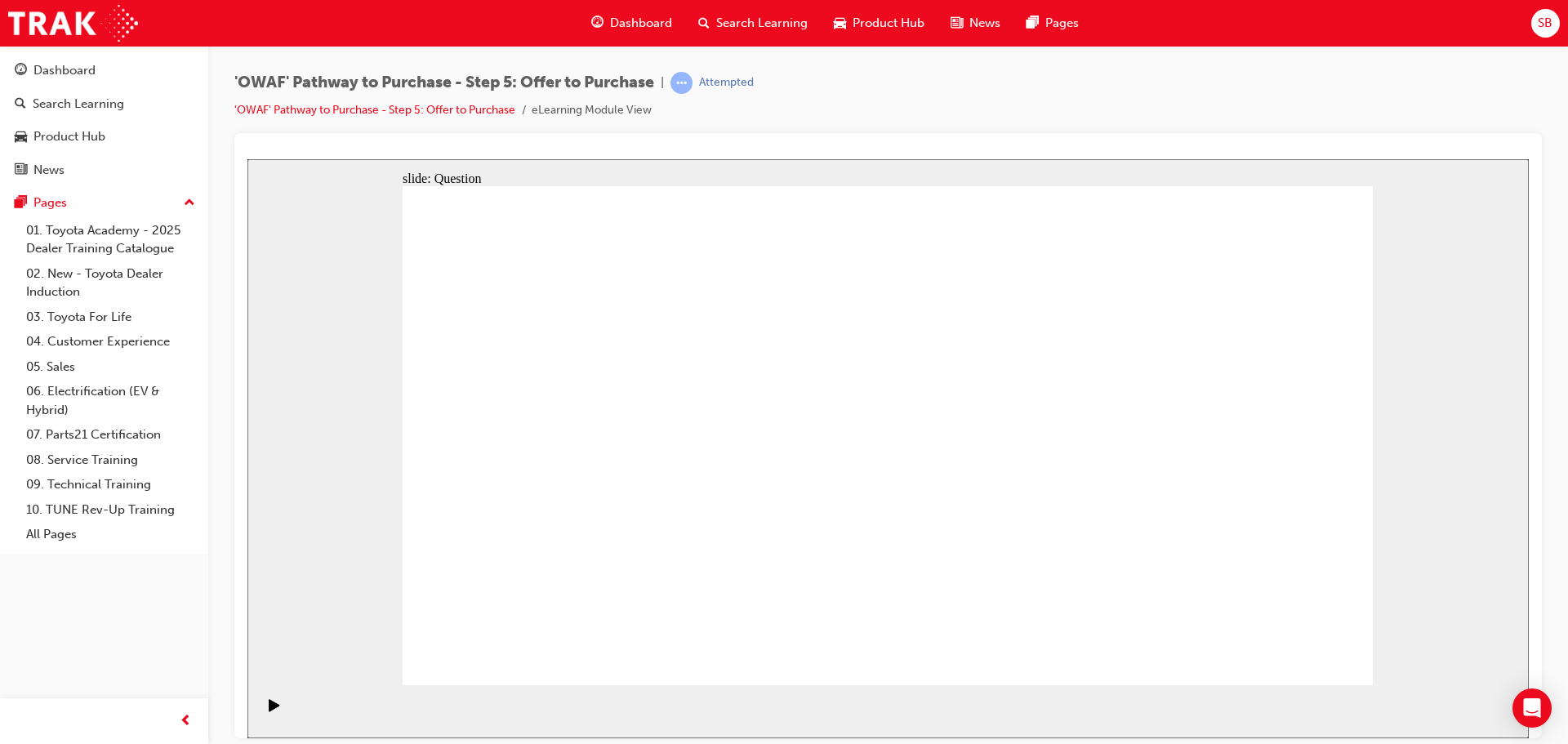
checkbox input "true"
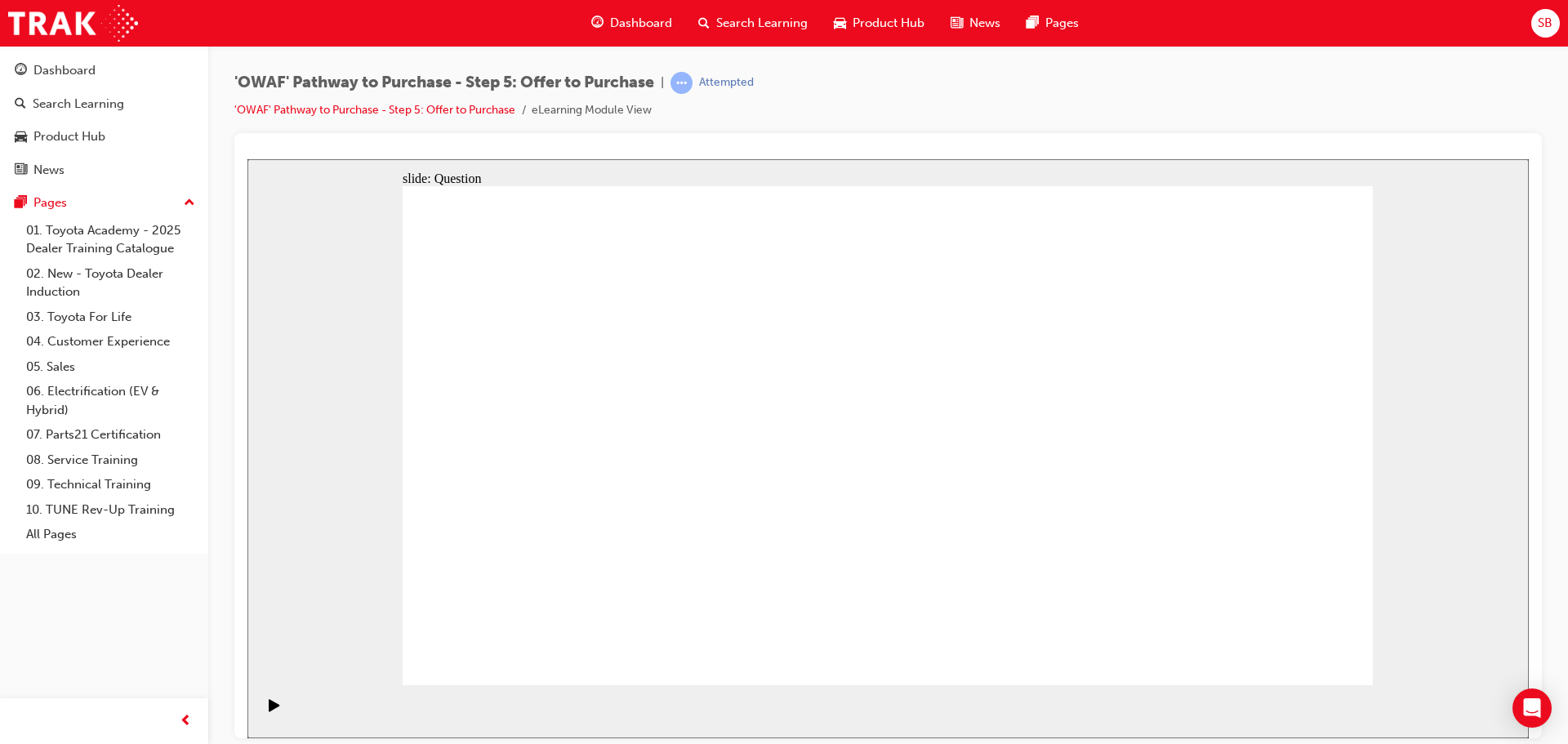
checkbox input "true"
drag, startPoint x: 849, startPoint y: 518, endPoint x: 902, endPoint y: 533, distance: 55.1
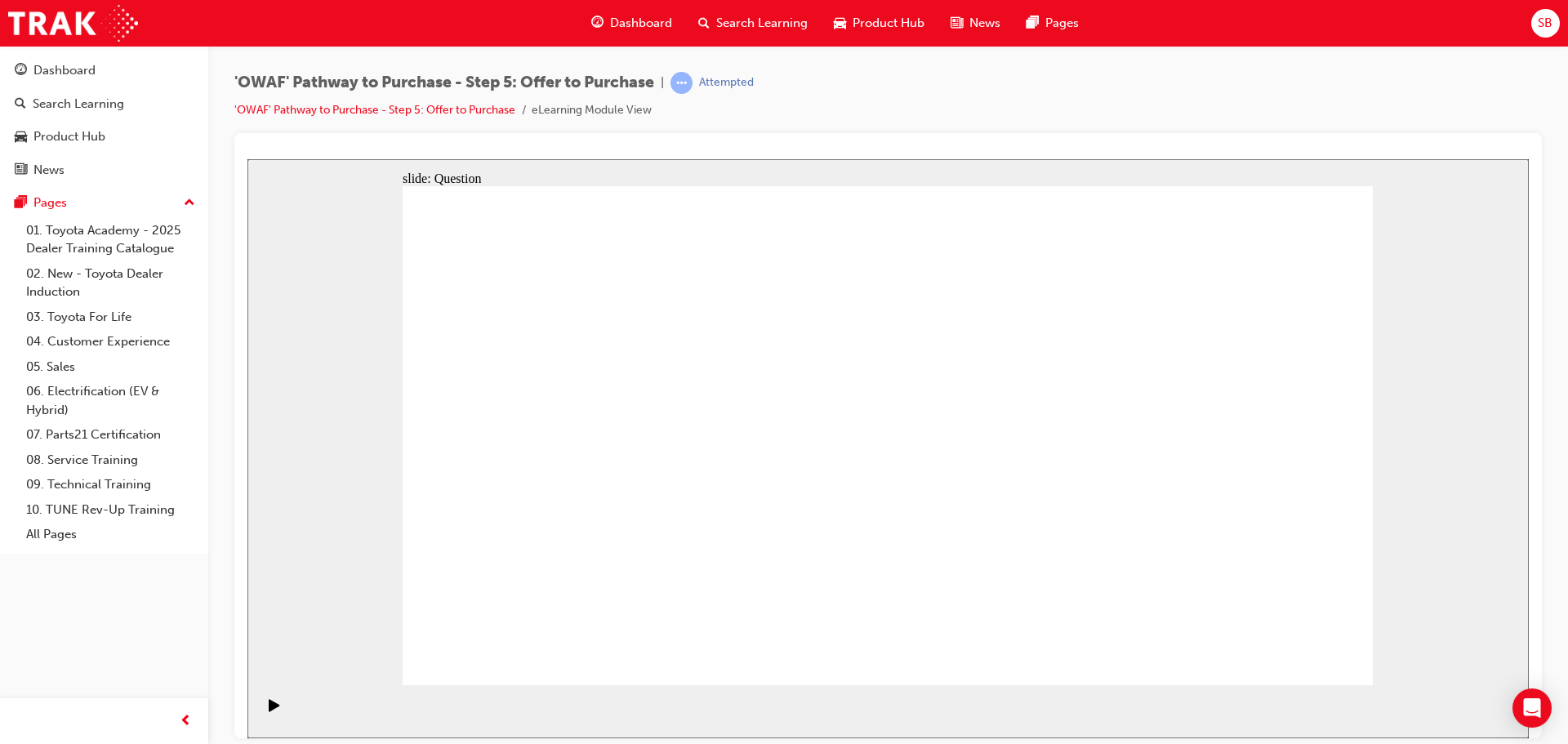
radio input "false"
radio input "true"
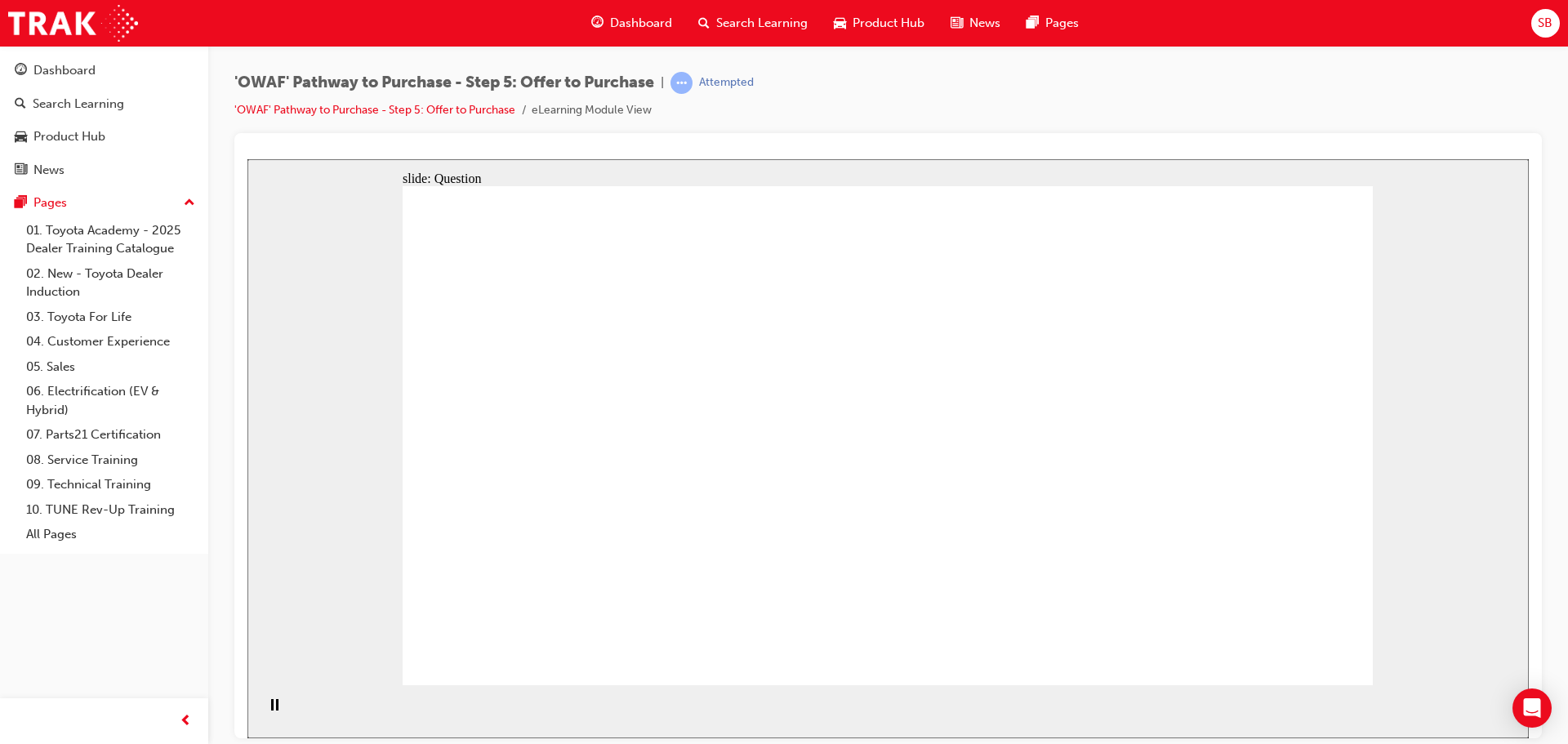
radio input "false"
radio input "true"
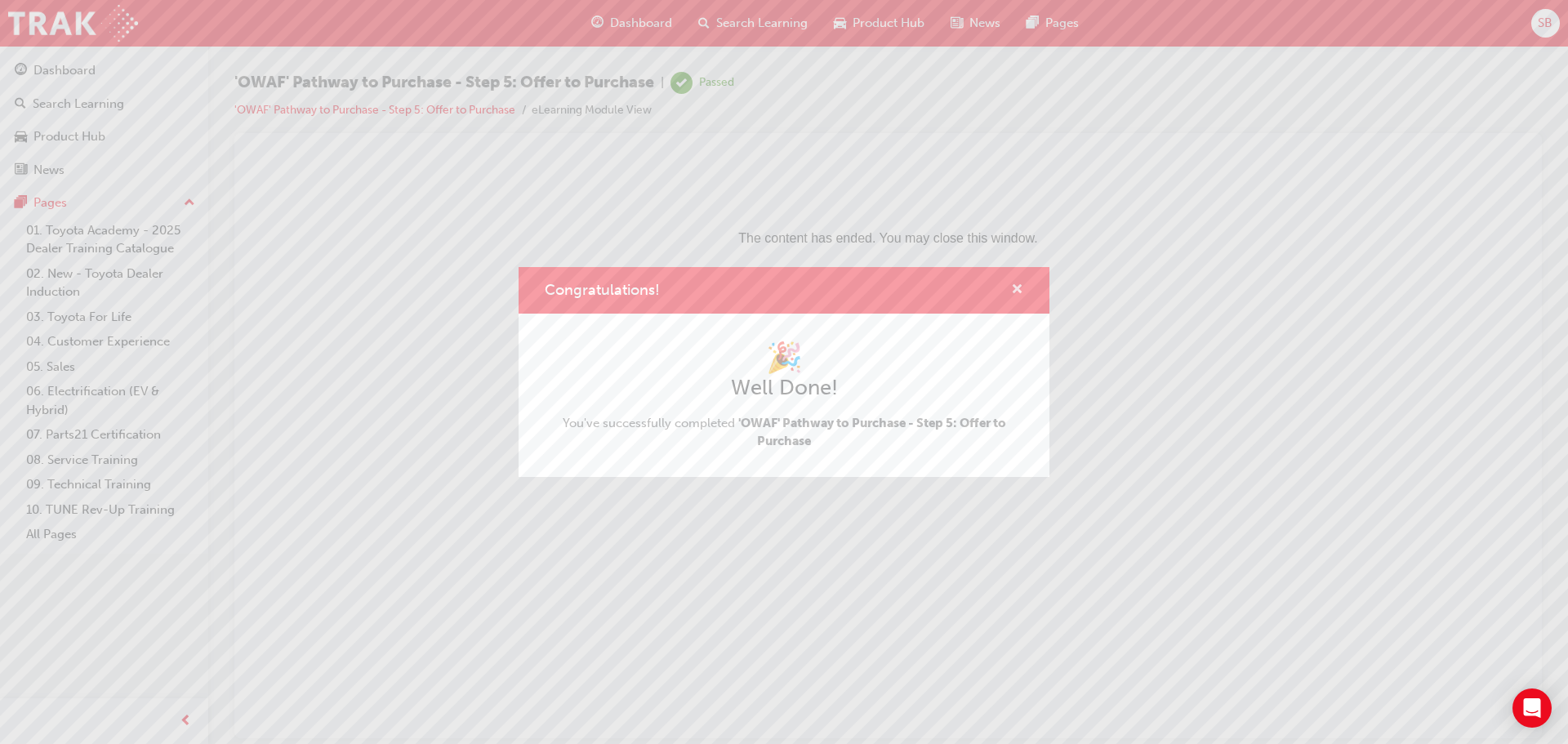
drag, startPoint x: 1028, startPoint y: 285, endPoint x: 1019, endPoint y: 288, distance: 9.5
click at [1025, 287] on div "Congratulations!" at bounding box center [784, 290] width 530 height 47
drag, startPoint x: 1011, startPoint y: 291, endPoint x: 767, endPoint y: 132, distance: 291.2
click at [1011, 291] on span "cross-icon" at bounding box center [1016, 291] width 12 height 15
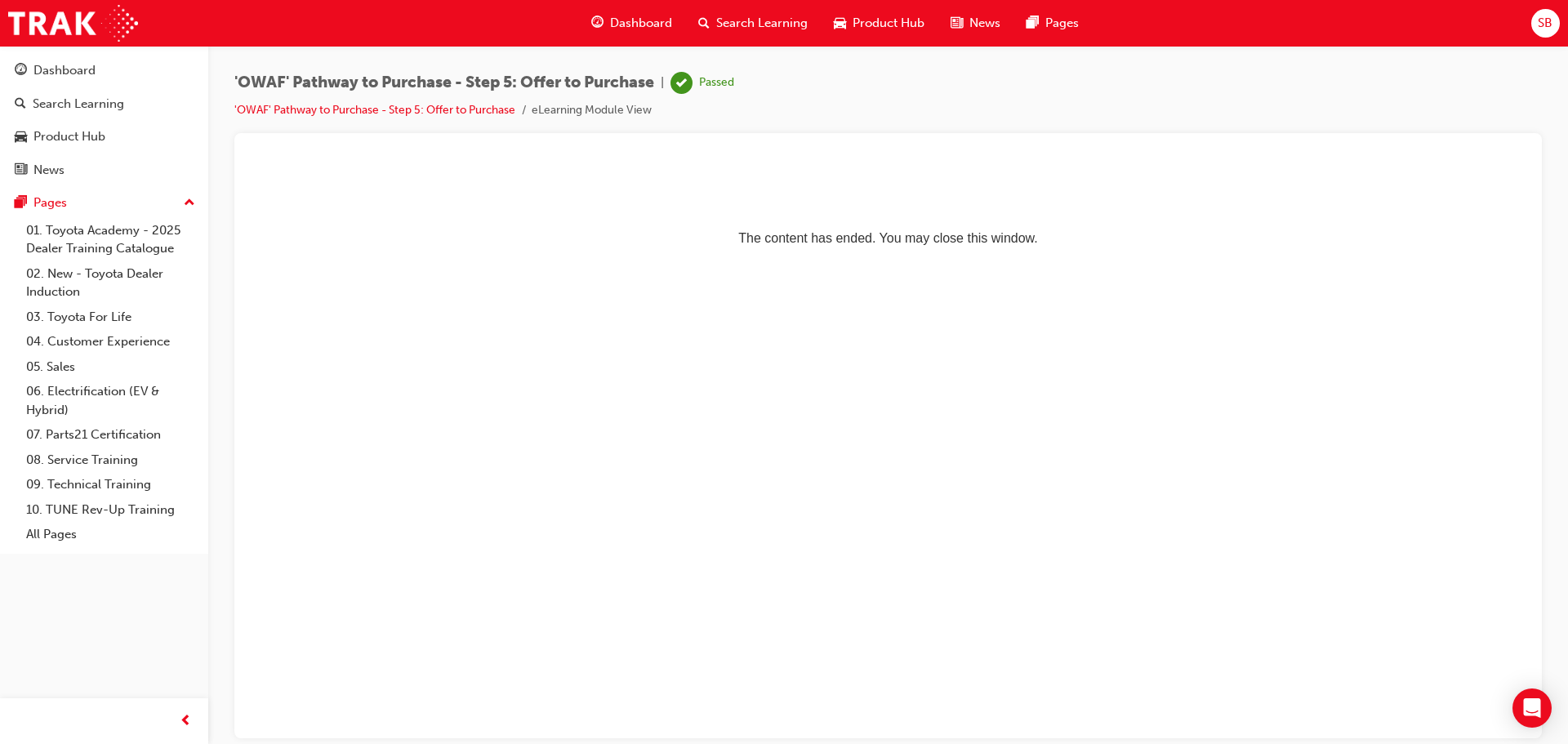
click at [737, 20] on span "Search Learning" at bounding box center [761, 23] width 91 height 19
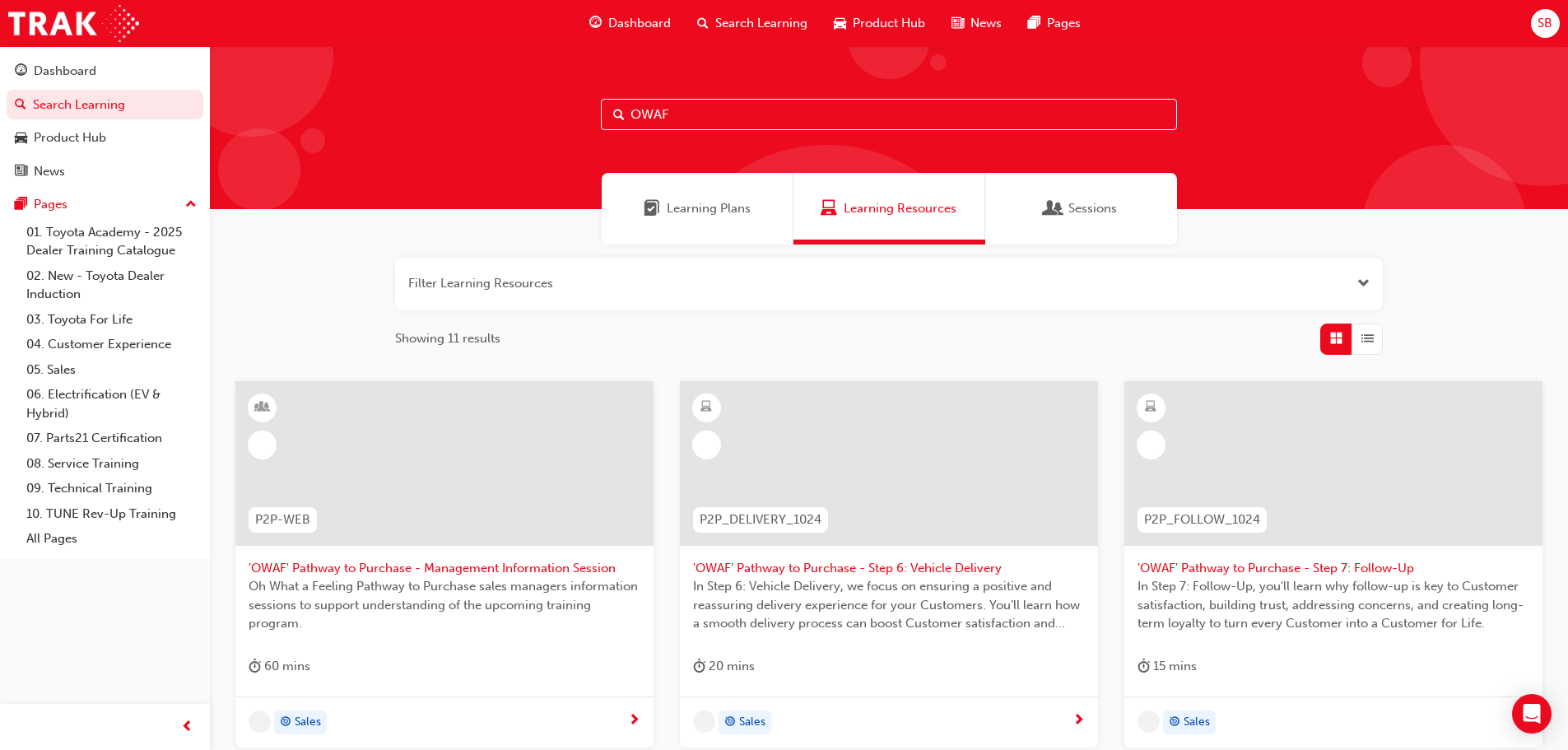
drag, startPoint x: 755, startPoint y: 126, endPoint x: 615, endPoint y: 136, distance: 140.4
click at [615, 136] on div "OWAF" at bounding box center [888, 128] width 1357 height 163
type input "Owaf"
click at [804, 414] on div at bounding box center [888, 463] width 418 height 165
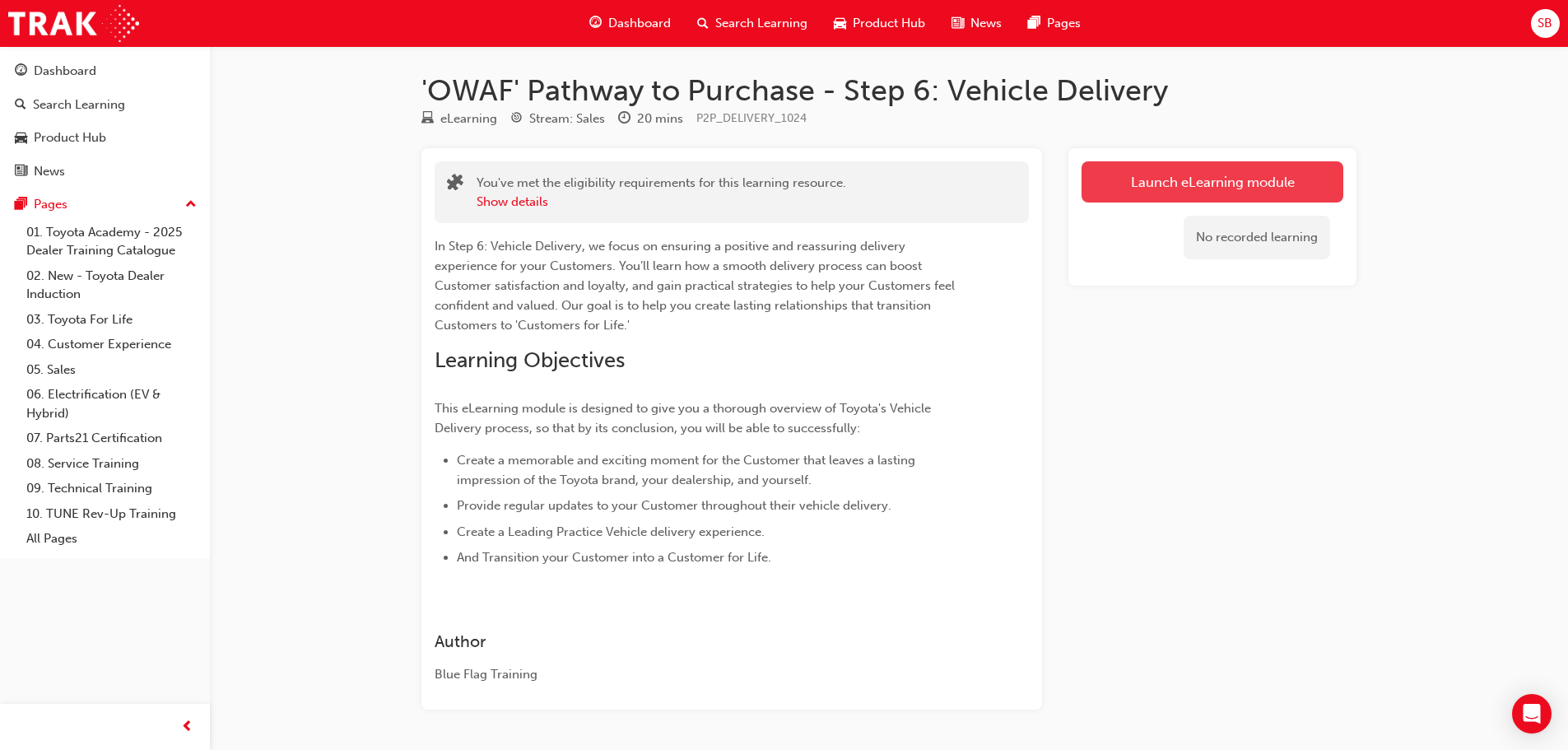
click at [1254, 165] on link "Launch eLearning module" at bounding box center [1212, 182] width 262 height 41
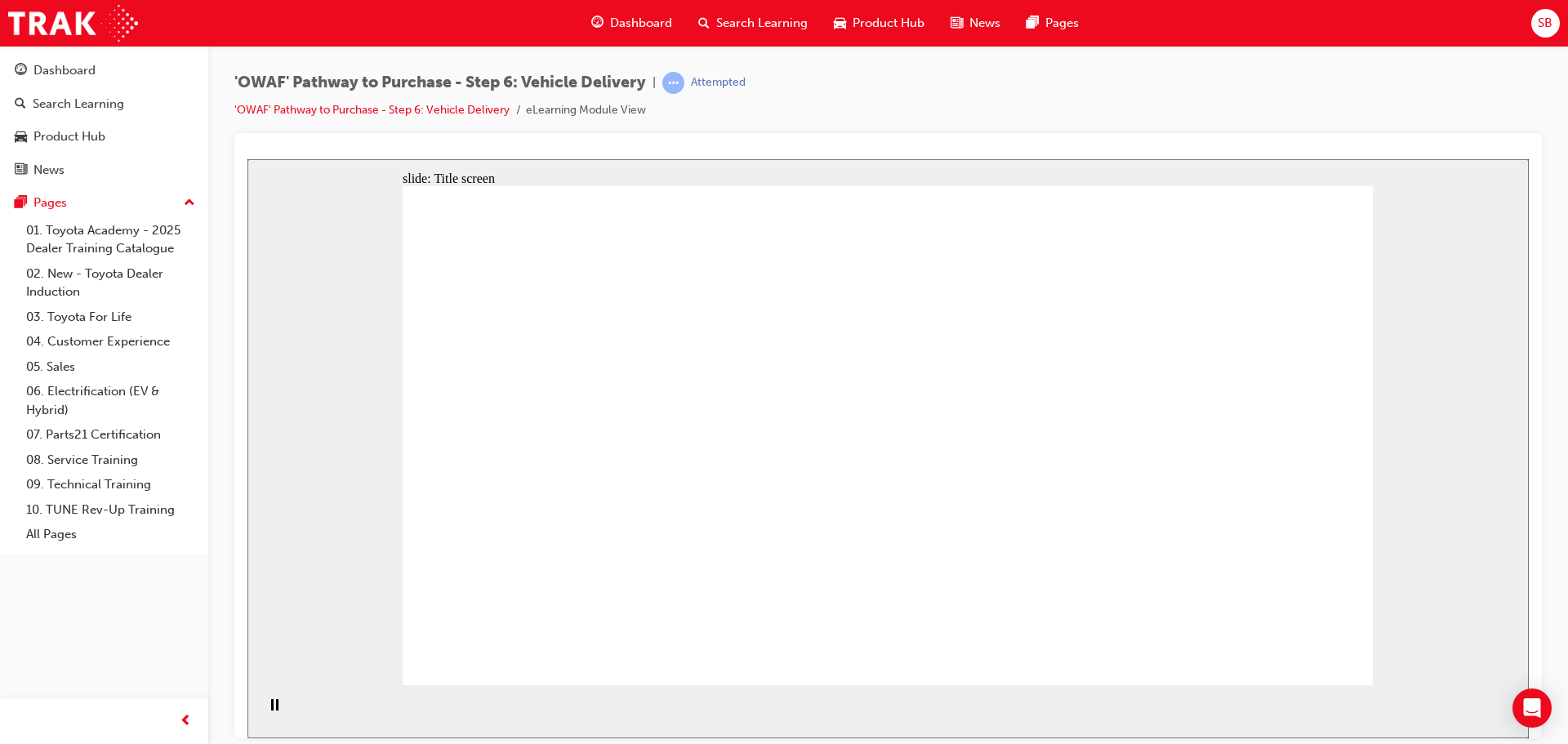
drag, startPoint x: 1235, startPoint y: 647, endPoint x: 1251, endPoint y: 647, distance: 16.0
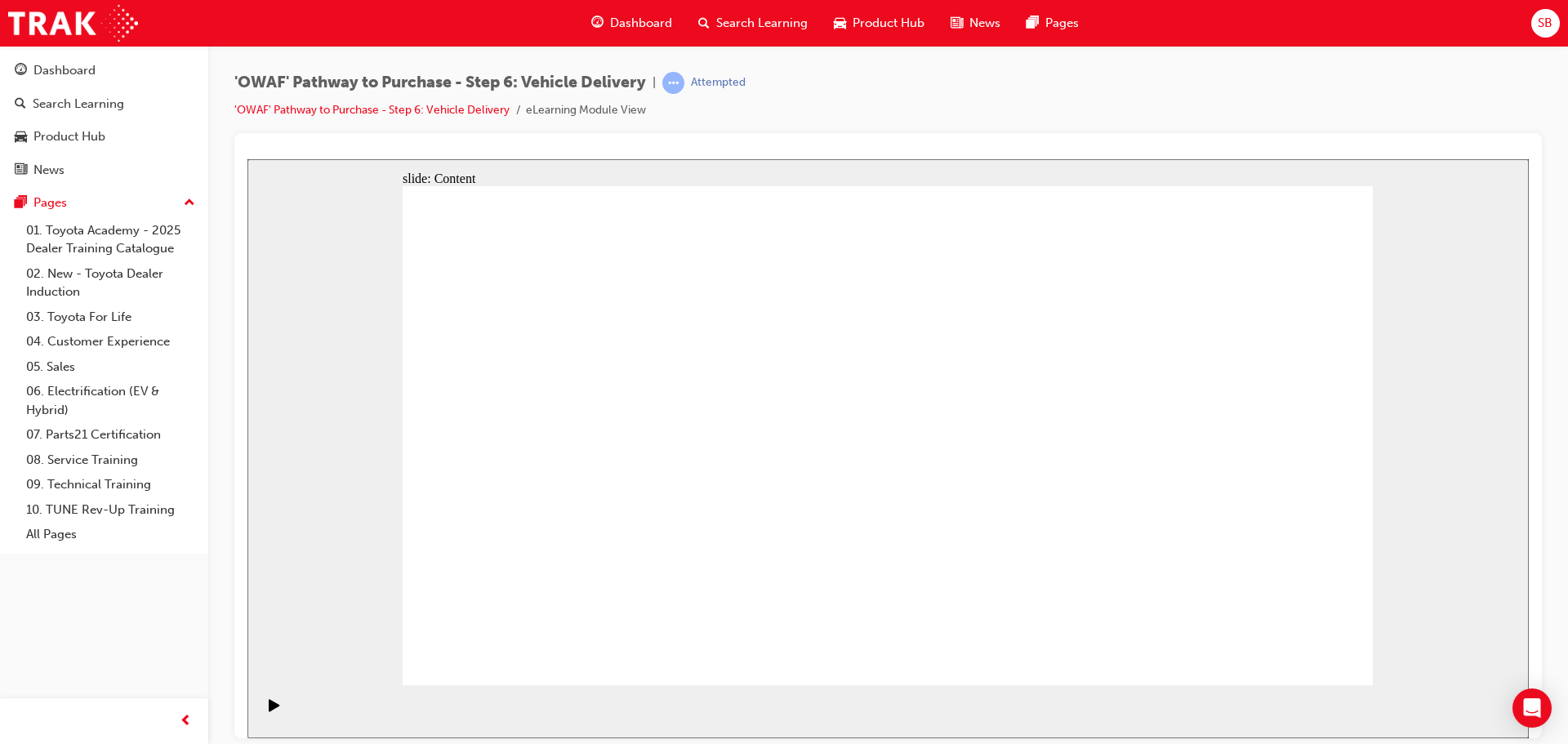
drag, startPoint x: 1251, startPoint y: 647, endPoint x: 1309, endPoint y: 647, distance: 58.0
drag, startPoint x: 580, startPoint y: 552, endPoint x: 653, endPoint y: 506, distance: 86.3
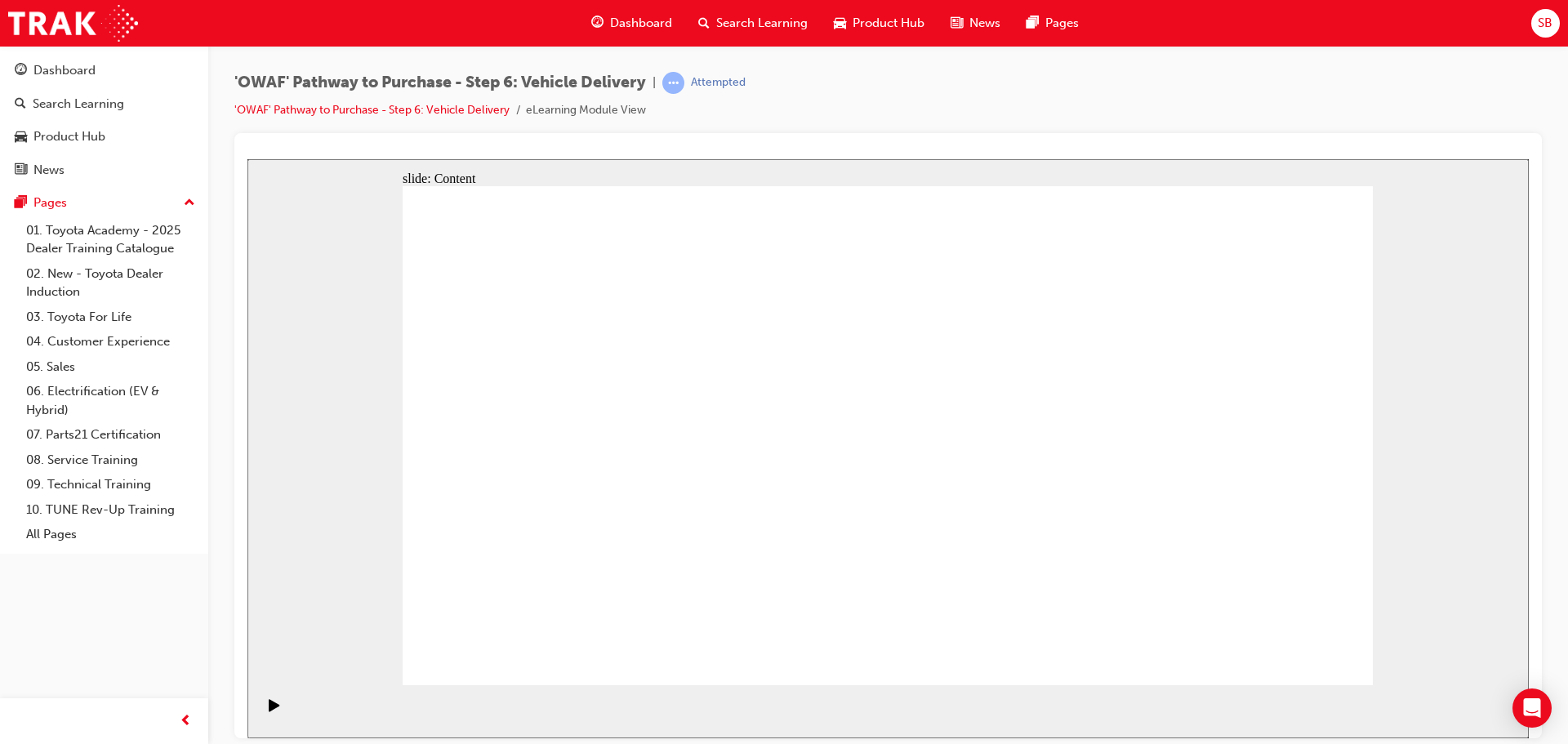
drag, startPoint x: 863, startPoint y: 324, endPoint x: 934, endPoint y: 366, distance: 82.5
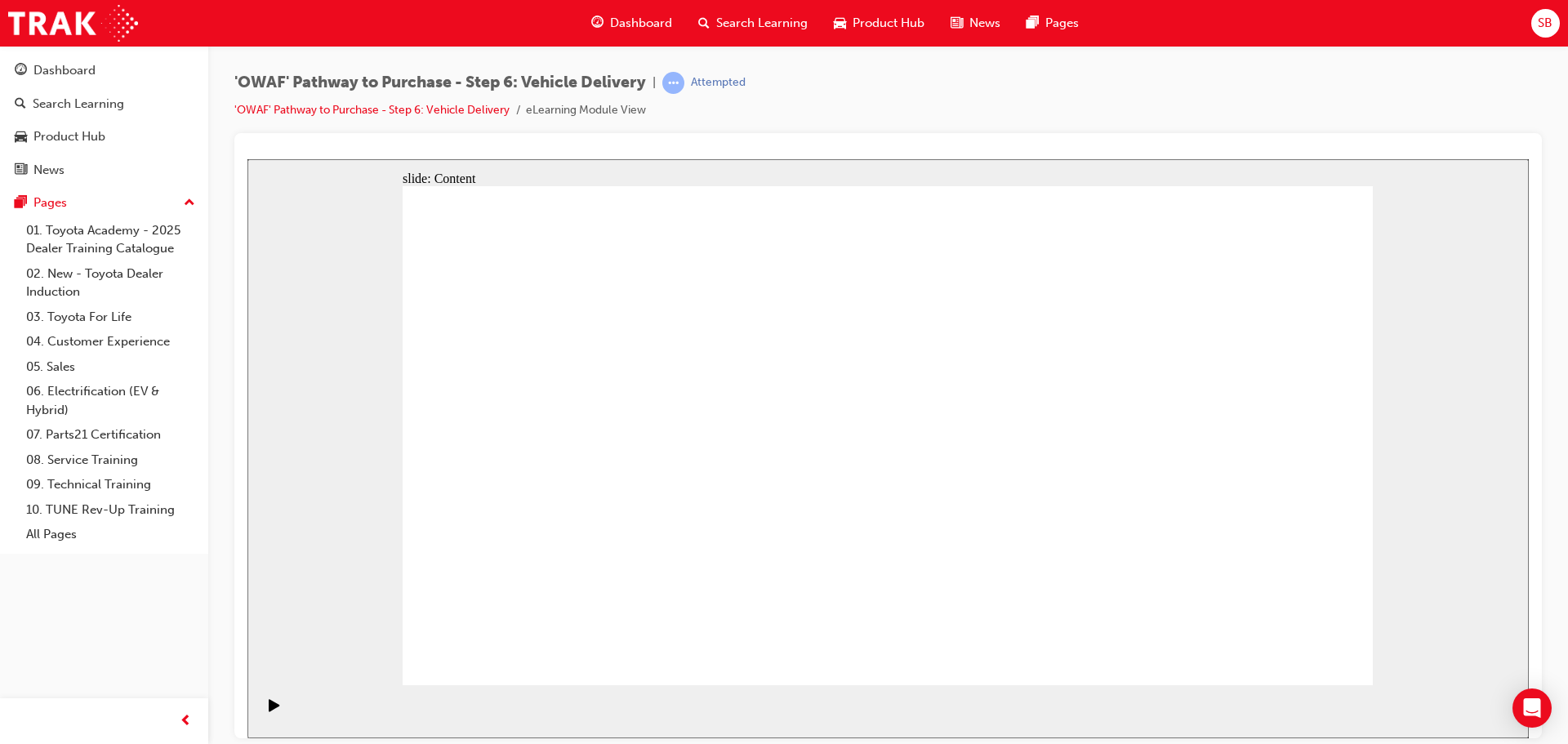
drag, startPoint x: 1130, startPoint y: 317, endPoint x: 1170, endPoint y: 422, distance: 112.4
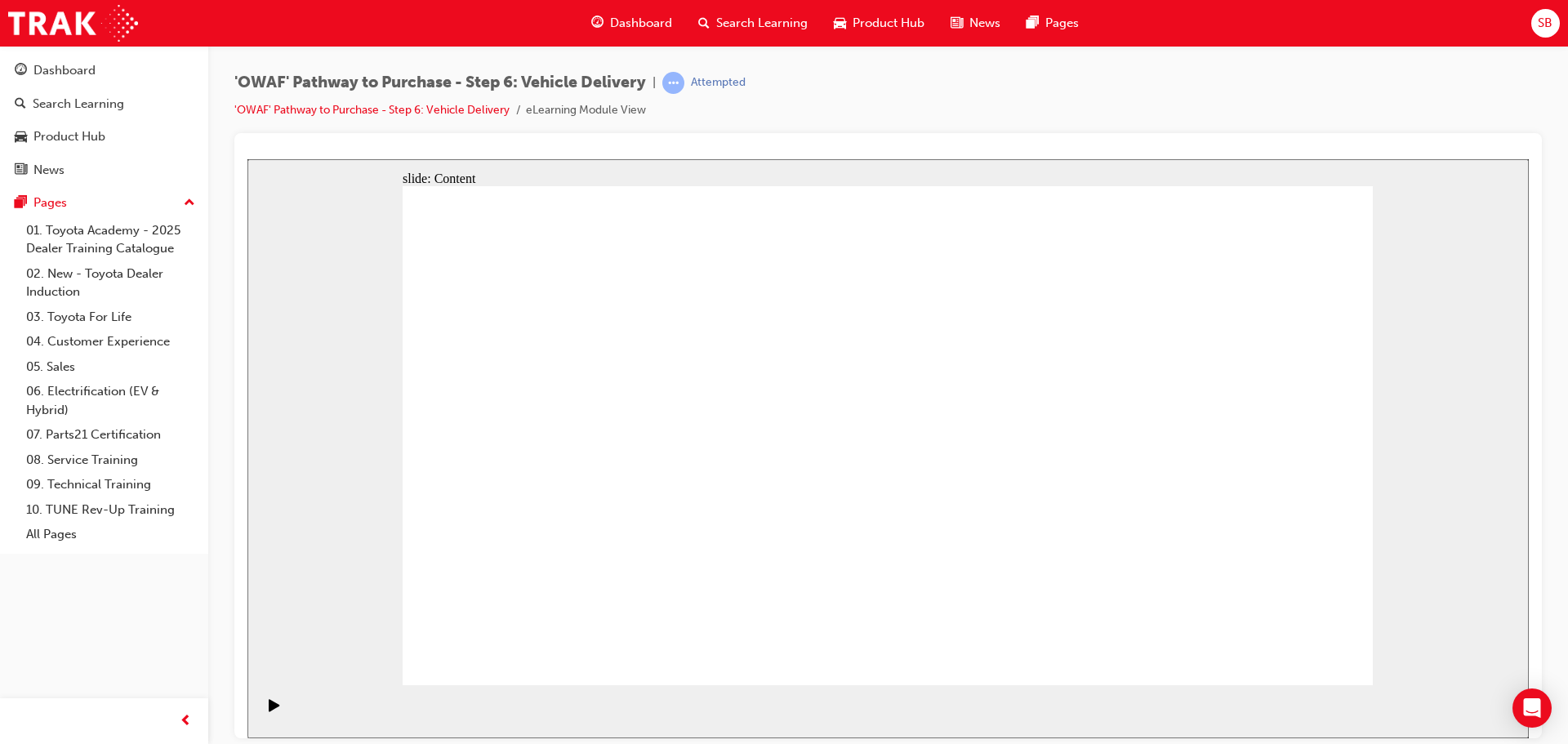
drag, startPoint x: 1082, startPoint y: 321, endPoint x: 1108, endPoint y: 321, distance: 26.0
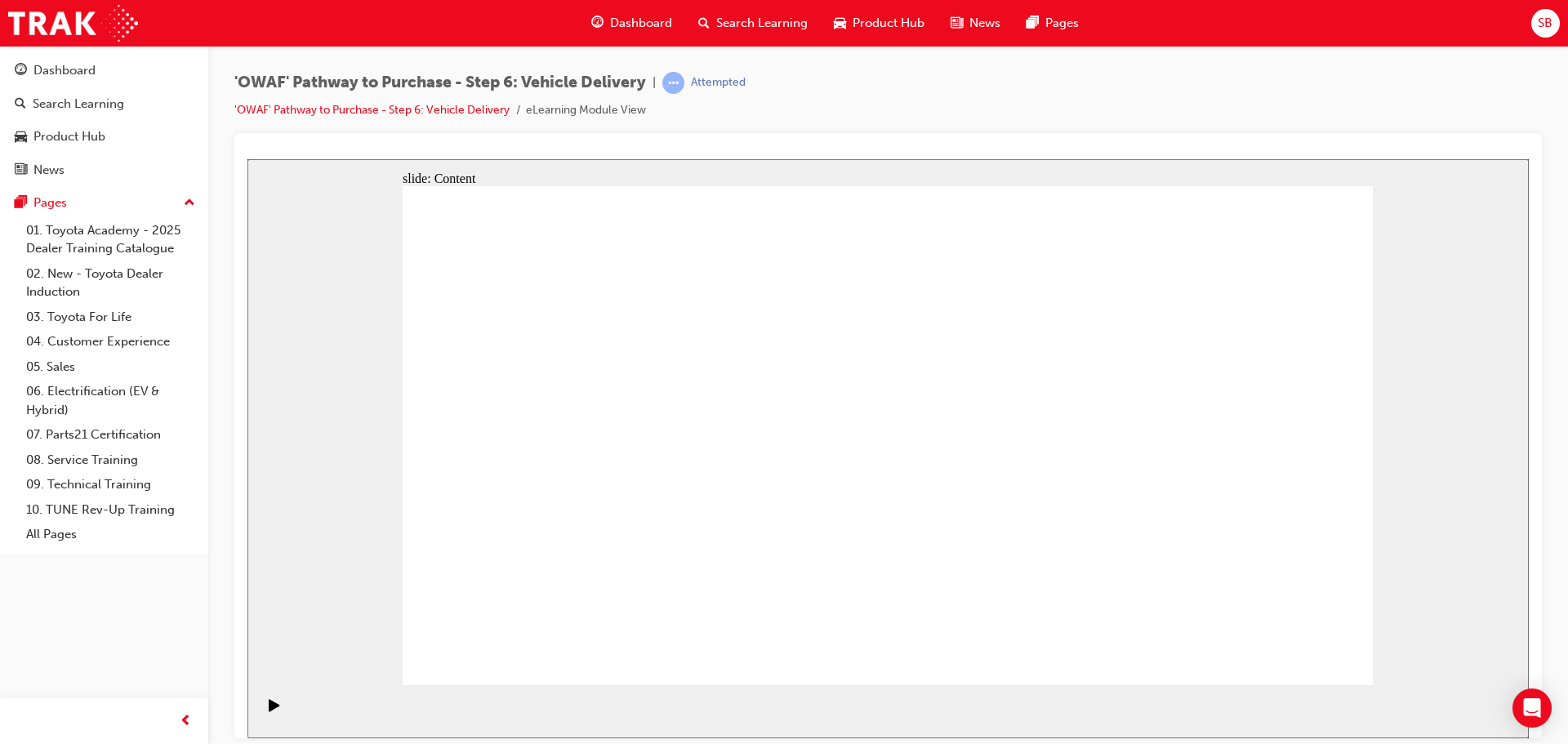
drag, startPoint x: 719, startPoint y: 374, endPoint x: 774, endPoint y: 374, distance: 55.0
drag, startPoint x: 861, startPoint y: 372, endPoint x: 900, endPoint y: 384, distance: 40.8
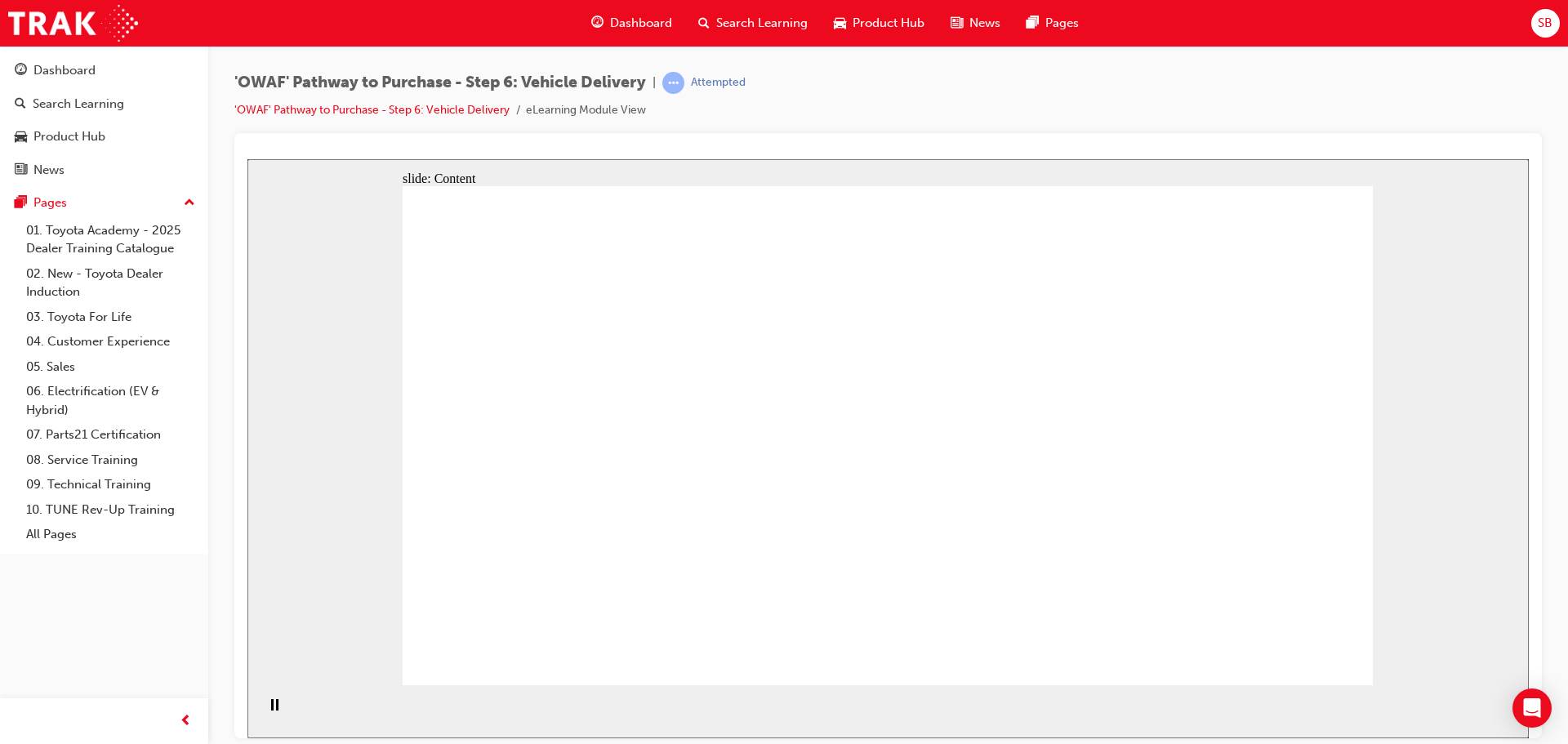
drag, startPoint x: 653, startPoint y: 421, endPoint x: 757, endPoint y: 423, distance: 104.0
drag, startPoint x: 757, startPoint y: 423, endPoint x: 840, endPoint y: 427, distance: 83.1
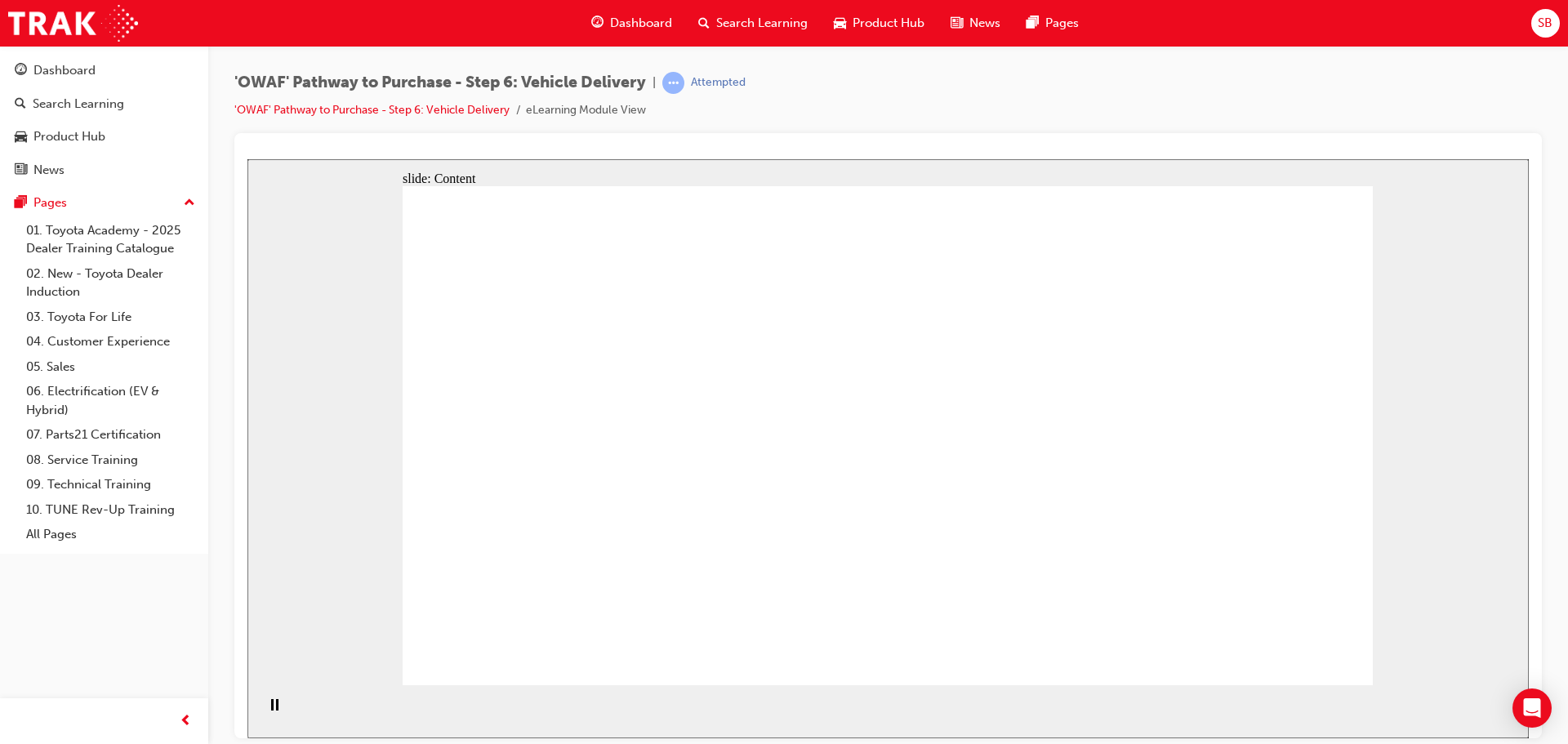
drag, startPoint x: 893, startPoint y: 435, endPoint x: 965, endPoint y: 451, distance: 73.8
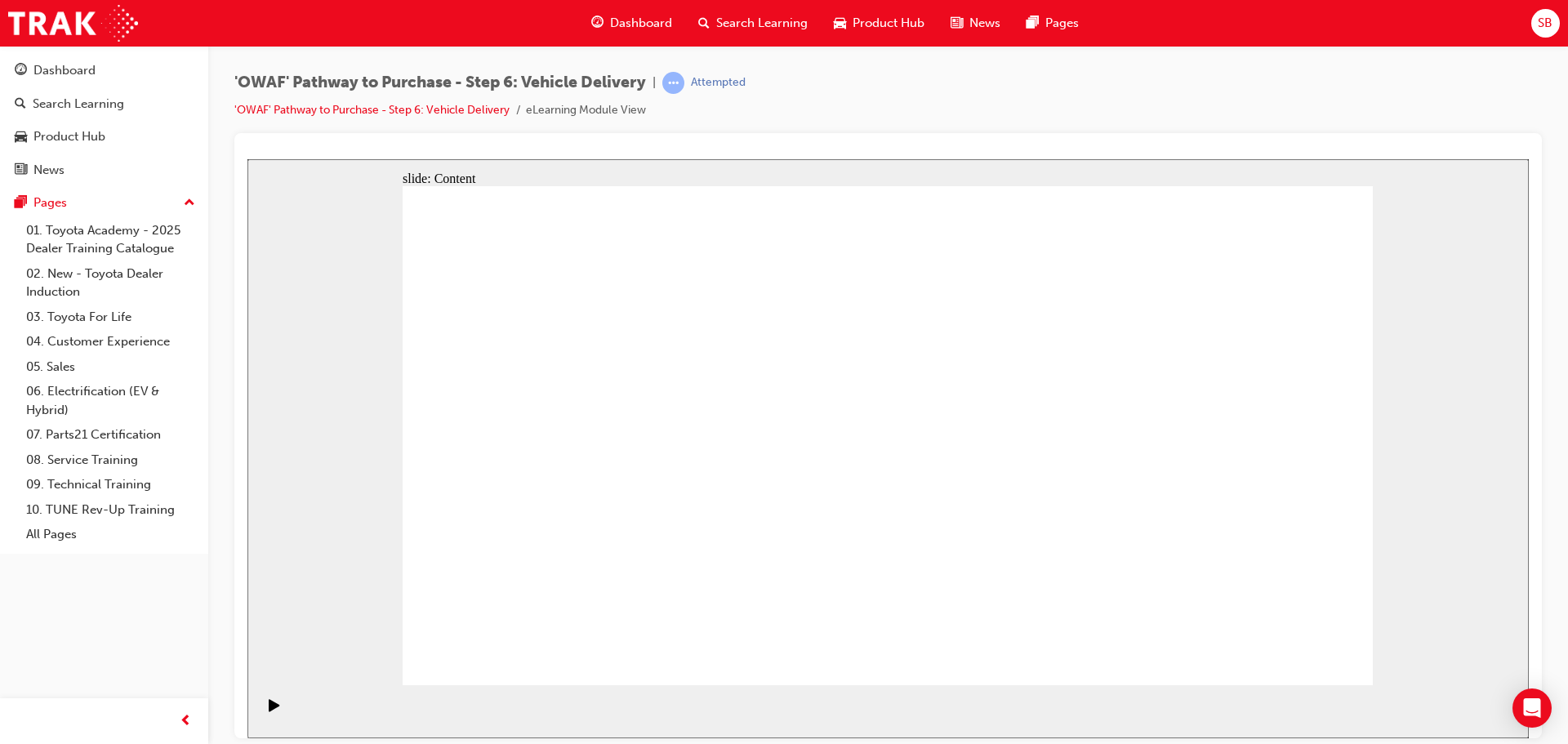
drag, startPoint x: 1331, startPoint y: 657, endPoint x: 1302, endPoint y: 654, distance: 29.2
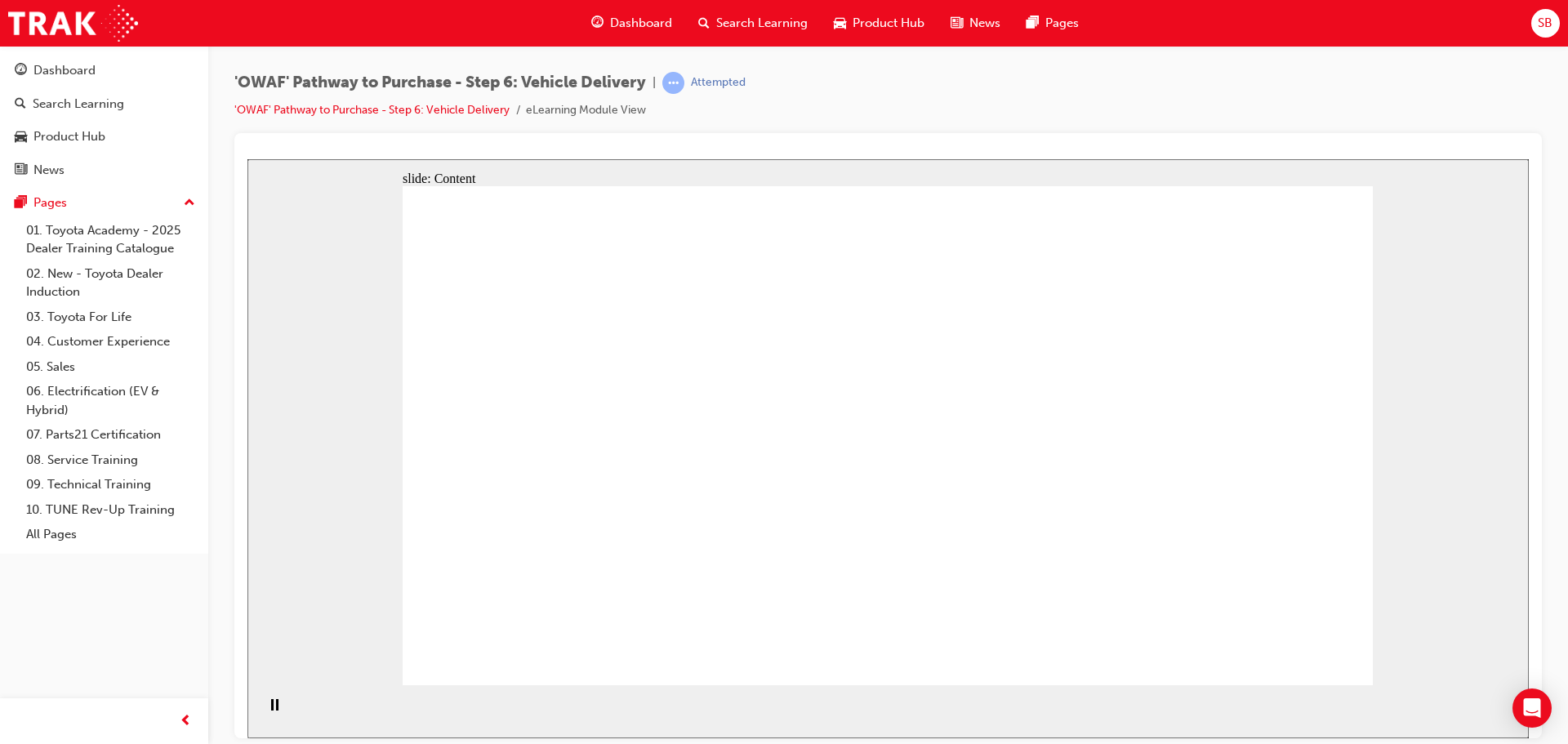
drag, startPoint x: 497, startPoint y: 360, endPoint x: 571, endPoint y: 347, distance: 75.1
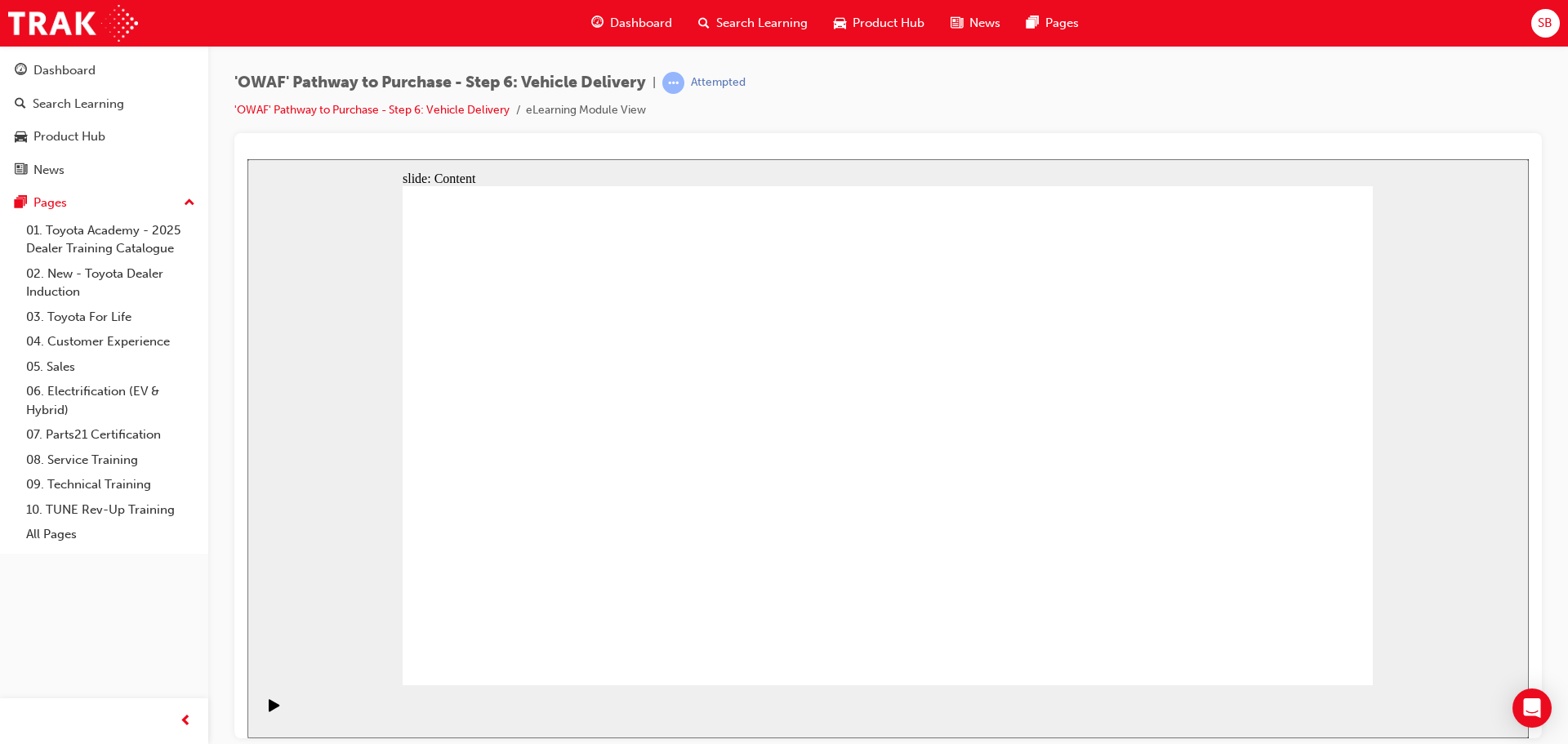
drag, startPoint x: 572, startPoint y: 346, endPoint x: 631, endPoint y: 343, distance: 59.1
drag, startPoint x: 674, startPoint y: 341, endPoint x: 733, endPoint y: 346, distance: 59.2
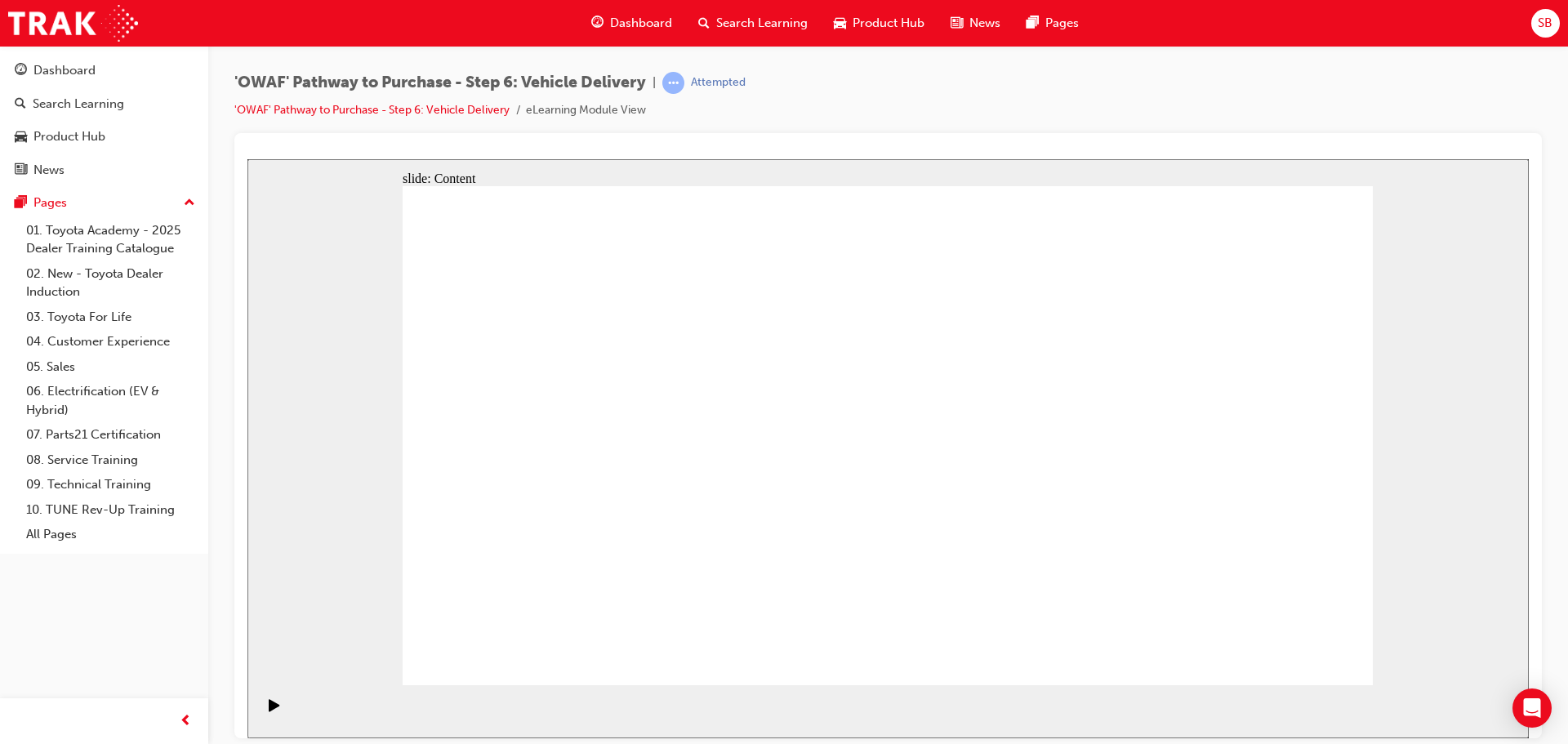
drag, startPoint x: 755, startPoint y: 347, endPoint x: 792, endPoint y: 347, distance: 37.0
drag, startPoint x: 873, startPoint y: 347, endPoint x: 937, endPoint y: 347, distance: 64.0
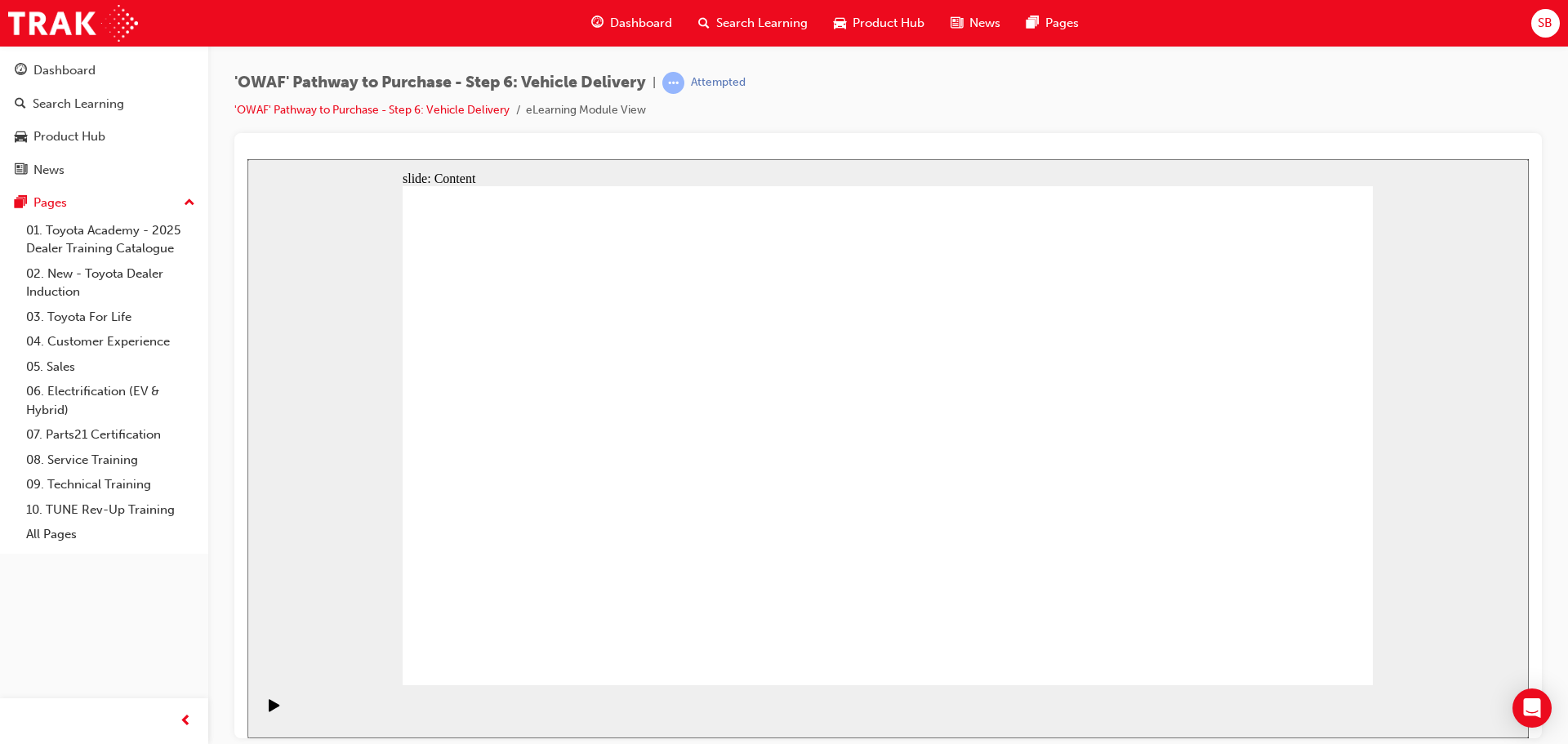
drag, startPoint x: 1002, startPoint y: 347, endPoint x: 1020, endPoint y: 346, distance: 18.0
drag, startPoint x: 1062, startPoint y: 342, endPoint x: 1080, endPoint y: 342, distance: 18.0
drag, startPoint x: 1114, startPoint y: 341, endPoint x: 1143, endPoint y: 337, distance: 29.3
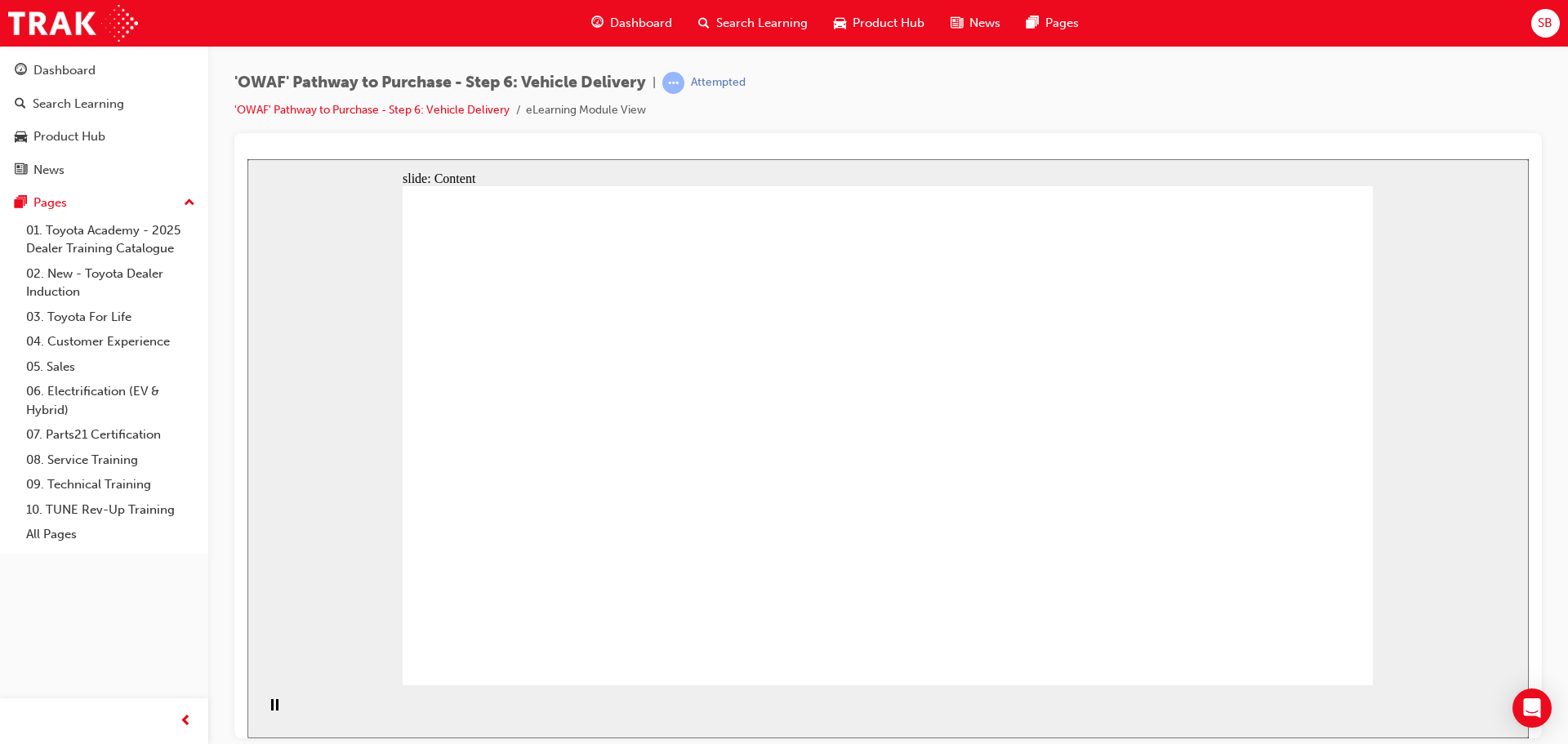
drag, startPoint x: 939, startPoint y: 521, endPoint x: 977, endPoint y: 511, distance: 39.3
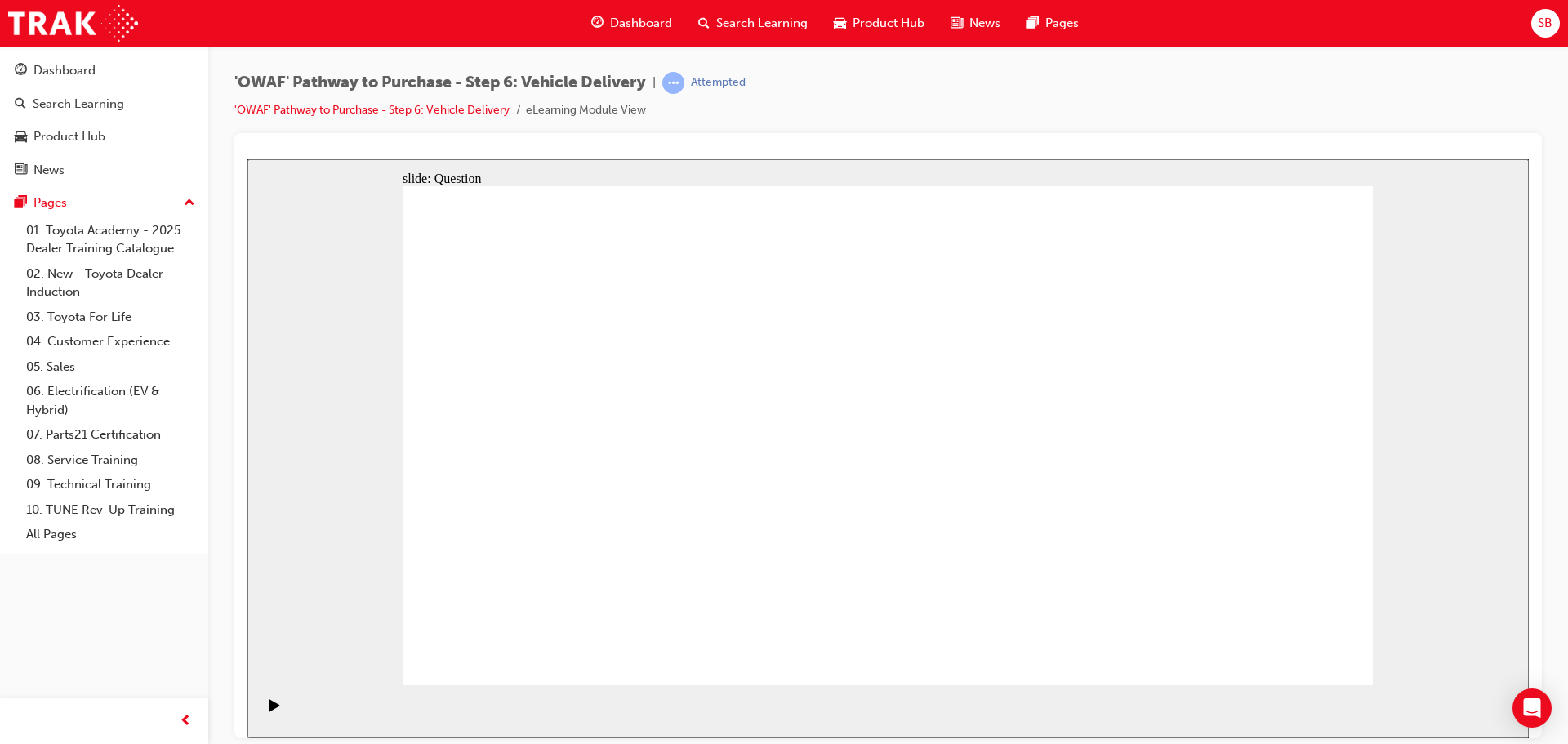
radio input "true"
drag, startPoint x: 758, startPoint y: 594, endPoint x: 801, endPoint y: 397, distance: 201.6
drag, startPoint x: 937, startPoint y: 548, endPoint x: 1068, endPoint y: 390, distance: 205.2
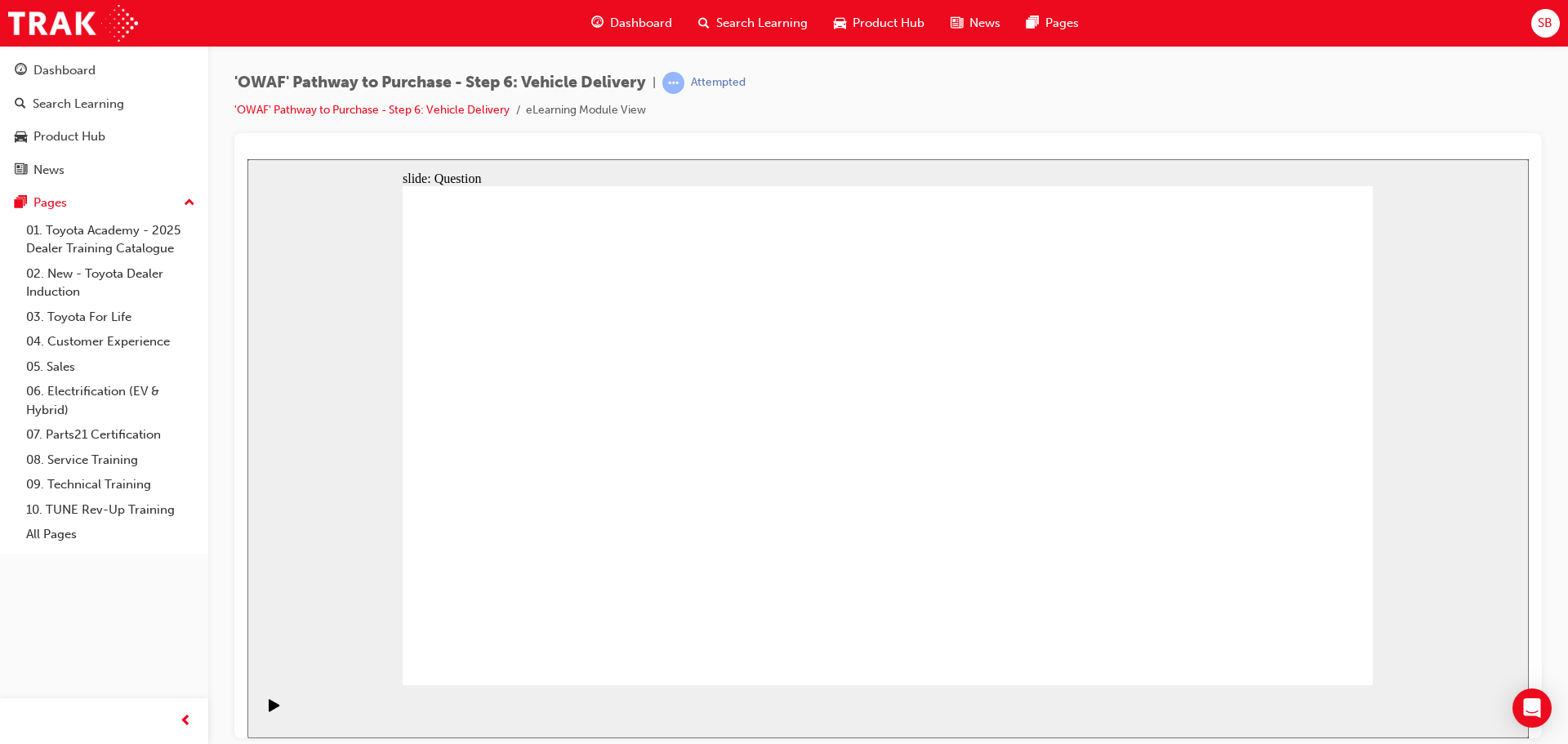
drag, startPoint x: 1103, startPoint y: 552, endPoint x: 705, endPoint y: 474, distance: 405.6
drag, startPoint x: 760, startPoint y: 503, endPoint x: 793, endPoint y: 404, distance: 104.4
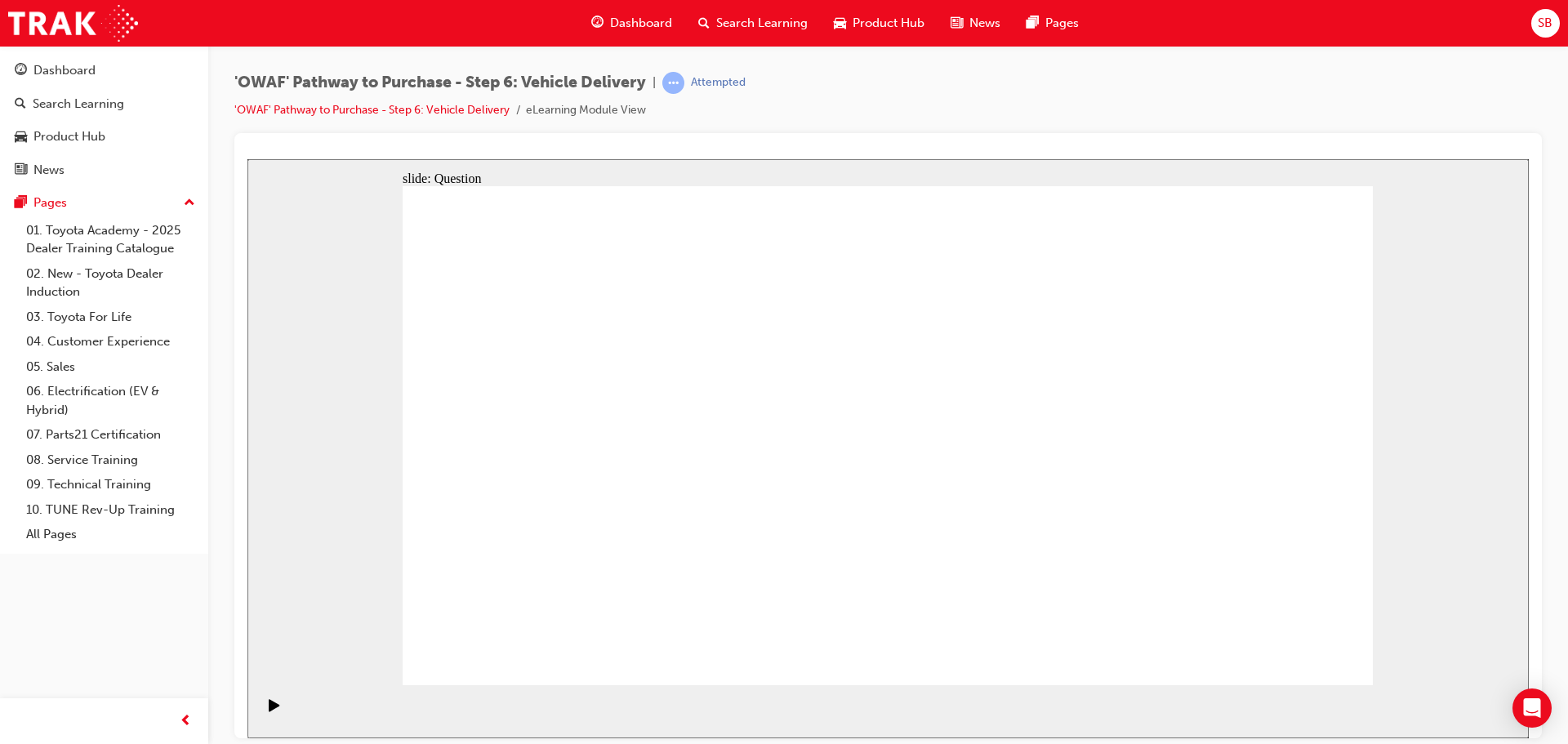
drag, startPoint x: 858, startPoint y: 547, endPoint x: 878, endPoint y: 558, distance: 22.8
checkbox input "true"
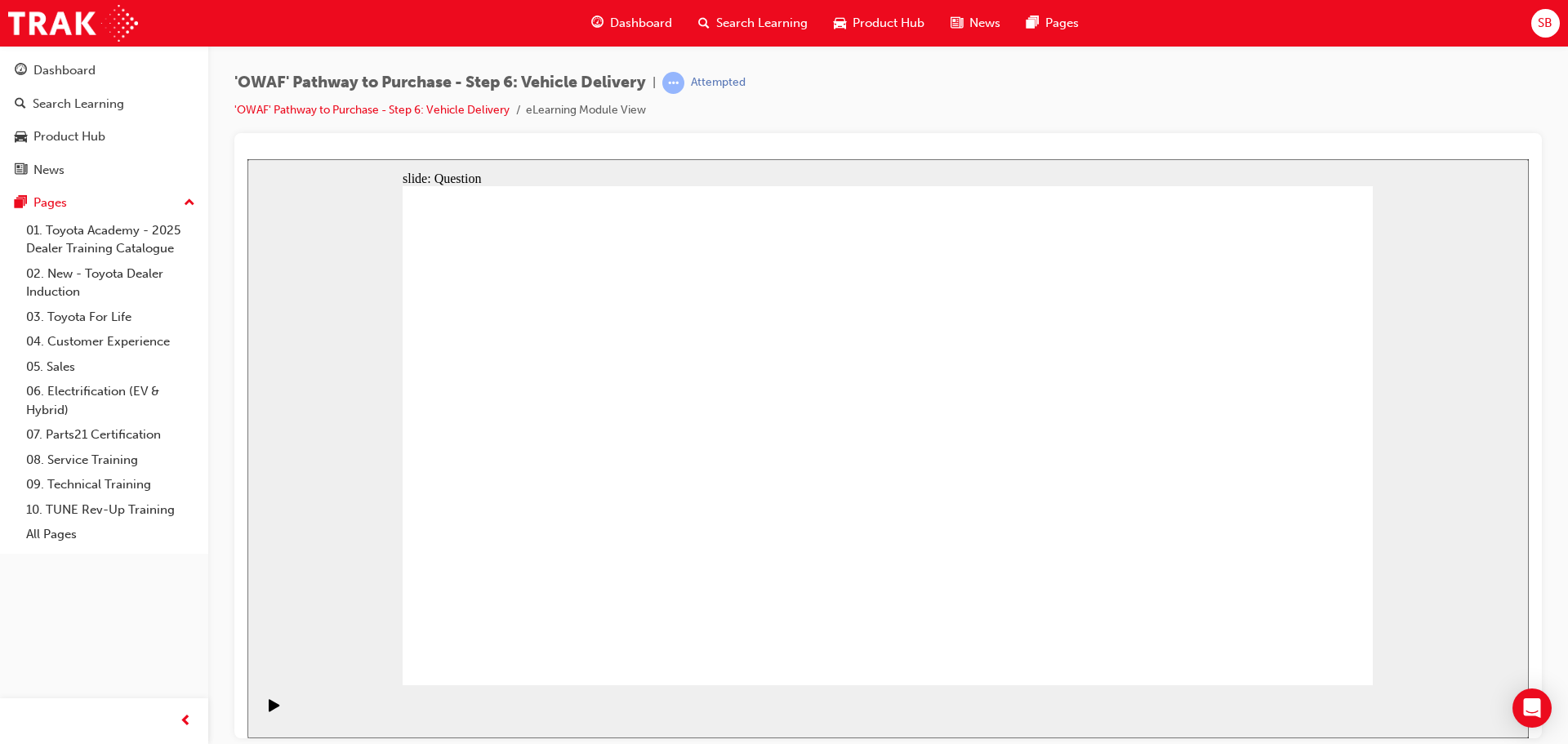
checkbox input "true"
drag, startPoint x: 1159, startPoint y: 520, endPoint x: 1207, endPoint y: 578, distance: 75.3
checkbox input "false"
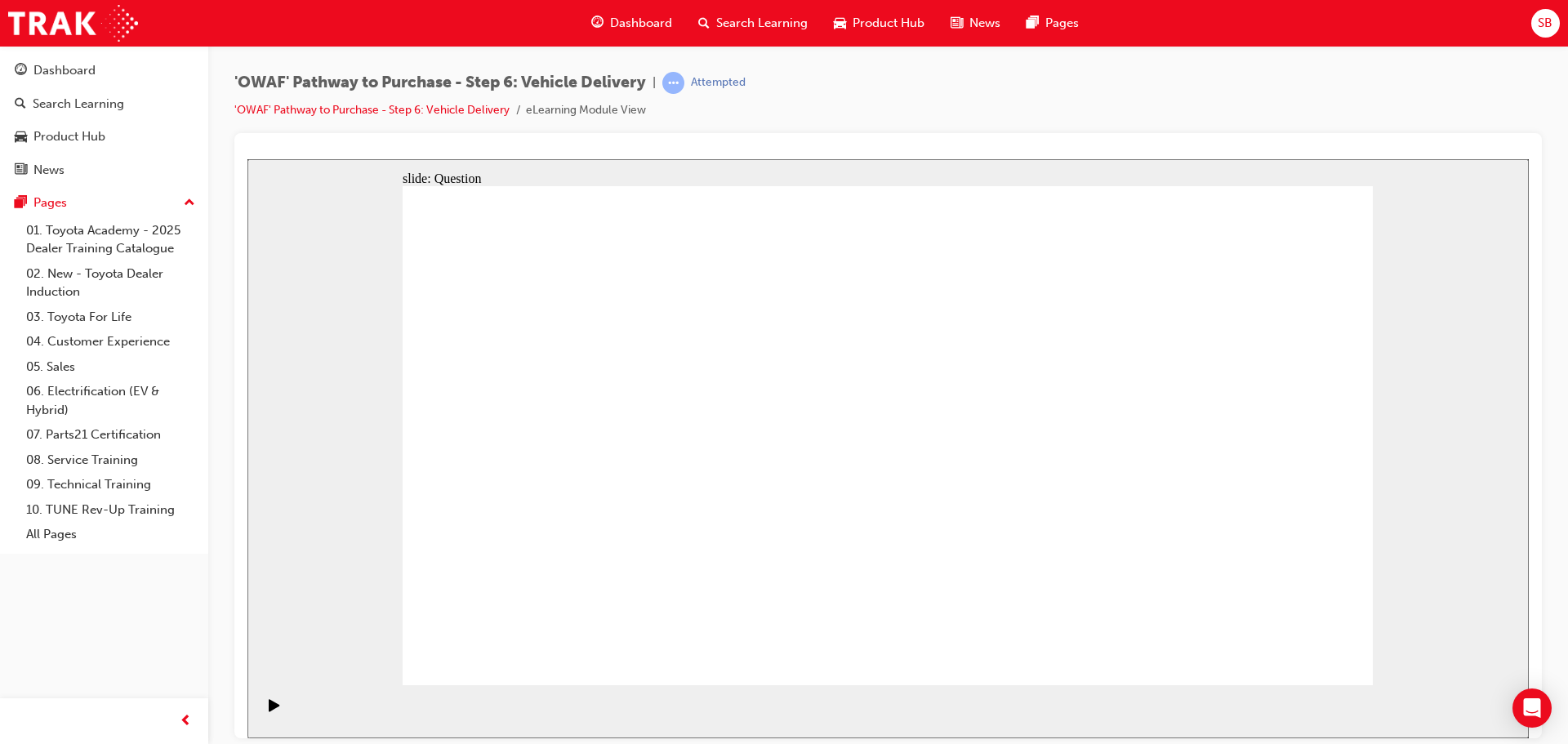
drag, startPoint x: 1199, startPoint y: 446, endPoint x: 555, endPoint y: 472, distance: 644.5
drag, startPoint x: 1260, startPoint y: 464, endPoint x: 653, endPoint y: 479, distance: 607.2
drag, startPoint x: 1262, startPoint y: 409, endPoint x: 992, endPoint y: 406, distance: 270.0
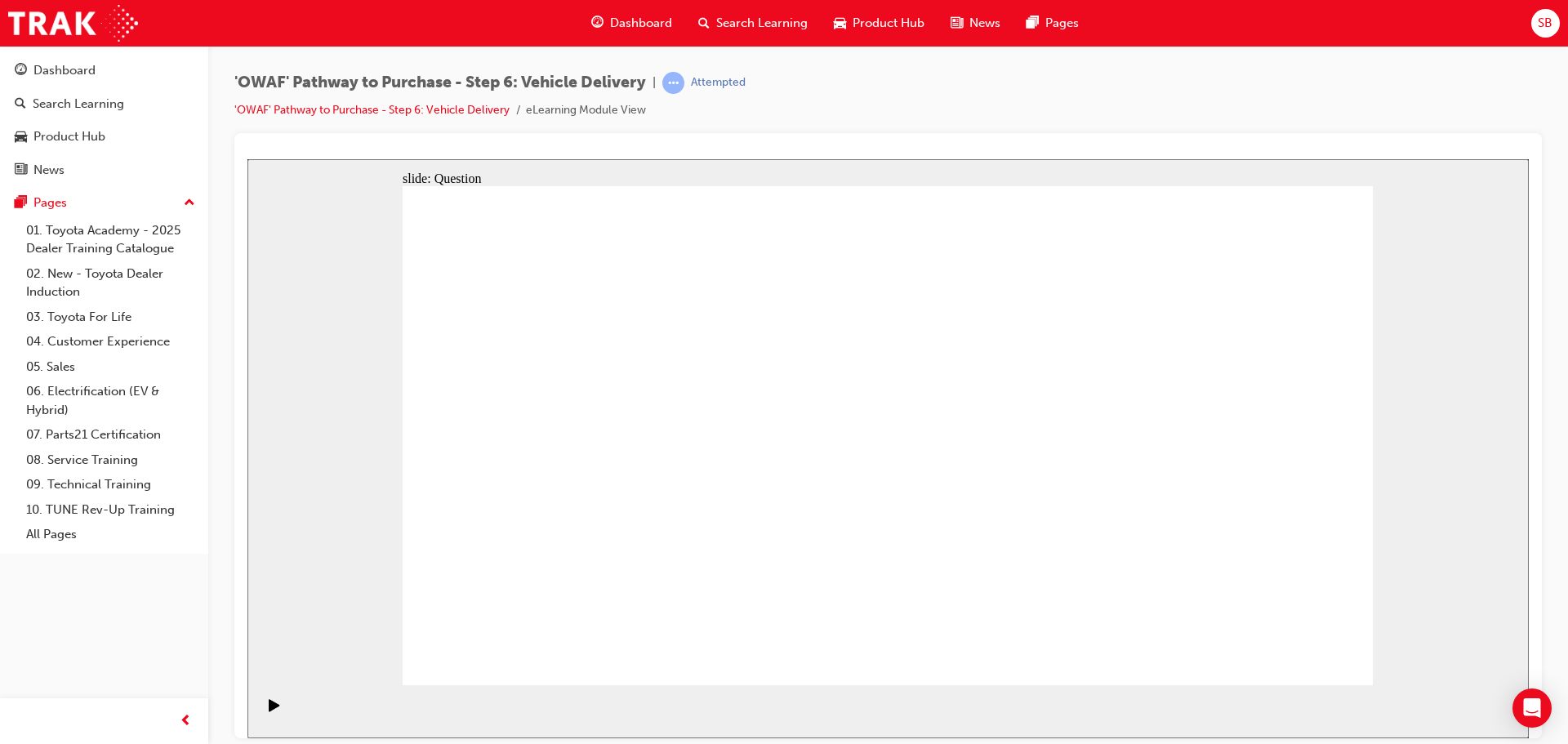
drag, startPoint x: 1250, startPoint y: 398, endPoint x: 638, endPoint y: 427, distance: 612.7
drag, startPoint x: 1236, startPoint y: 389, endPoint x: 627, endPoint y: 396, distance: 609.0
drag, startPoint x: 1207, startPoint y: 358, endPoint x: 868, endPoint y: 404, distance: 342.1
drag, startPoint x: 1195, startPoint y: 390, endPoint x: 602, endPoint y: 389, distance: 593.0
drag, startPoint x: 1259, startPoint y: 414, endPoint x: 617, endPoint y: 414, distance: 642.0
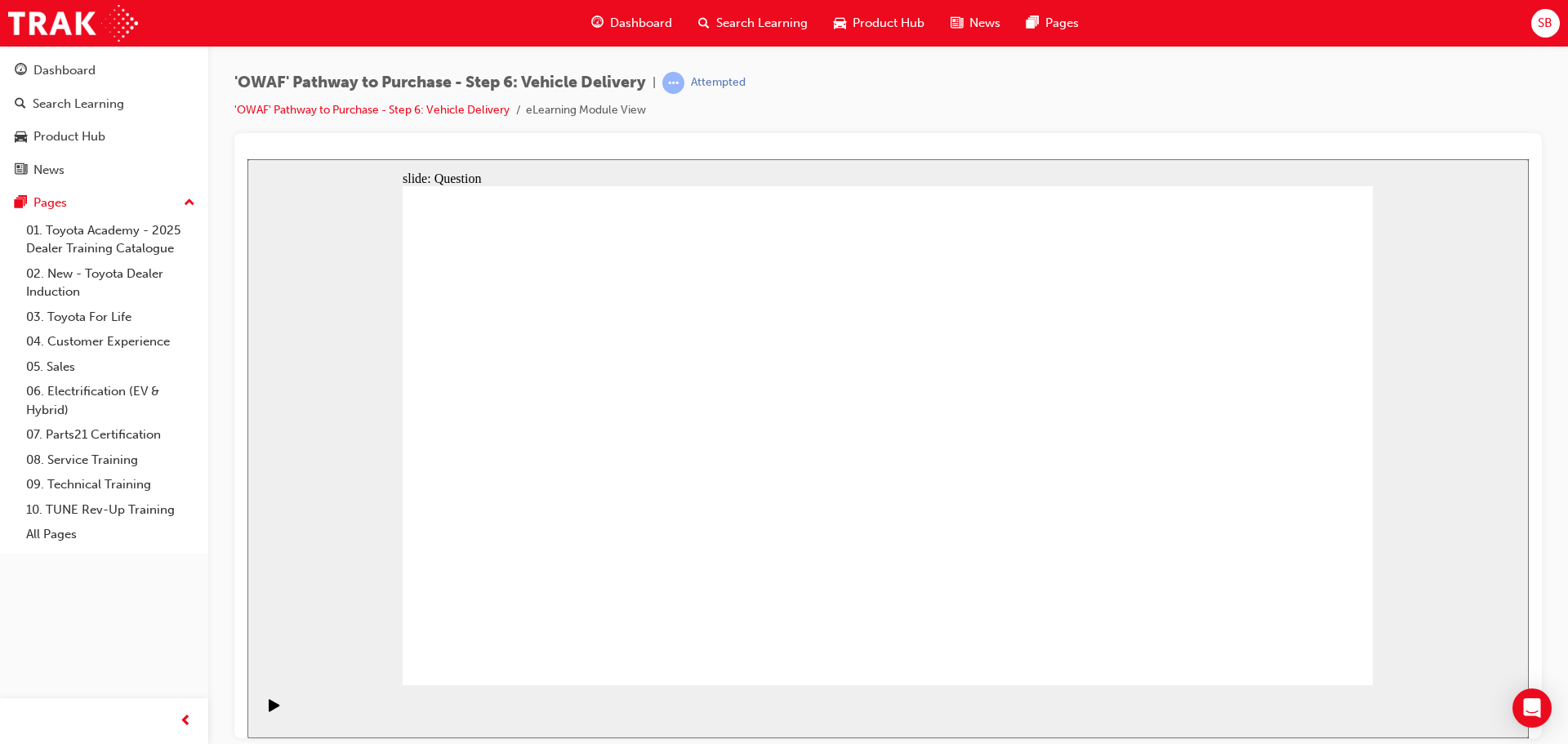
radio input "true"
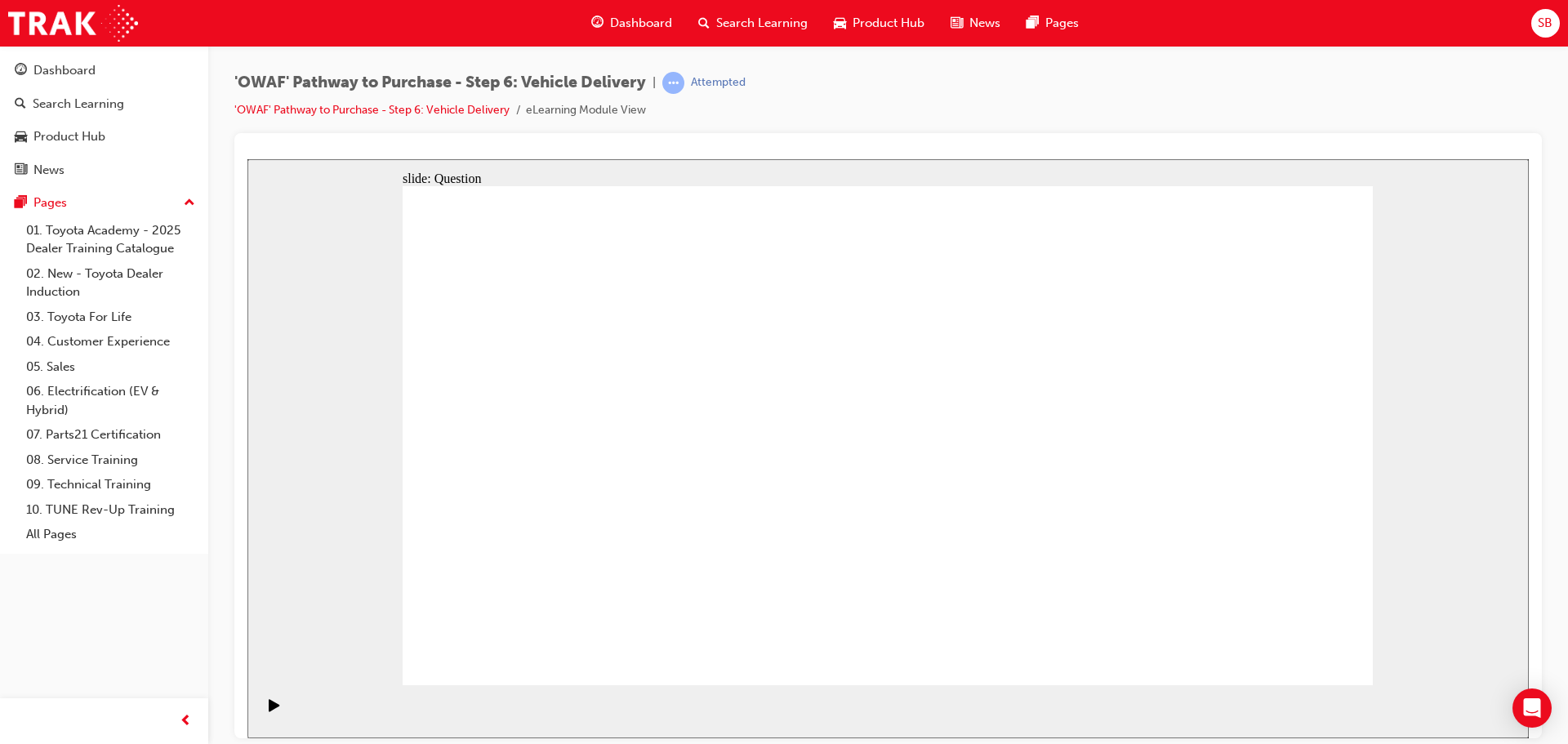
drag, startPoint x: 1045, startPoint y: 394, endPoint x: 1121, endPoint y: 398, distance: 76.1
radio input "true"
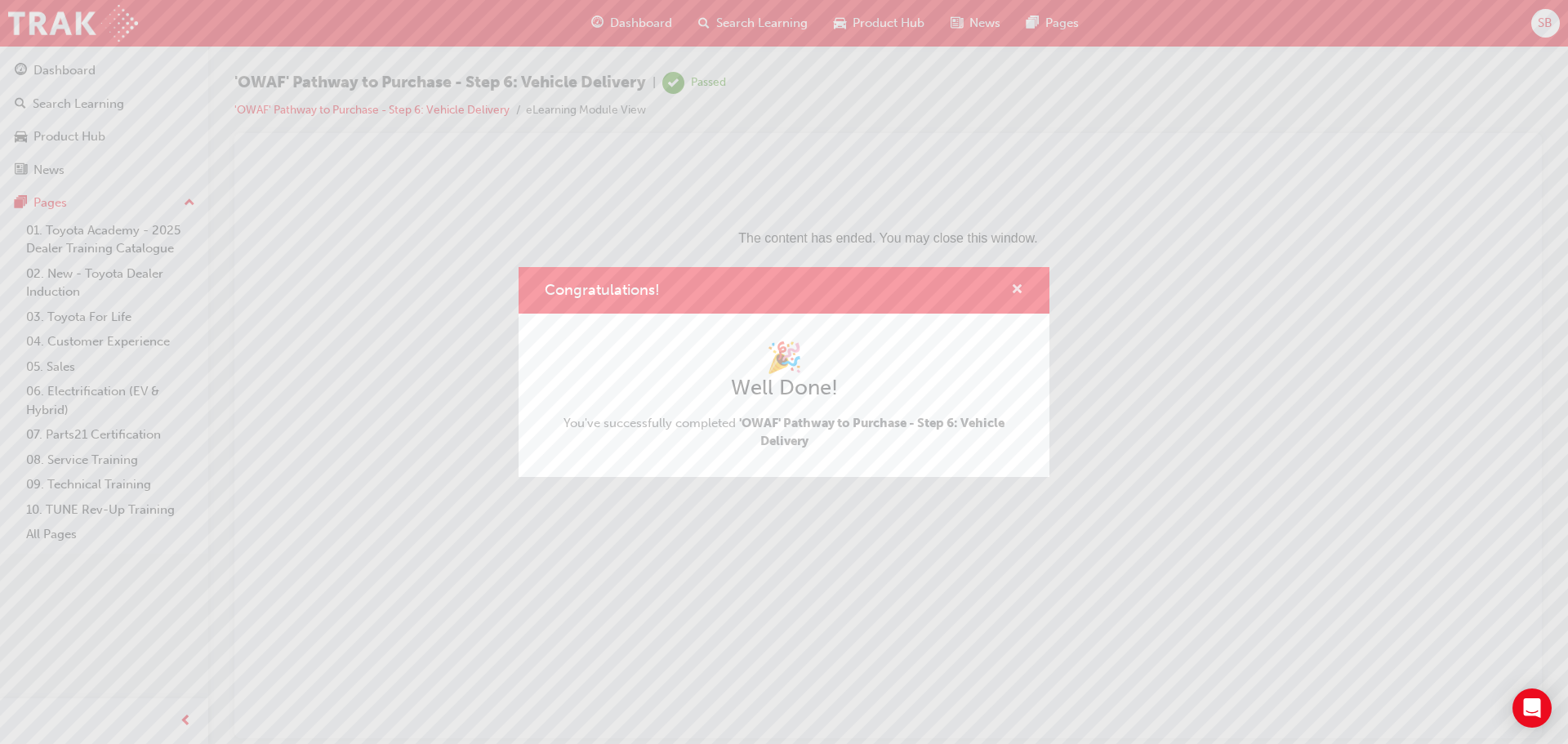
click at [1020, 284] on span "cross-icon" at bounding box center [1016, 291] width 12 height 15
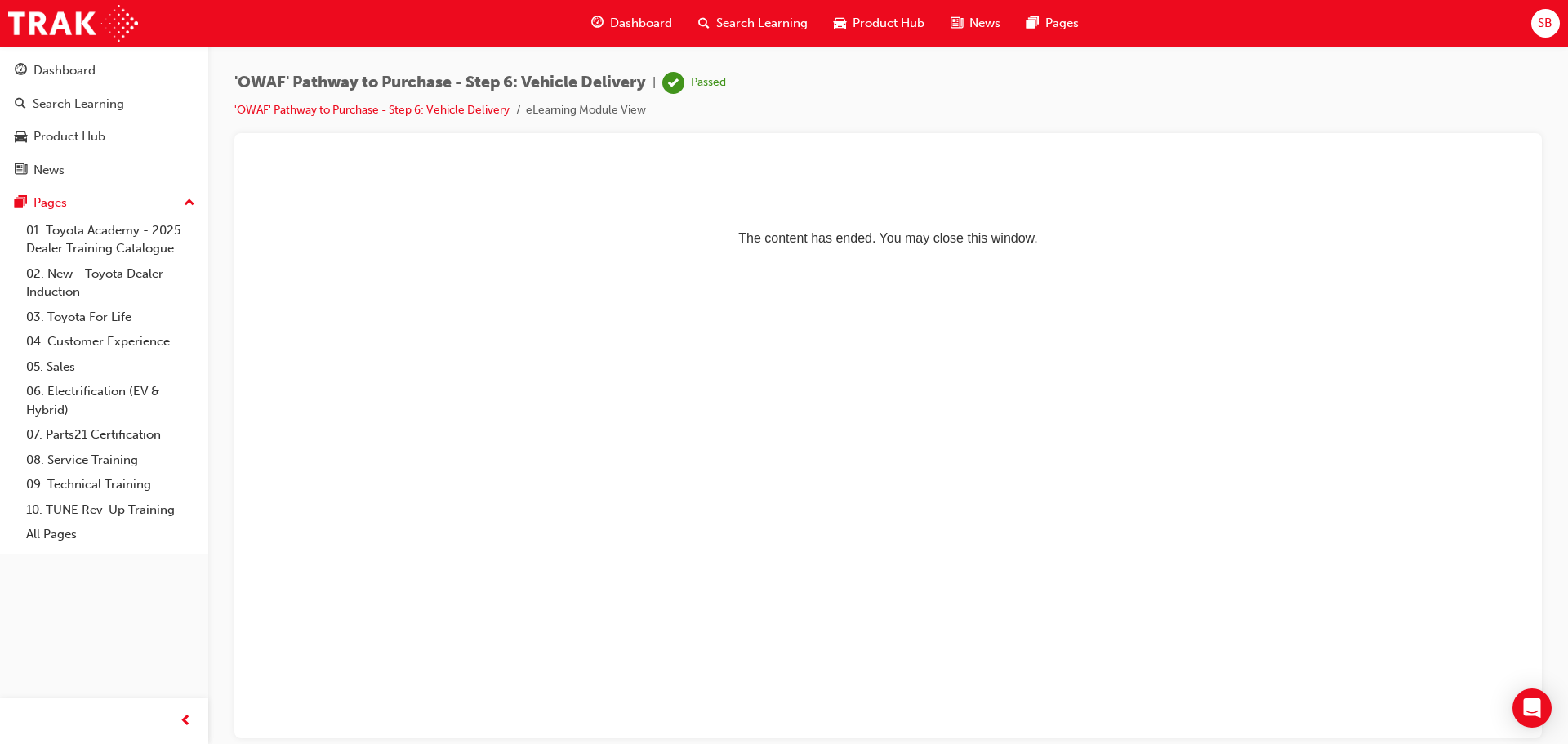
click at [803, 14] on span "Search Learning" at bounding box center [761, 23] width 91 height 19
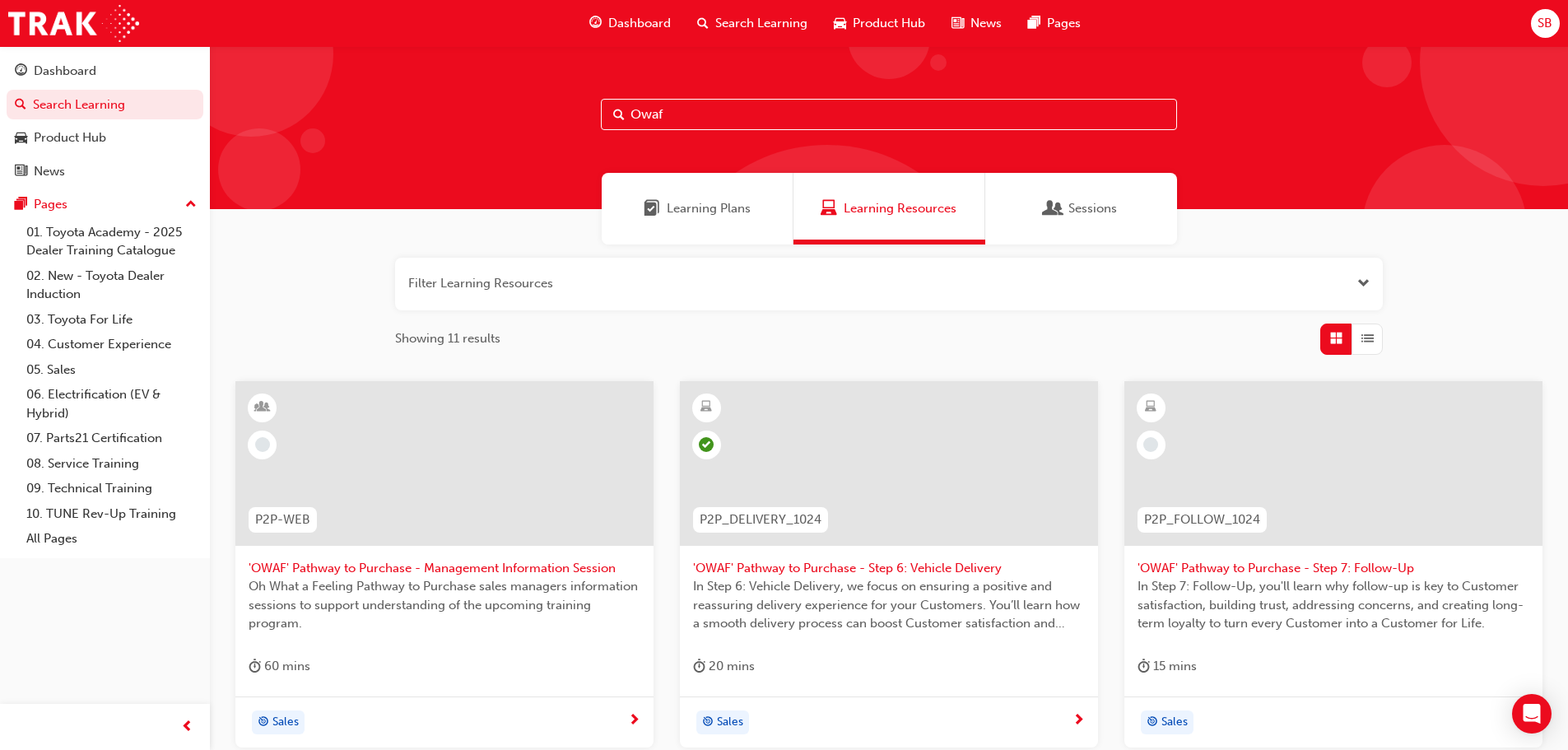
drag, startPoint x: 833, startPoint y: 125, endPoint x: 612, endPoint y: 102, distance: 222.2
click at [622, 101] on div "Owaf" at bounding box center [888, 114] width 576 height 31
type input "Owaf"
click at [1434, 521] on div at bounding box center [1333, 463] width 418 height 165
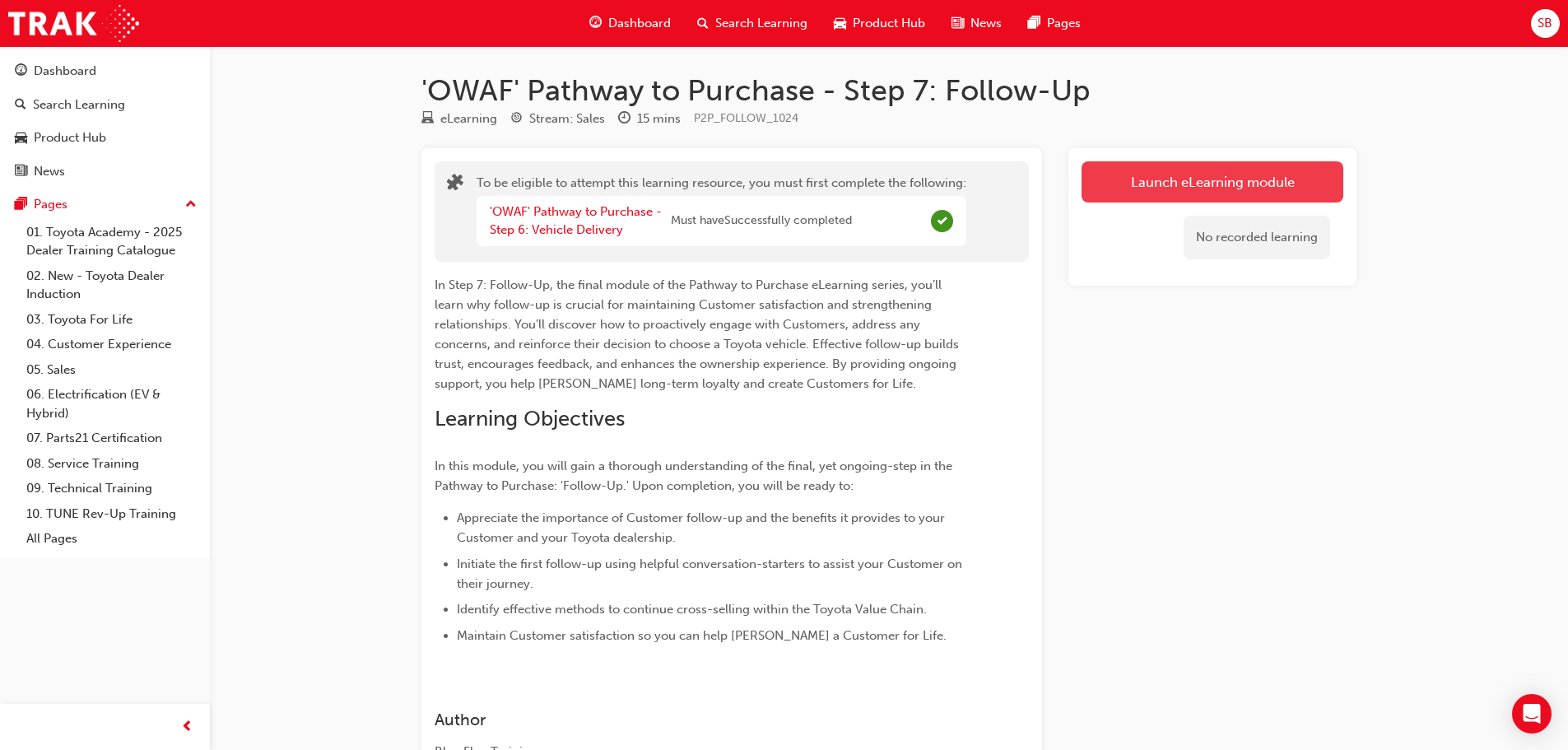
click at [1167, 191] on button "Launch eLearning module" at bounding box center [1212, 182] width 262 height 41
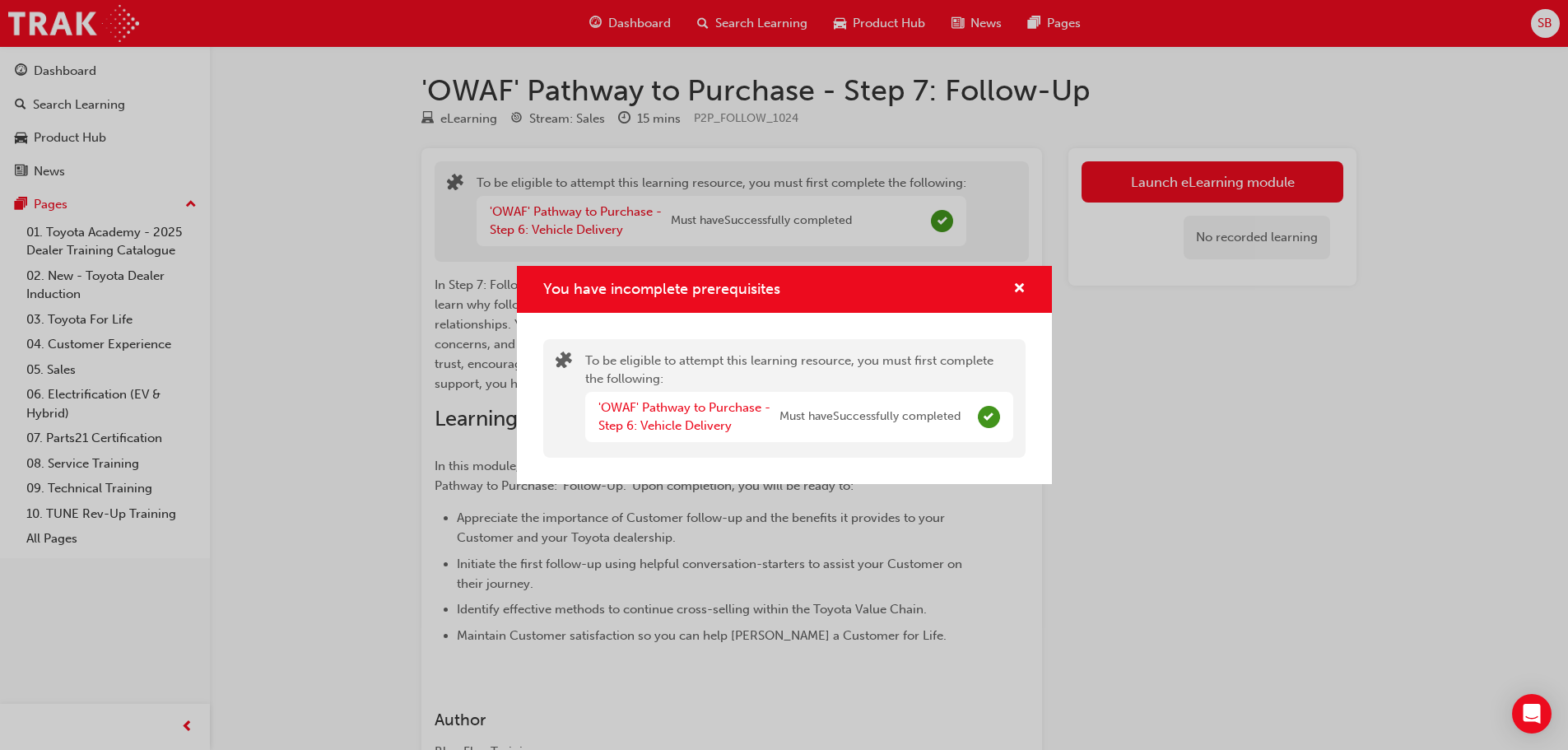
click at [676, 415] on div "'OWAF' Pathway to Purchase - Step 6: Vehicle Delivery" at bounding box center [689, 417] width 181 height 37
click at [691, 420] on link "'OWAF' Pathway to Purchase - Step 6: Vehicle Delivery" at bounding box center [685, 417] width 172 height 34
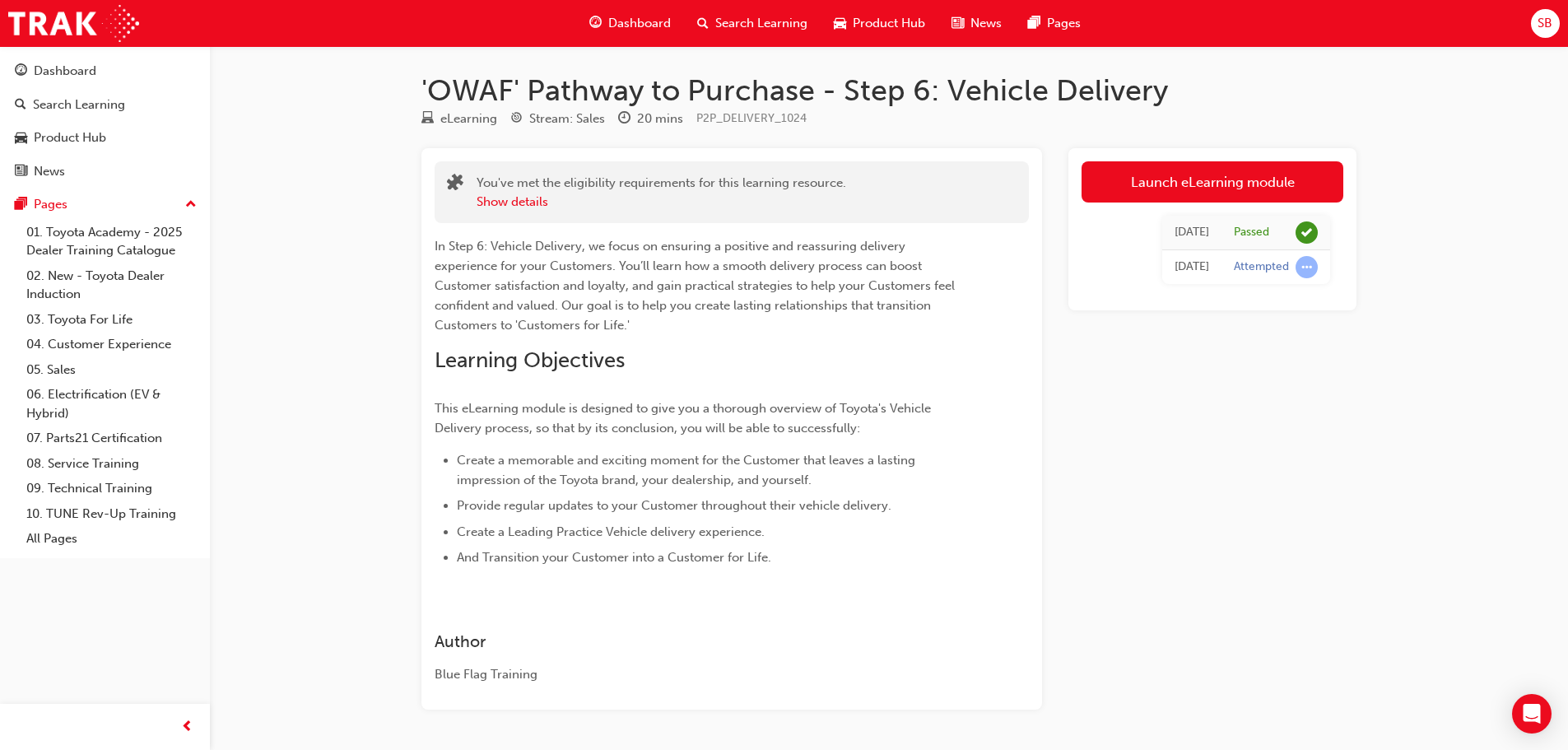
click at [765, 19] on span "Search Learning" at bounding box center [761, 23] width 92 height 19
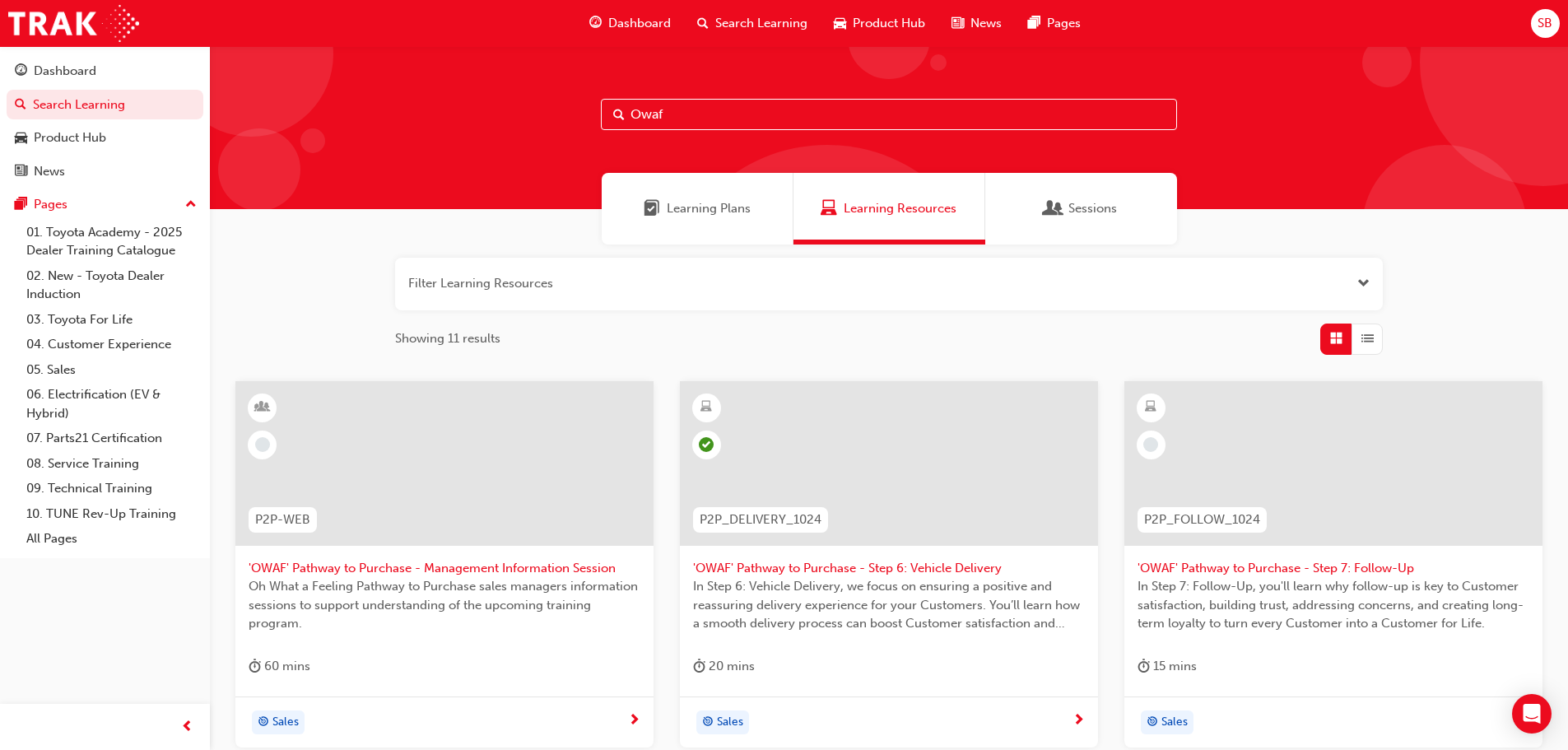
drag, startPoint x: 743, startPoint y: 111, endPoint x: 462, endPoint y: 113, distance: 281.0
click at [462, 113] on div "Owaf" at bounding box center [888, 128] width 1357 height 163
type input "OWAF"
click at [1290, 456] on div at bounding box center [1333, 463] width 418 height 165
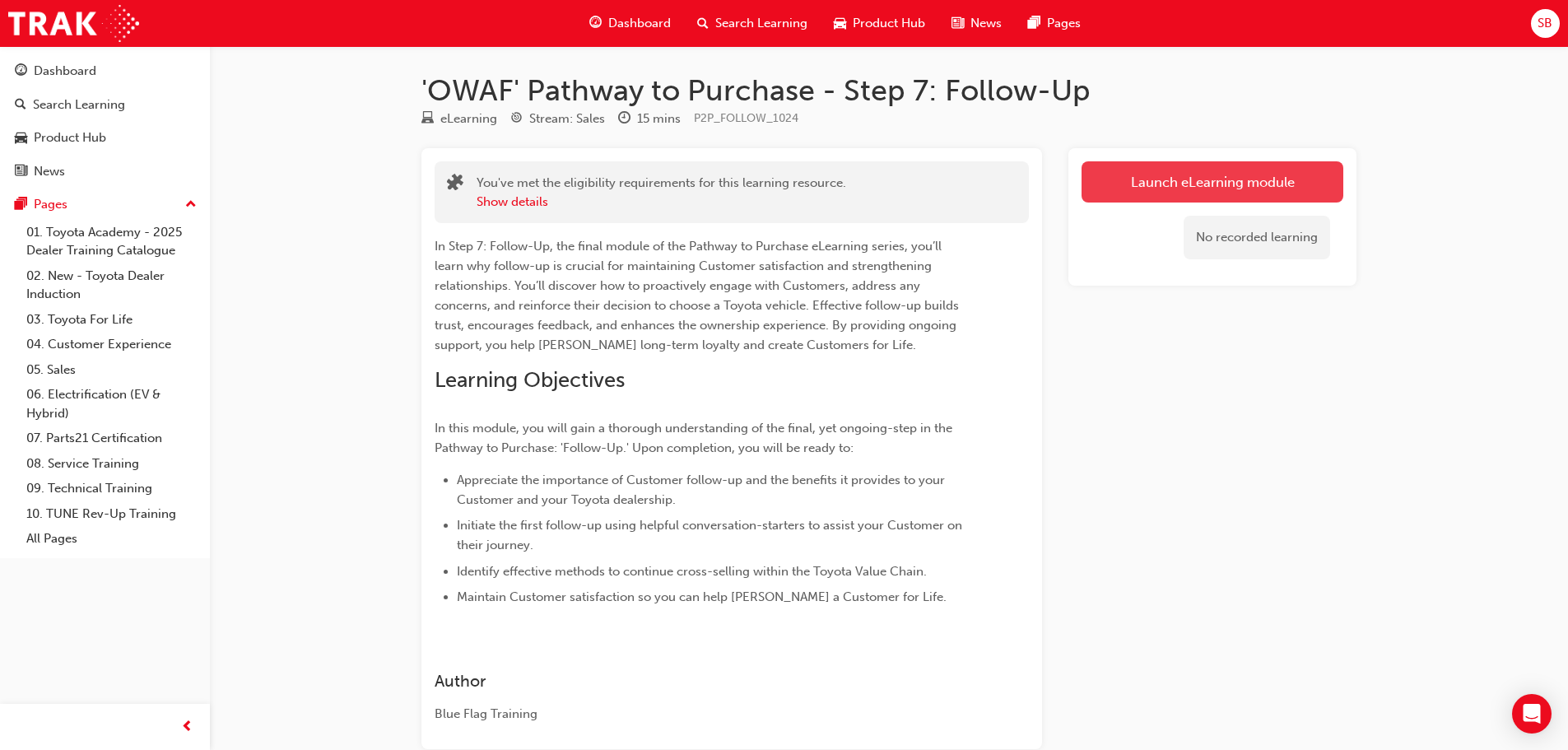
click at [1159, 172] on button "Launch eLearning module" at bounding box center [1212, 182] width 262 height 41
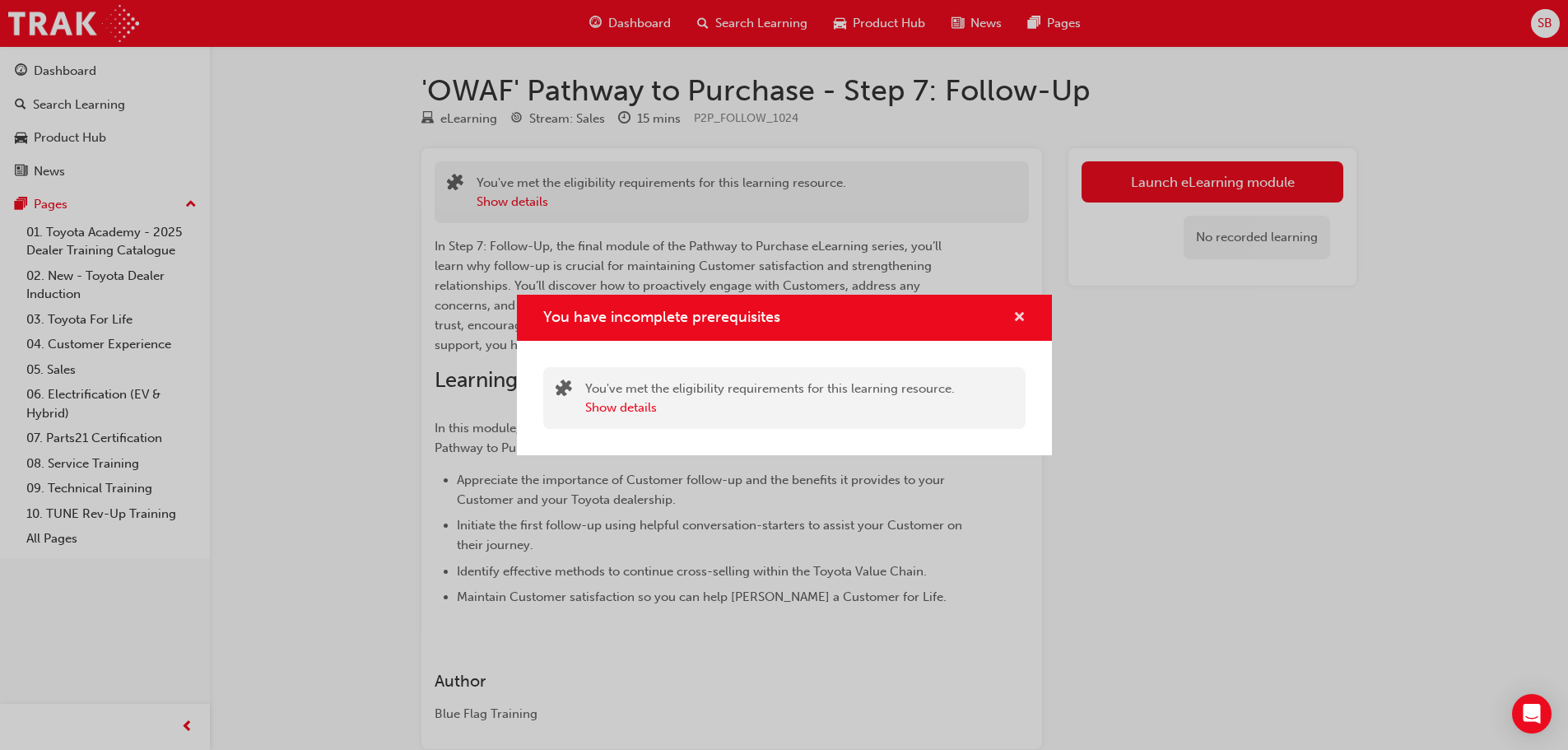
click at [1015, 311] on span "cross-icon" at bounding box center [1019, 318] width 12 height 15
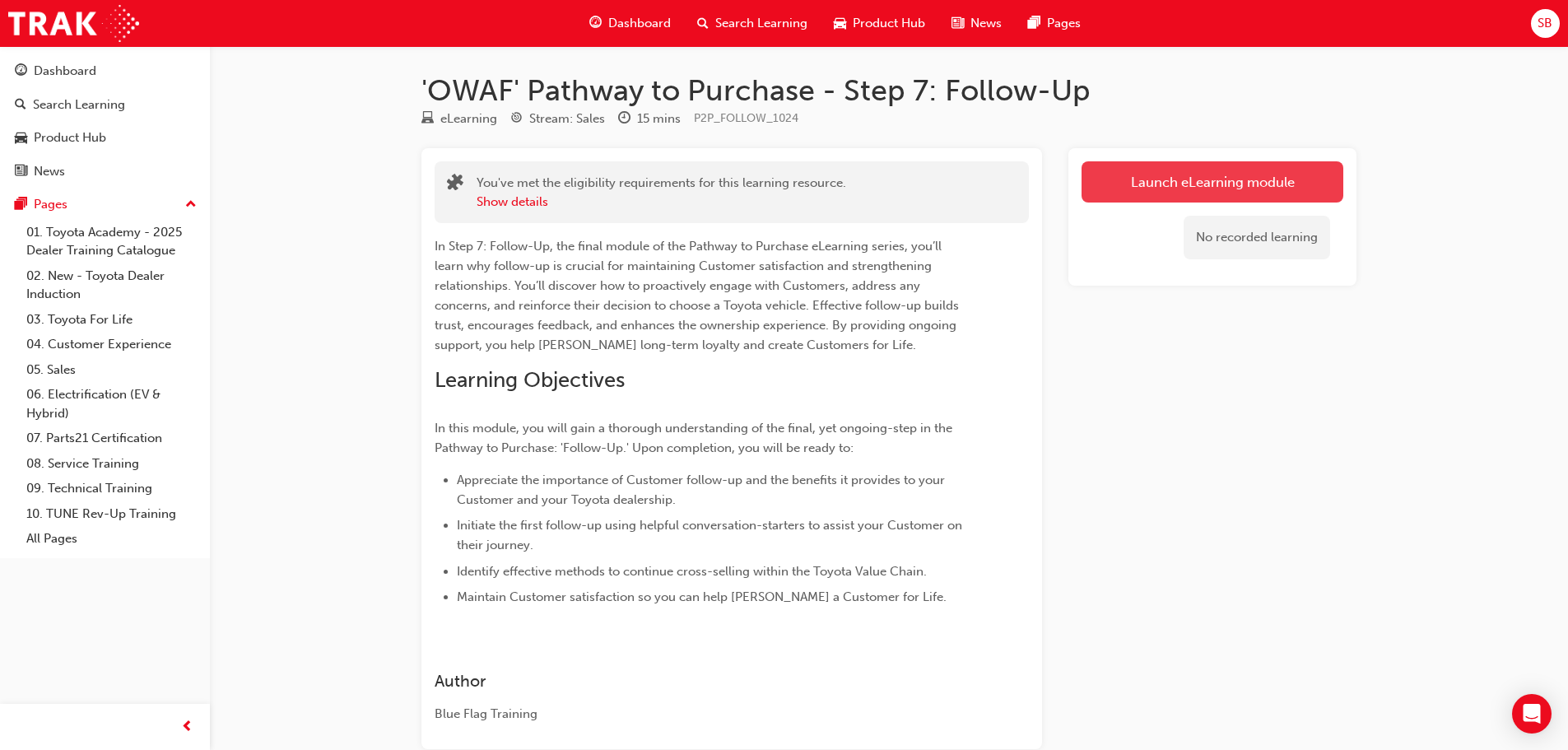
click at [1127, 188] on button "Launch eLearning module" at bounding box center [1212, 182] width 262 height 41
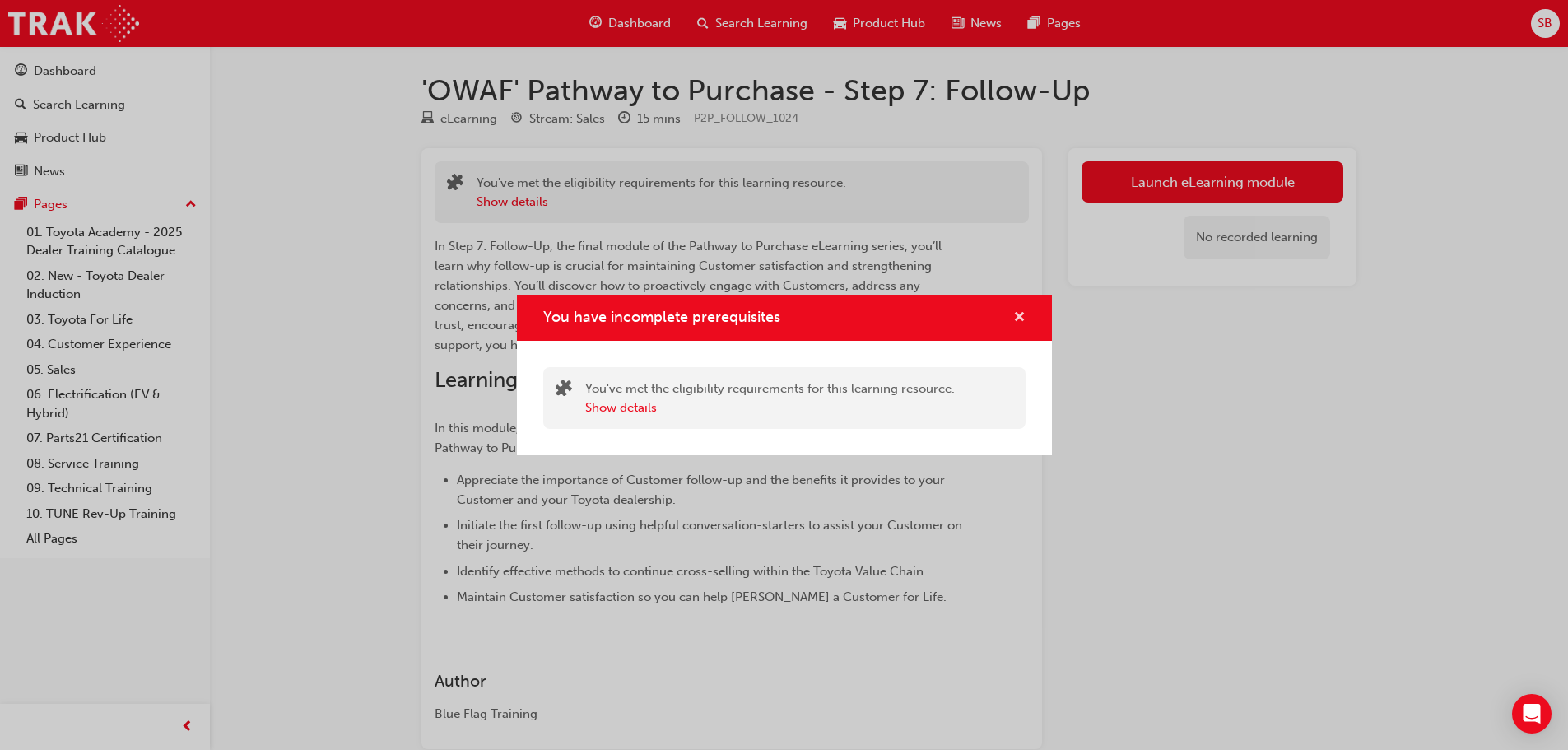
click at [1024, 312] on span "cross-icon" at bounding box center [1019, 318] width 12 height 15
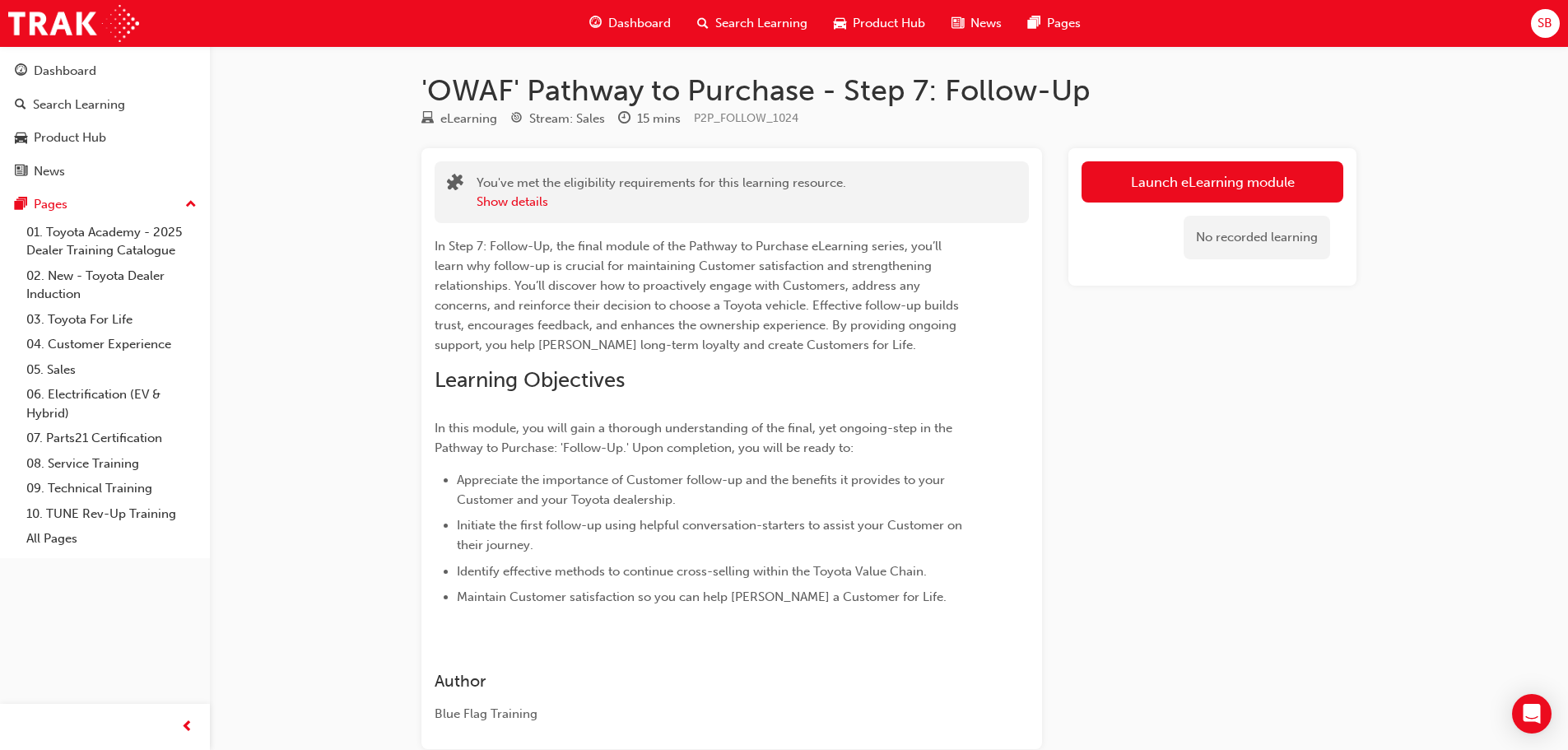
click at [1122, 172] on link "Launch eLearning module" at bounding box center [1212, 182] width 262 height 41
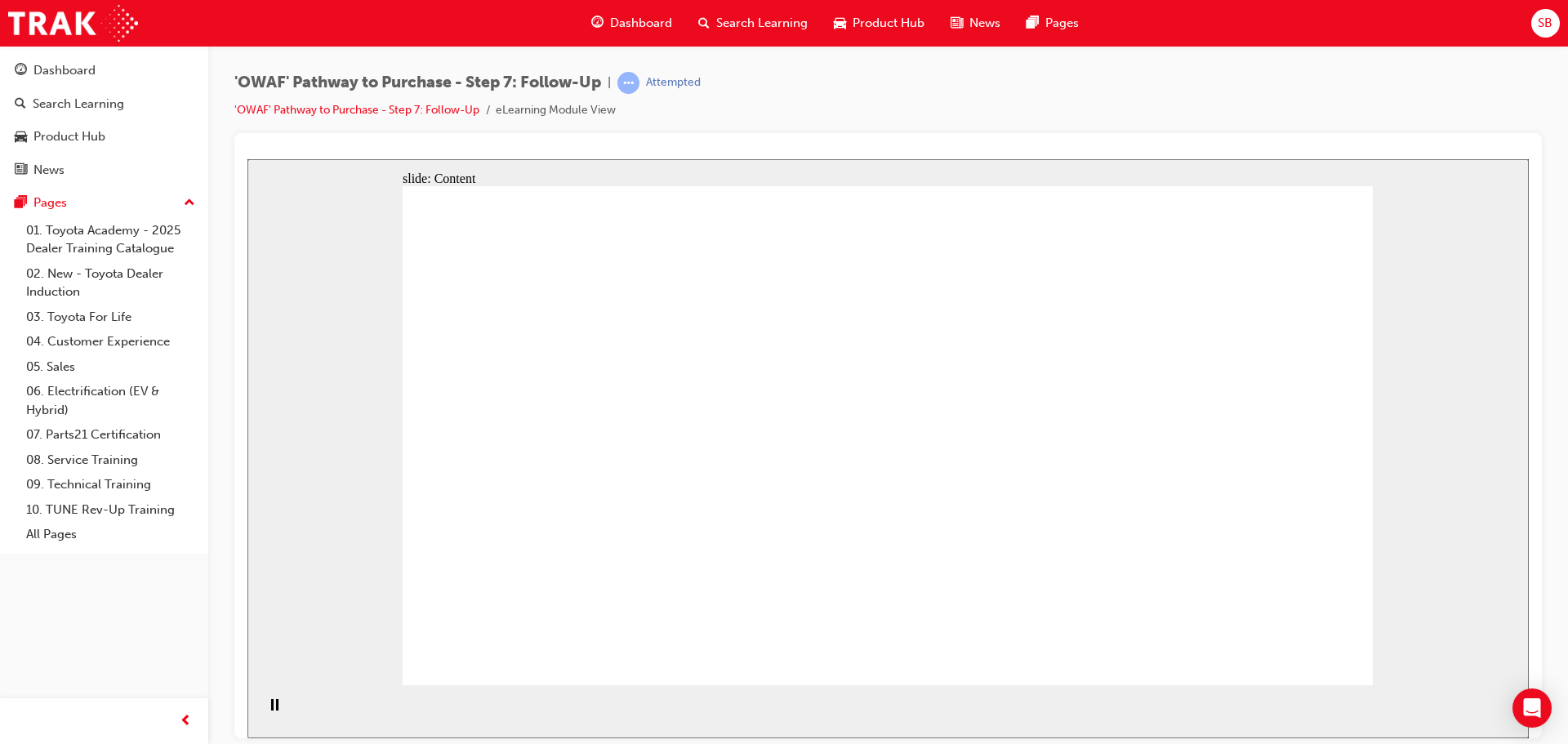
drag, startPoint x: 1168, startPoint y: 286, endPoint x: 1177, endPoint y: 291, distance: 10.3
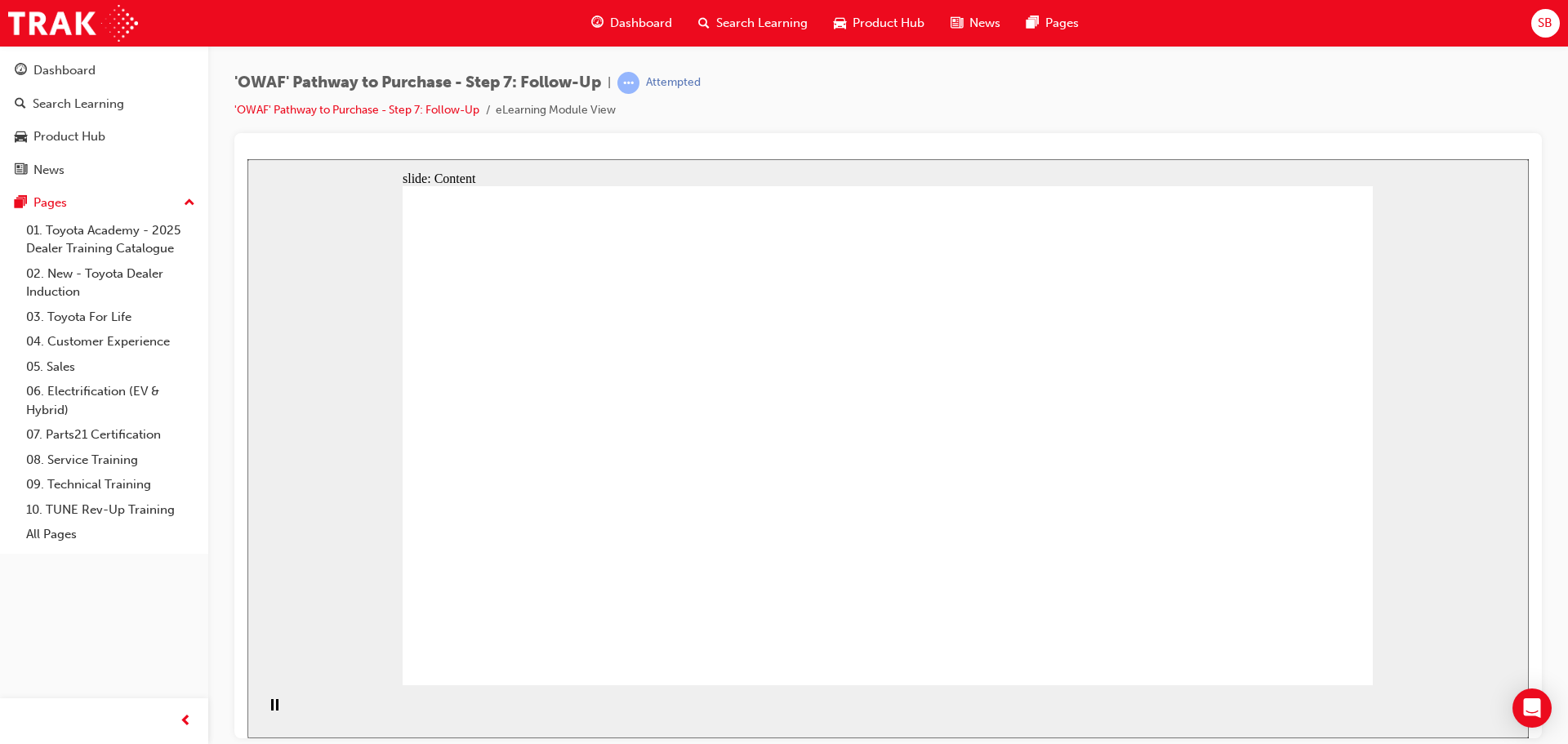
drag, startPoint x: 639, startPoint y: 394, endPoint x: 647, endPoint y: 394, distance: 8.0
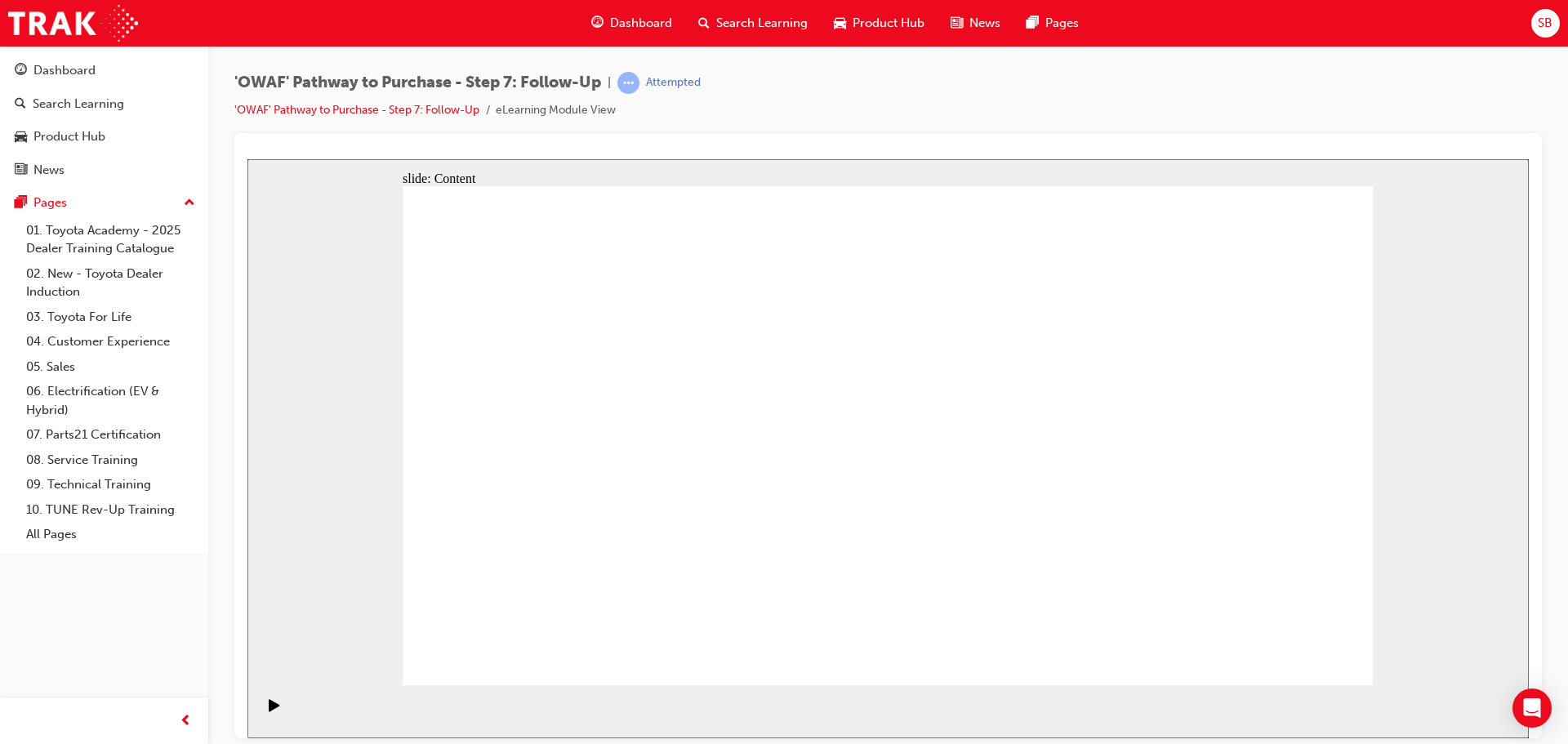
drag, startPoint x: 1284, startPoint y: 636, endPoint x: 1307, endPoint y: 641, distance: 23.5
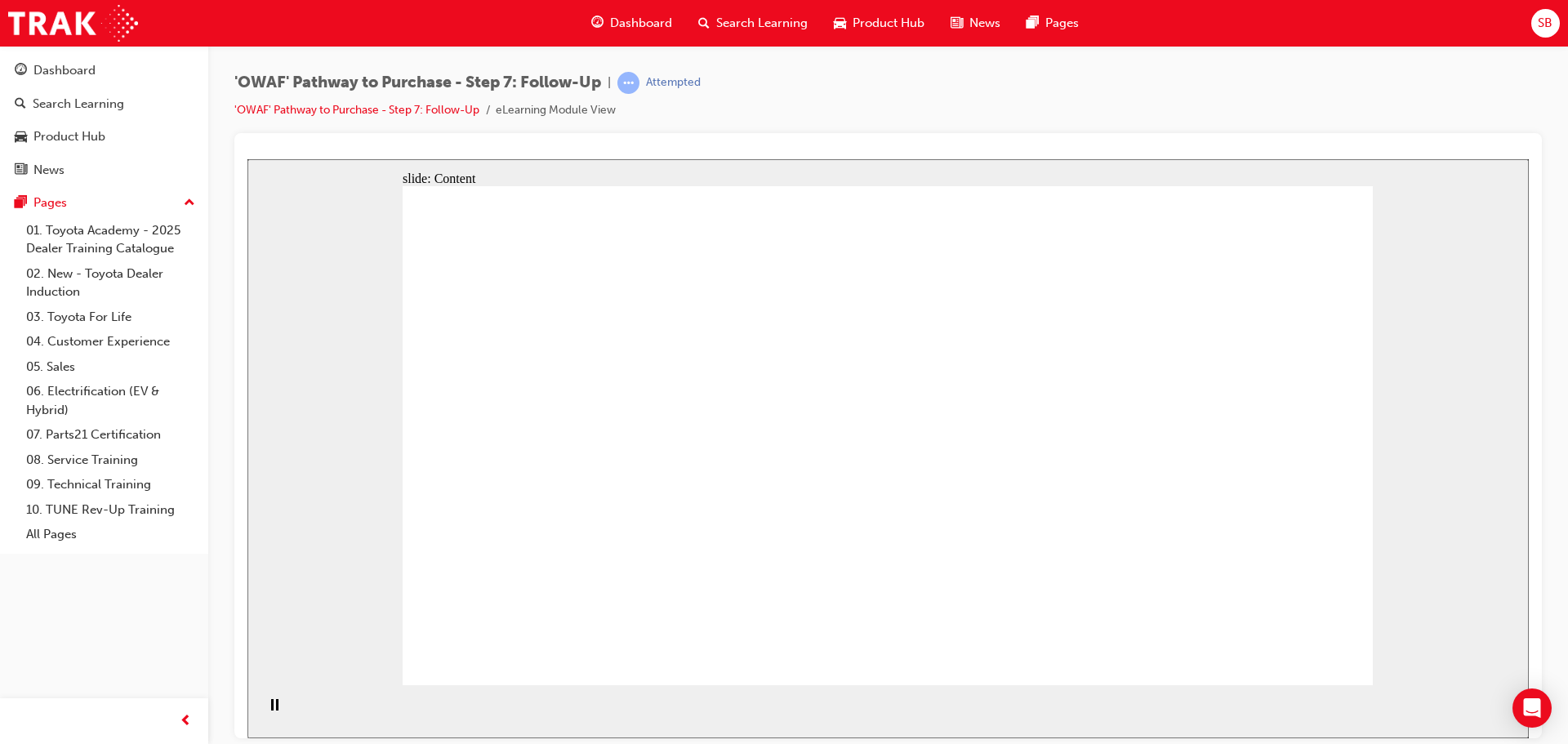
drag, startPoint x: 804, startPoint y: 337, endPoint x: 872, endPoint y: 337, distance: 68.0
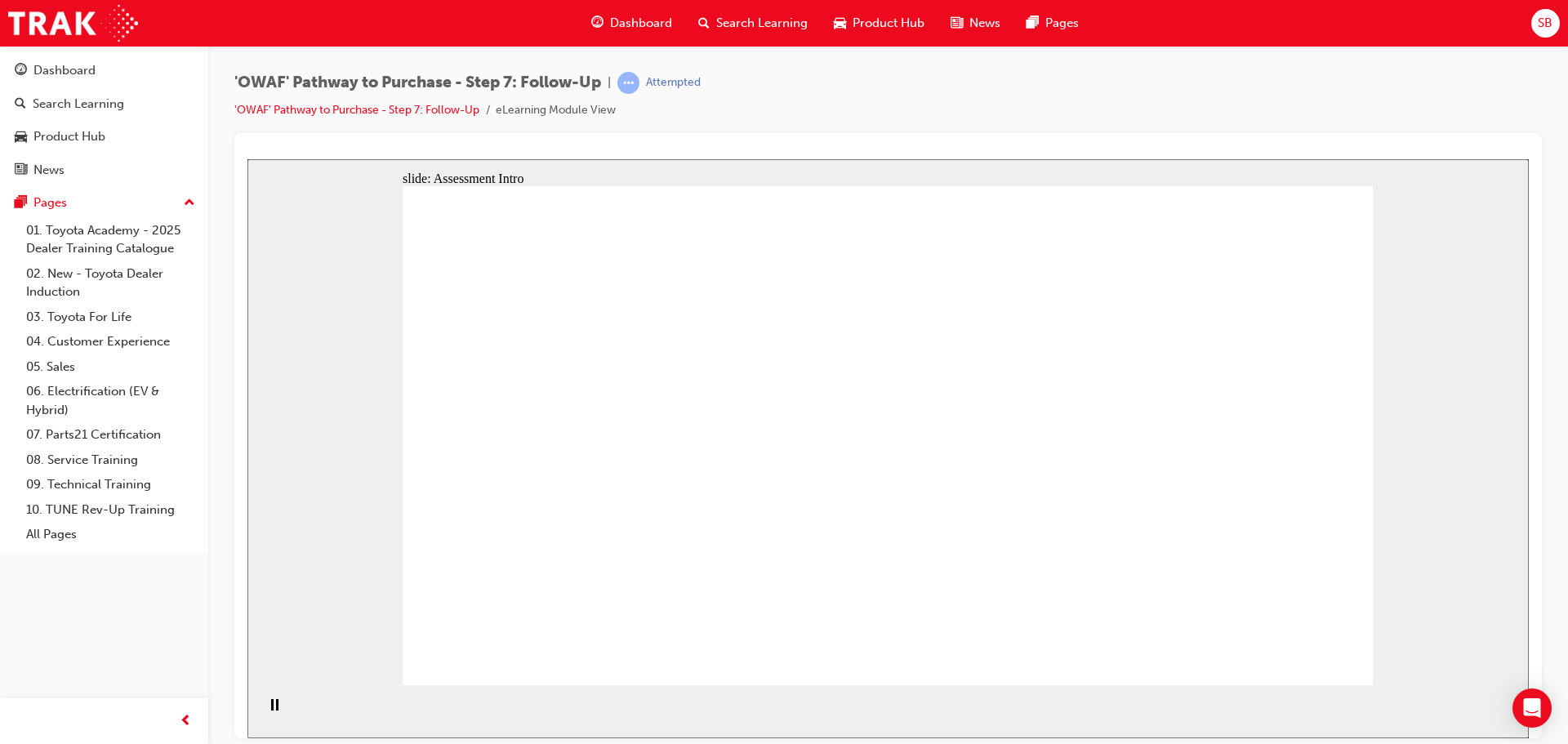
radio input "true"
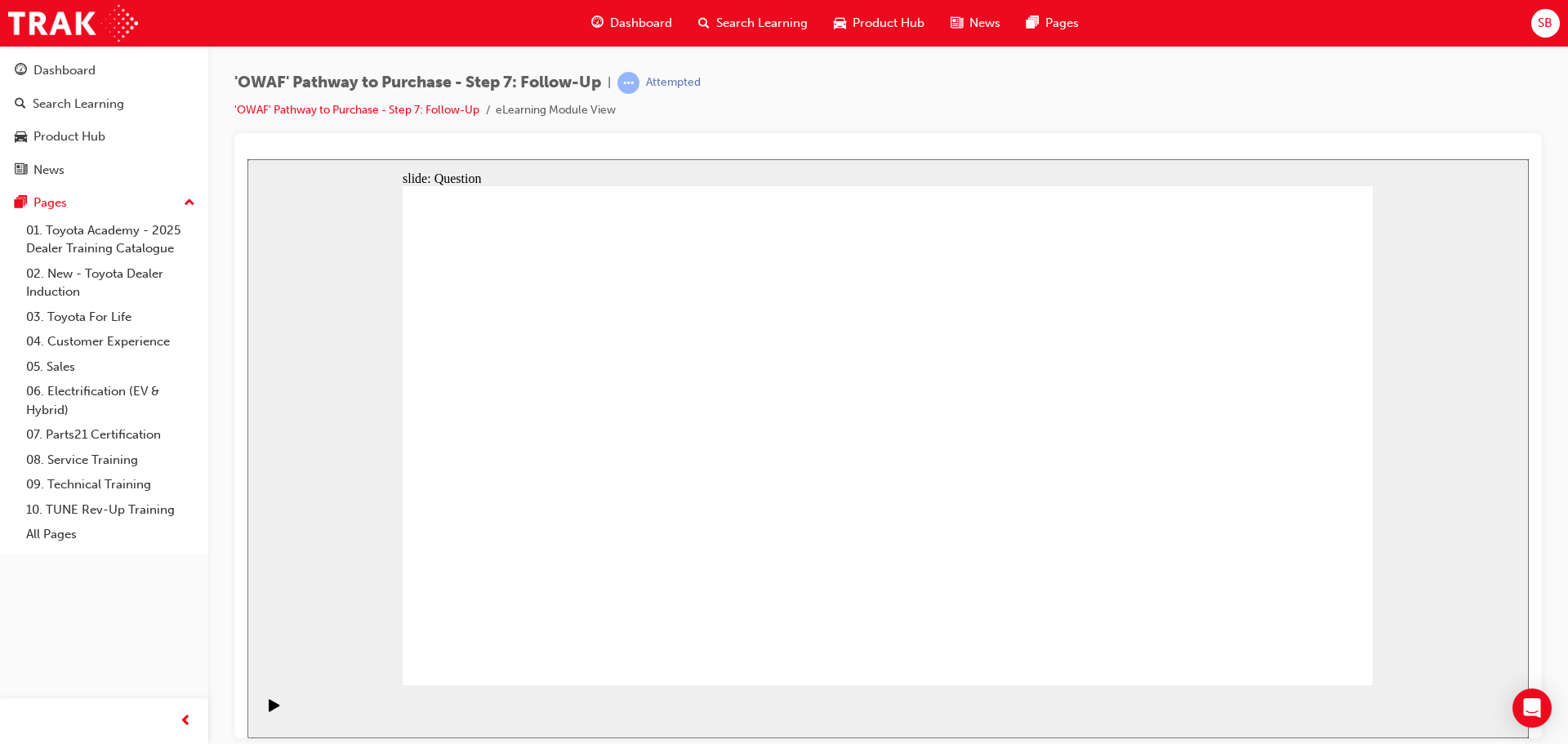
drag, startPoint x: 754, startPoint y: 571, endPoint x: 925, endPoint y: 383, distance: 254.1
drag, startPoint x: 916, startPoint y: 572, endPoint x: 901, endPoint y: 548, distance: 28.3
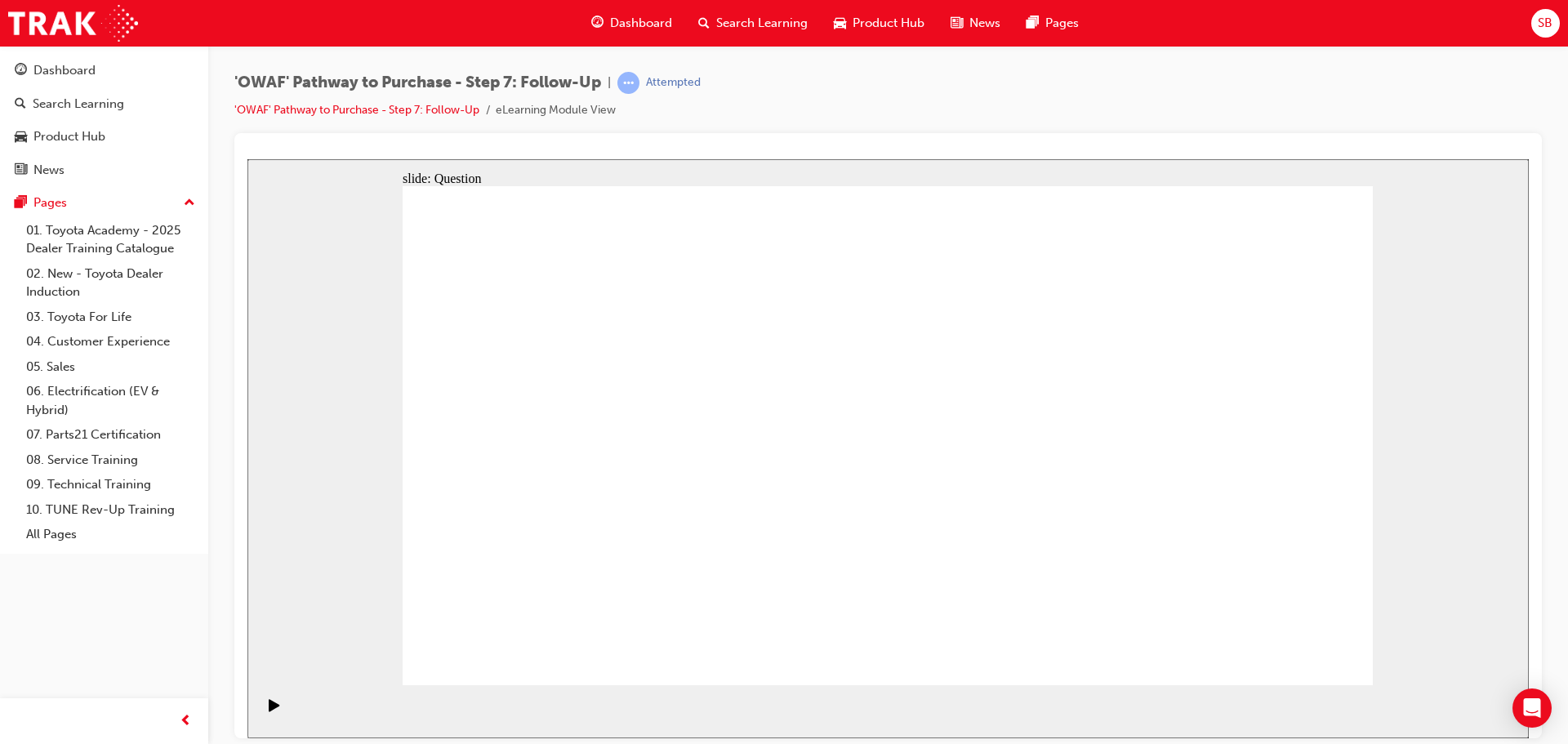
drag, startPoint x: 908, startPoint y: 613, endPoint x: 719, endPoint y: 429, distance: 263.8
drag, startPoint x: 1048, startPoint y: 576, endPoint x: 743, endPoint y: 499, distance: 314.6
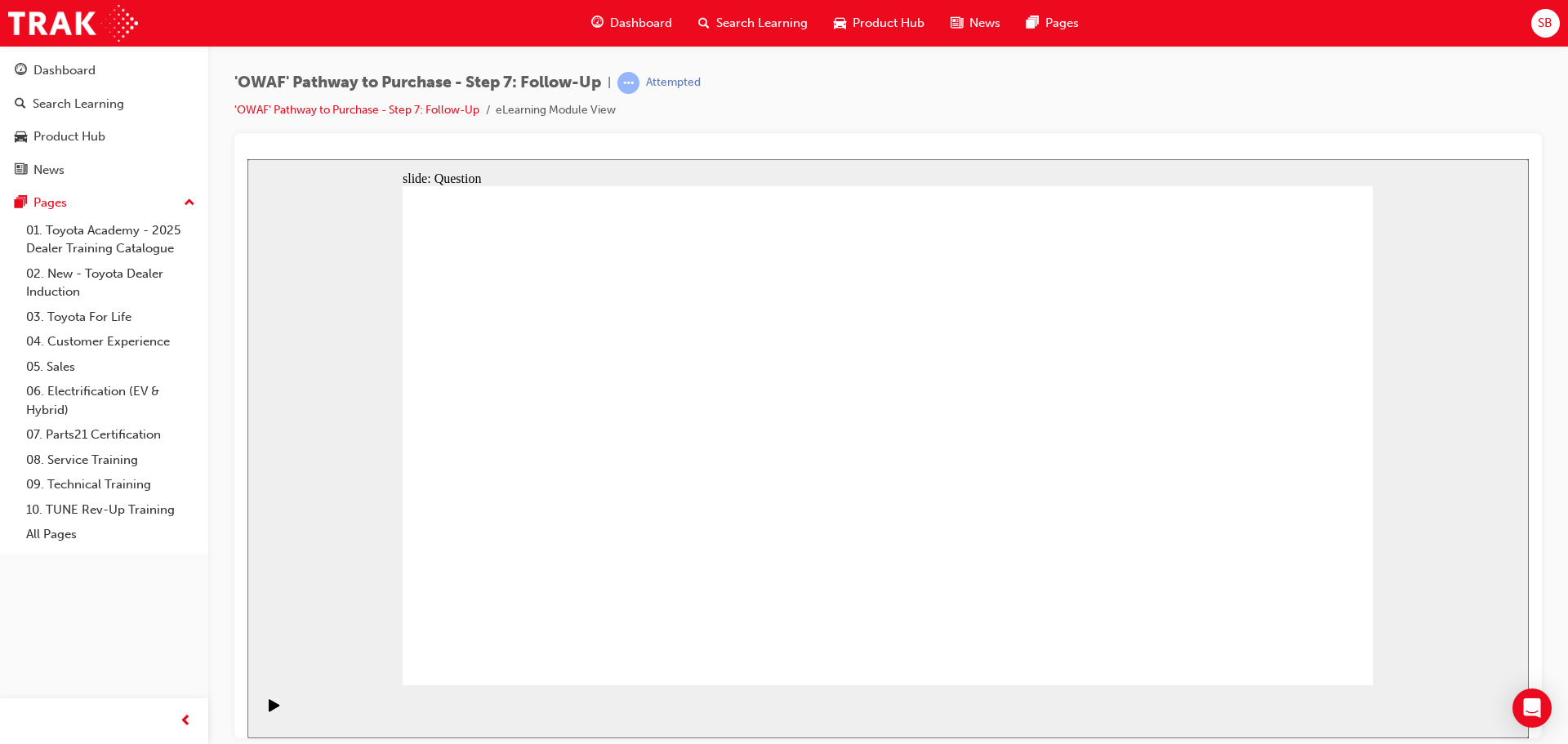
radio input "true"
drag, startPoint x: 1054, startPoint y: 335, endPoint x: 1049, endPoint y: 344, distance: 10.3
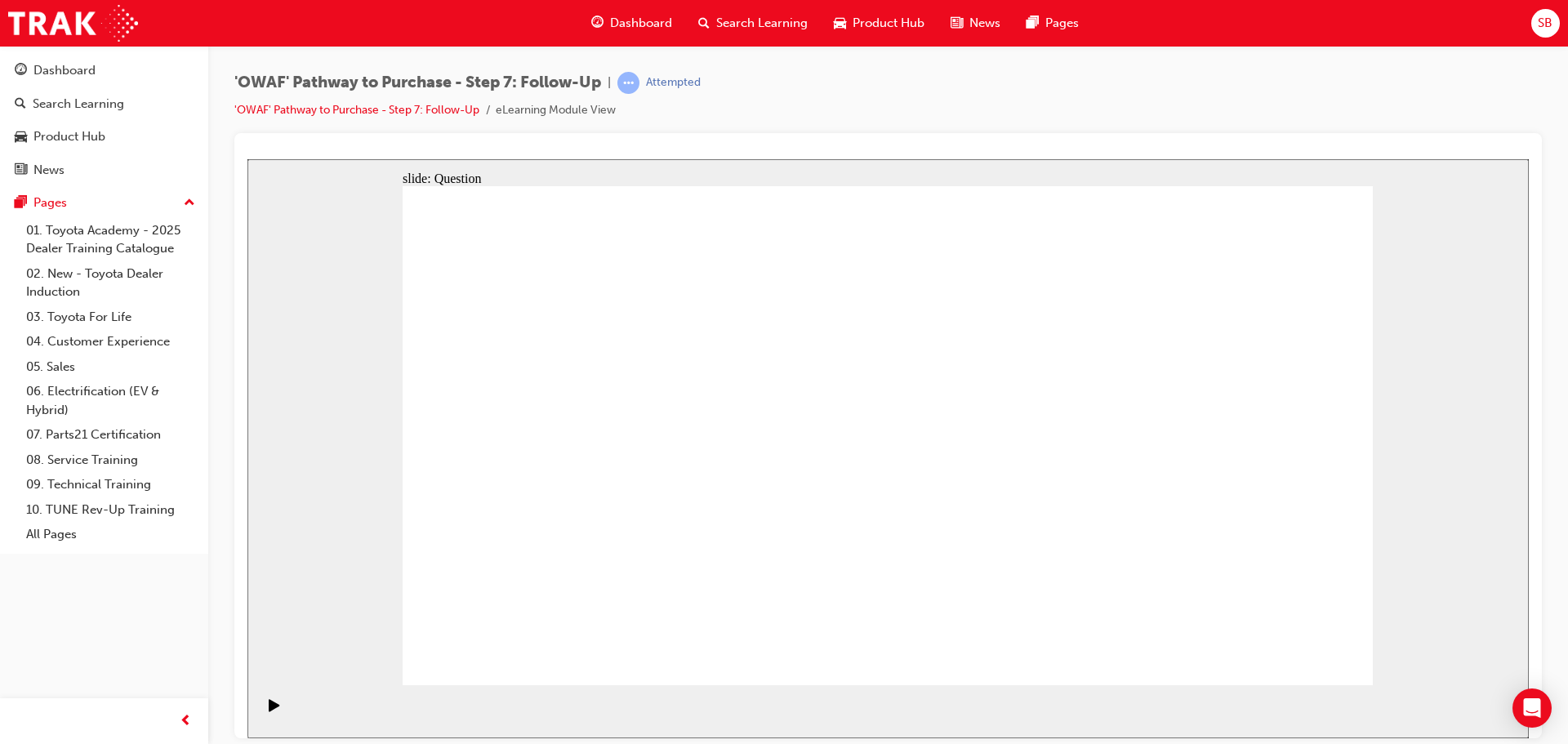
radio input "true"
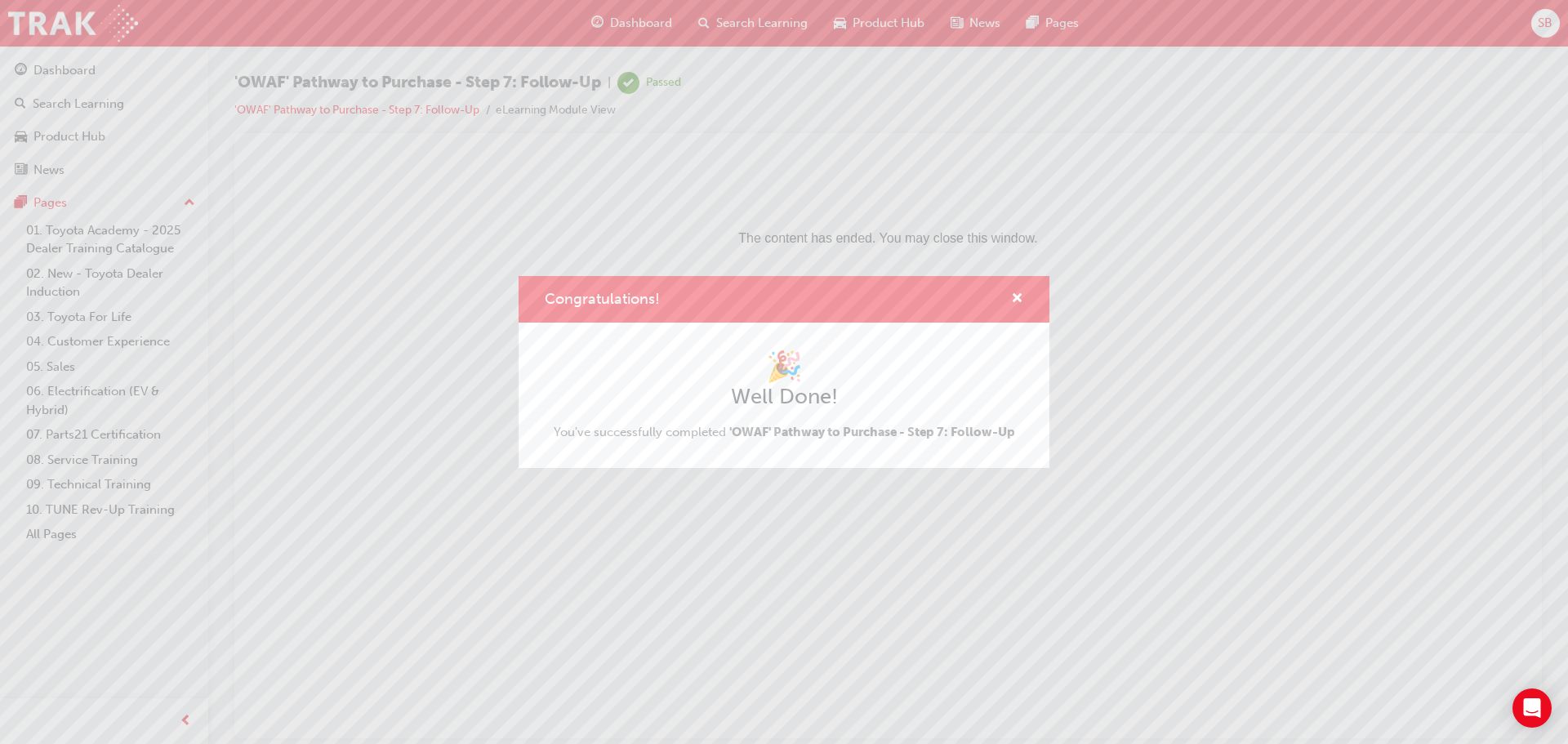
click at [1029, 295] on div "Congratulations!" at bounding box center [784, 299] width 530 height 47
drag, startPoint x: 1018, startPoint y: 294, endPoint x: 759, endPoint y: 132, distance: 305.5
click at [1018, 294] on span "cross-icon" at bounding box center [1016, 299] width 12 height 15
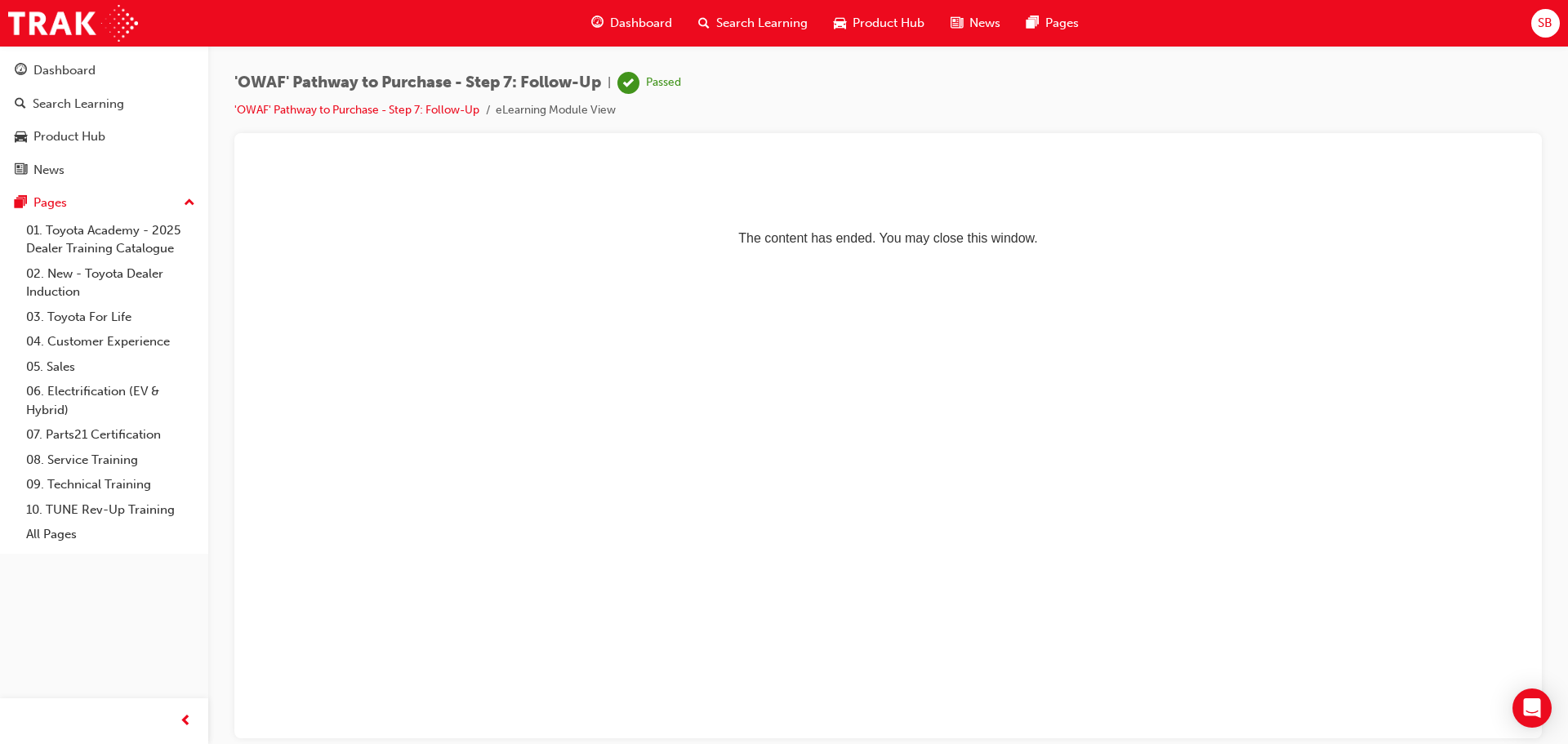
click at [658, 26] on span "Dashboard" at bounding box center [641, 23] width 62 height 19
